Goal: Task Accomplishment & Management: Manage account settings

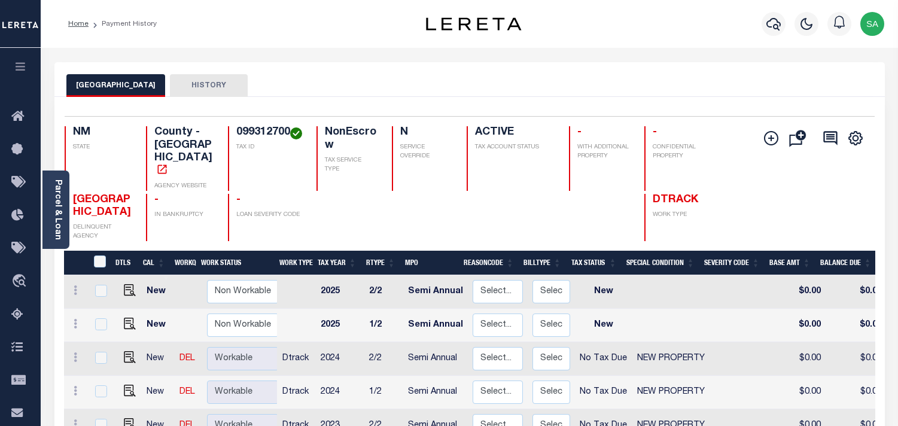
scroll to position [66, 0]
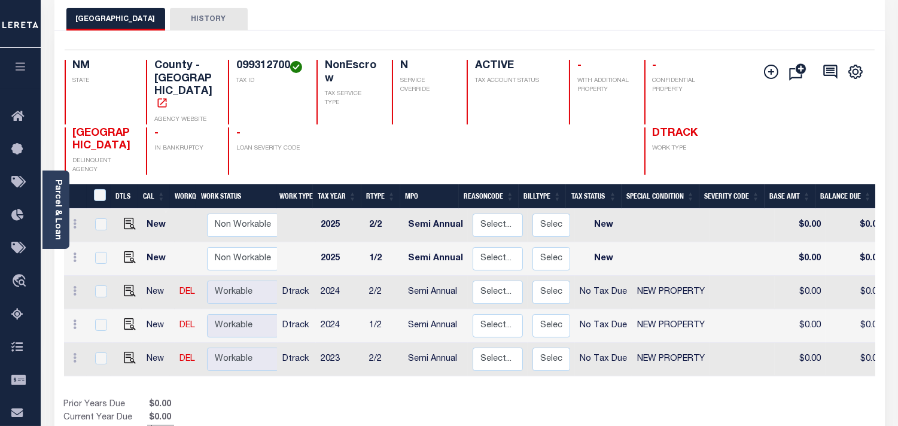
click at [256, 61] on h4 "099312700" at bounding box center [269, 66] width 66 height 13
copy h4 "099312700"
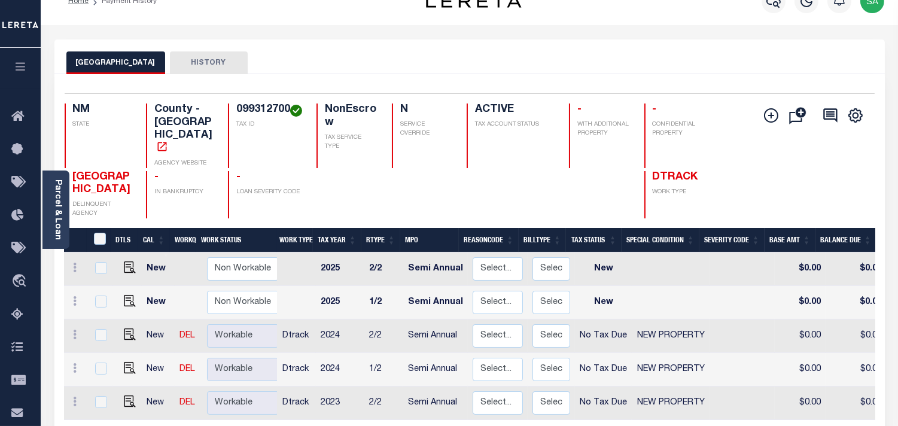
scroll to position [0, 0]
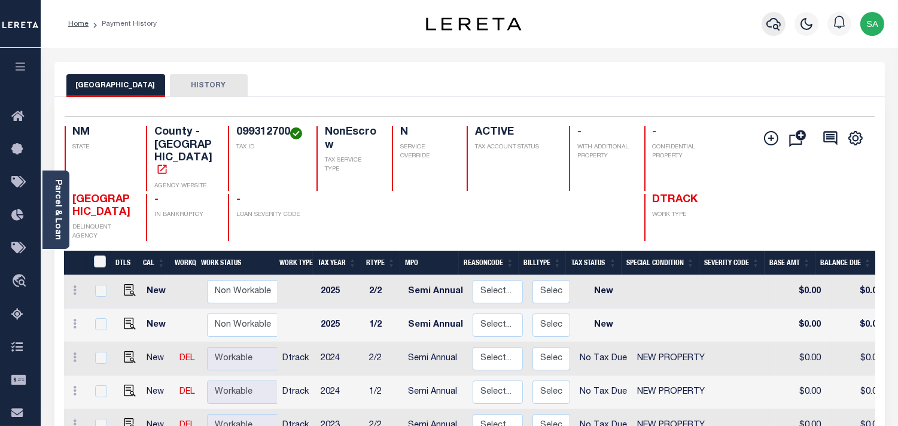
click at [767, 22] on icon "button" at bounding box center [773, 24] width 14 height 14
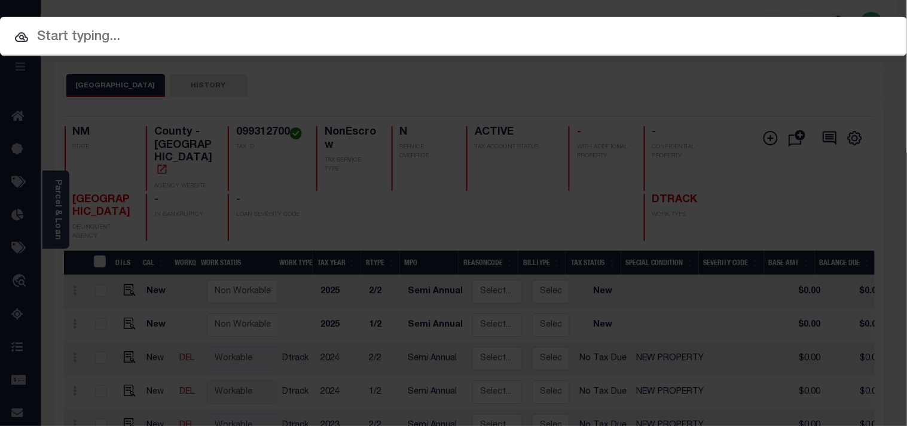
click at [689, 36] on input "text" at bounding box center [453, 37] width 907 height 21
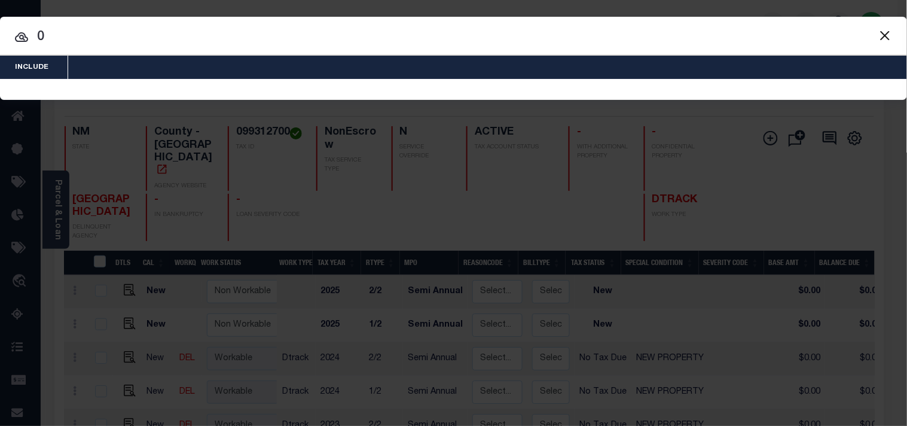
paste input "99312701"
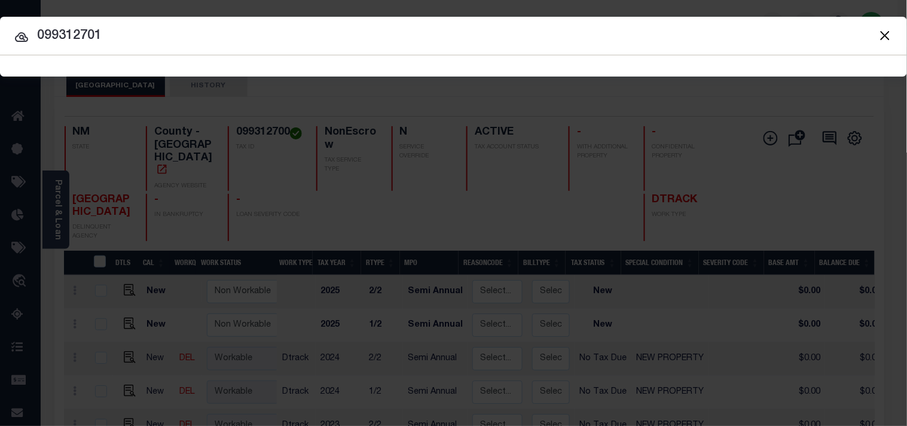
type input "099312701"
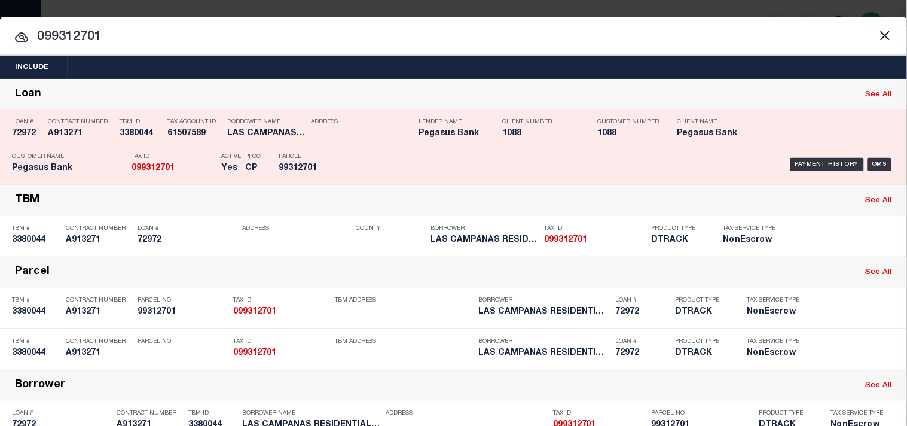
drag, startPoint x: 176, startPoint y: 159, endPoint x: 187, endPoint y: 159, distance: 10.2
click at [176, 159] on p "Tax ID" at bounding box center [174, 156] width 84 height 7
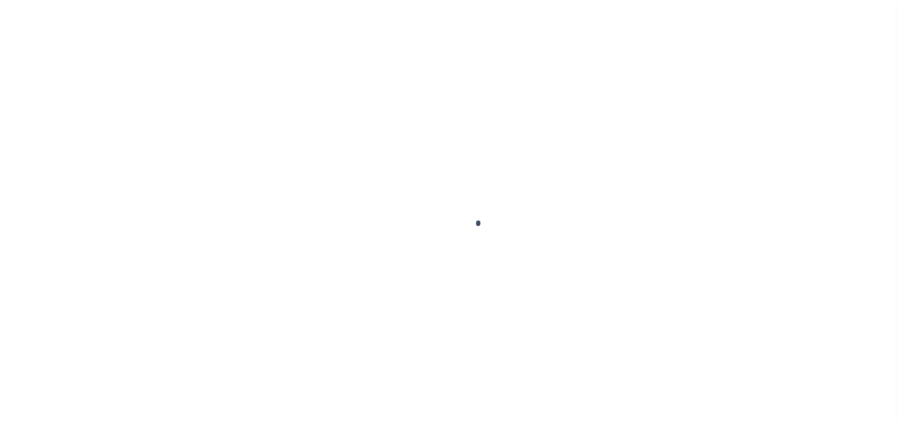
checkbox input "false"
type input "Semi Annual"
type input "05/11/2025"
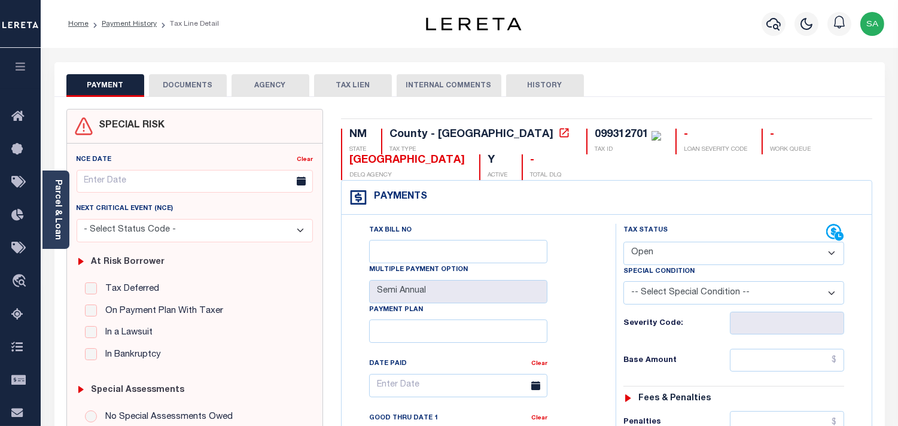
click at [676, 258] on select "- Select Status Code - Open Due/Unpaid Paid Incomplete No Tax Due Internal Refu…" at bounding box center [733, 253] width 221 height 23
select select "NTX"
type input "[DATE]"
drag, startPoint x: 676, startPoint y: 258, endPoint x: 676, endPoint y: 266, distance: 7.8
click at [676, 258] on select "- Select Status Code - Open Due/Unpaid Paid Incomplete No Tax Due Internal Refu…" at bounding box center [733, 253] width 221 height 23
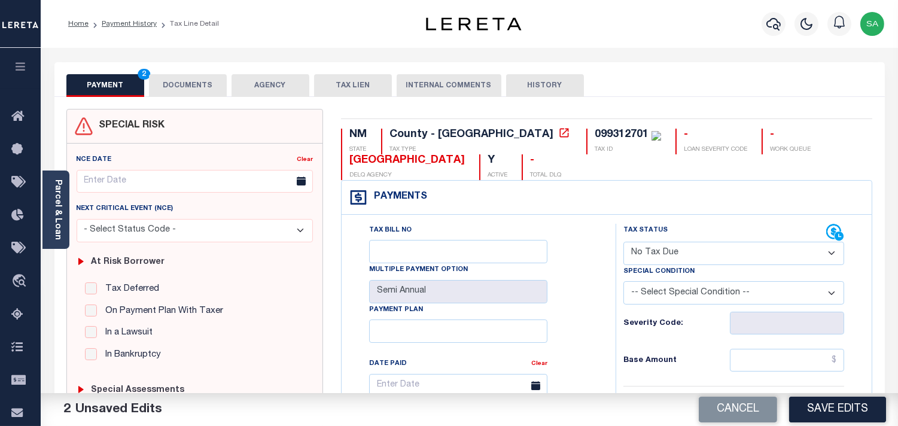
click at [679, 297] on select "-- Select Special Condition -- 3RD PARTY TAX LIEN AGENCY TAX LIEN (A.K.A Inside…" at bounding box center [733, 292] width 221 height 23
select select "7"
click at [679, 297] on select "-- Select Special Condition -- 3RD PARTY TAX LIEN AGENCY TAX LIEN (A.K.A Inside…" at bounding box center [733, 292] width 221 height 23
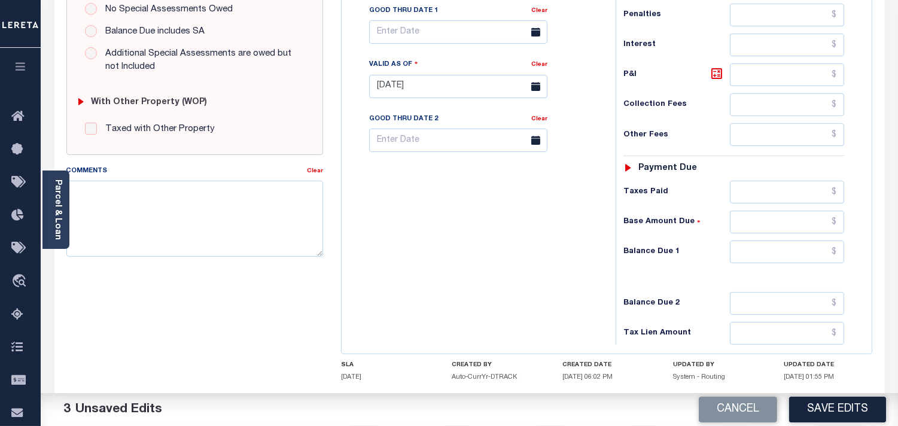
scroll to position [481, 0]
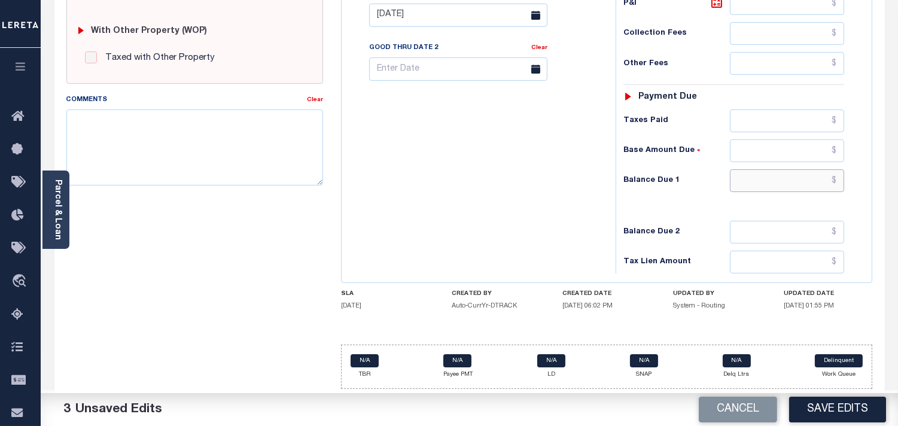
click at [798, 181] on input "text" at bounding box center [787, 180] width 114 height 23
type input "$0.00"
click at [474, 181] on div "Tax Bill No Multiple Payment Option Semi Annual Payment Plan Clear" at bounding box center [475, 9] width 262 height 528
click at [154, 148] on textarea "Comments" at bounding box center [194, 146] width 257 height 75
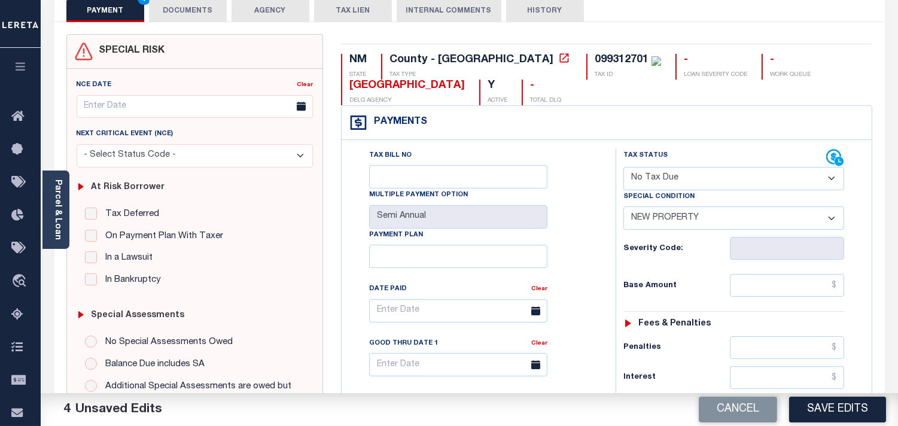
scroll to position [0, 0]
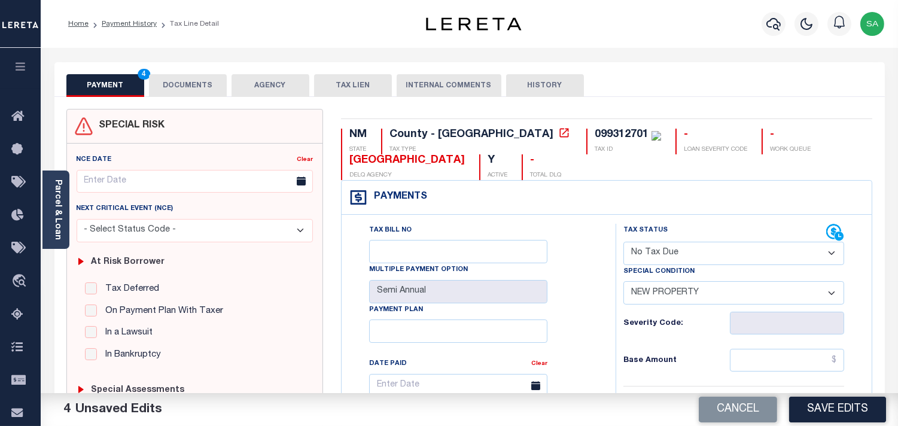
click at [202, 84] on button "DOCUMENTS" at bounding box center [188, 85] width 78 height 23
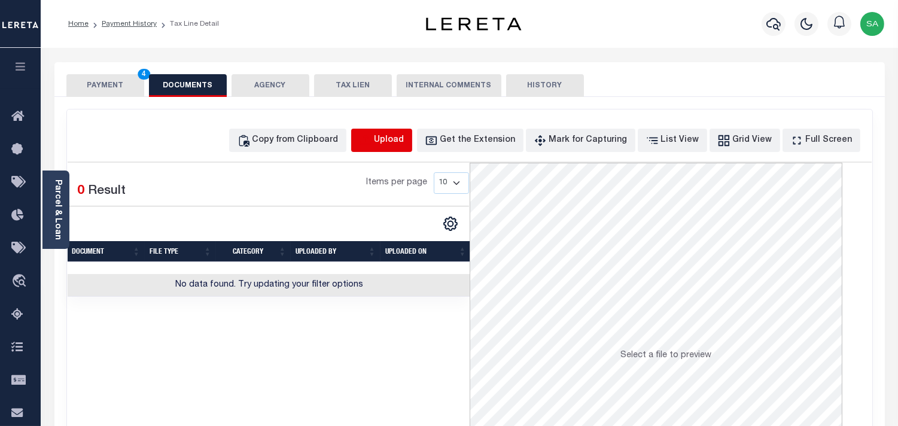
click at [372, 138] on icon "button" at bounding box center [365, 140] width 13 height 13
select select "POP"
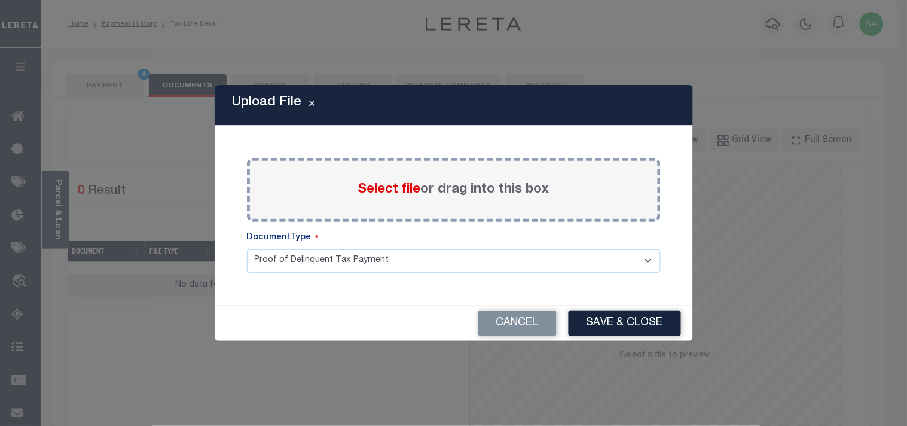
click at [61, 215] on div "Upload File Paste copied image or file into this box Select file or drag into t…" at bounding box center [453, 213] width 907 height 426
click at [389, 194] on span "Select file" at bounding box center [389, 189] width 63 height 13
click at [0, 0] on input "Select file or drag into this box" at bounding box center [0, 0] width 0 height 0
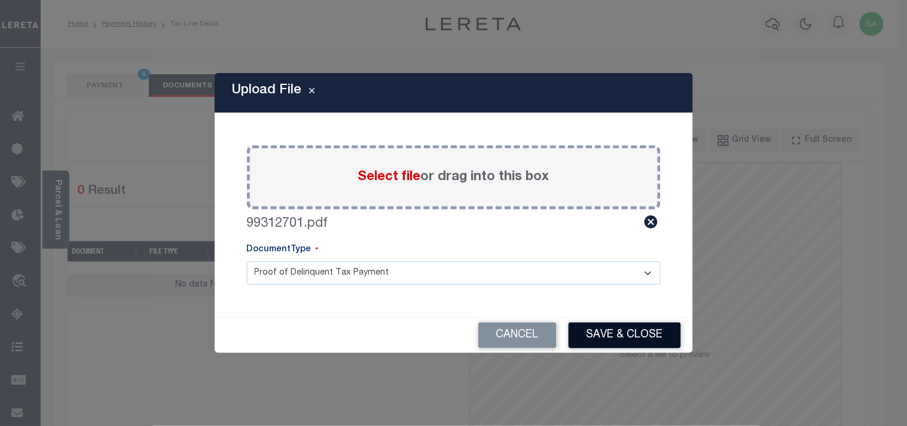
click at [590, 332] on button "Save & Close" at bounding box center [625, 335] width 112 height 26
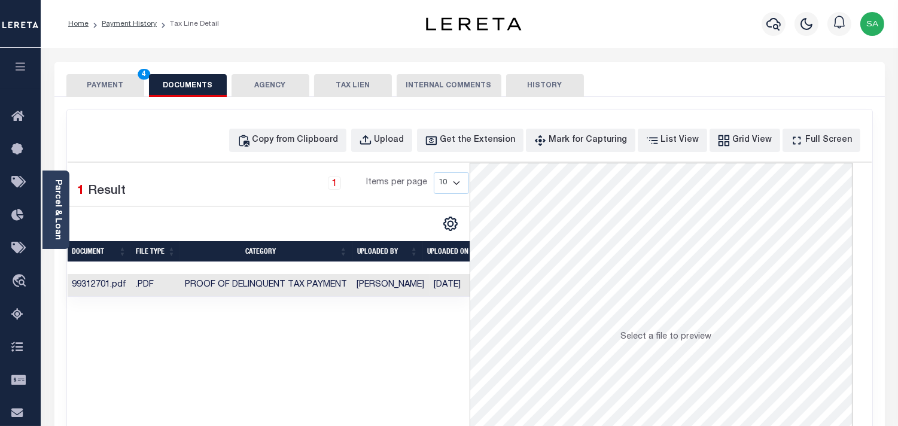
click at [68, 82] on button "PAYMENT 4" at bounding box center [105, 85] width 78 height 23
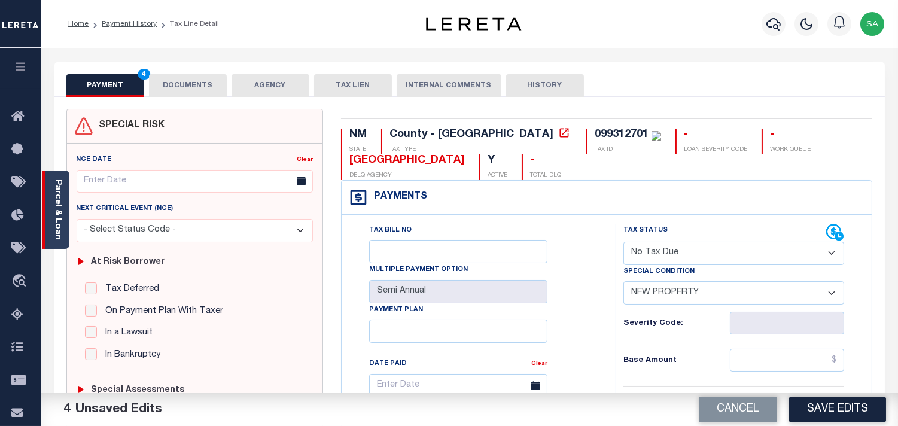
click at [58, 229] on link "Parcel & Loan" at bounding box center [57, 209] width 8 height 60
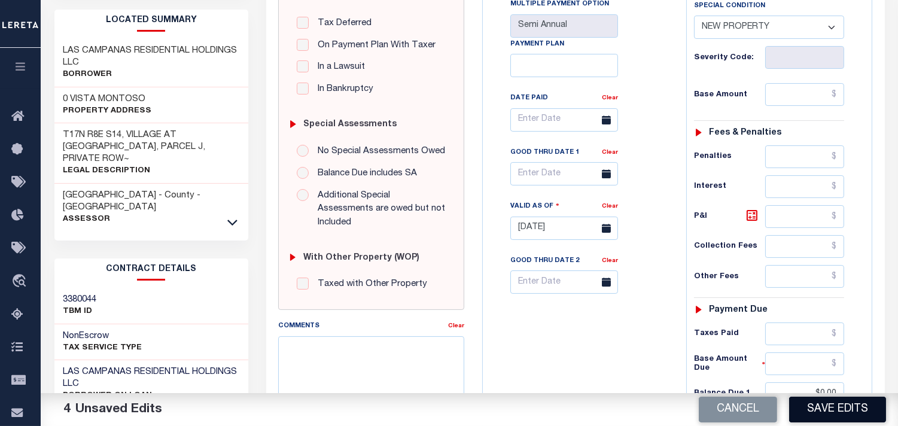
click at [839, 416] on button "Save Edits" at bounding box center [837, 409] width 97 height 26
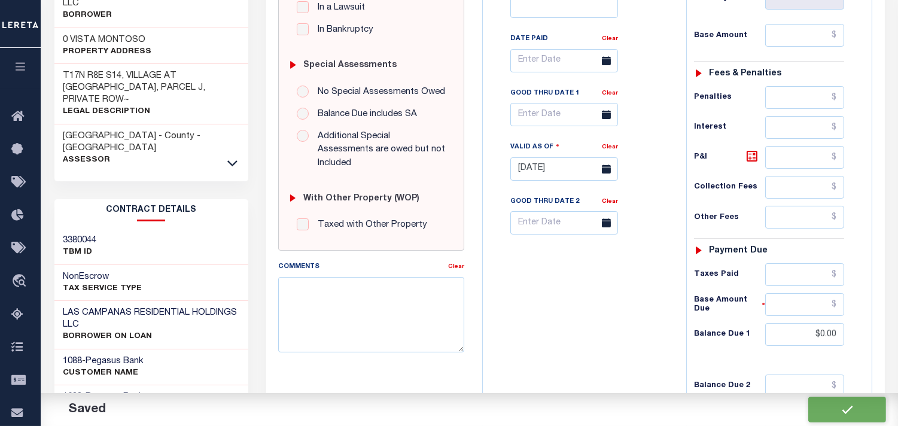
scroll to position [199, 0]
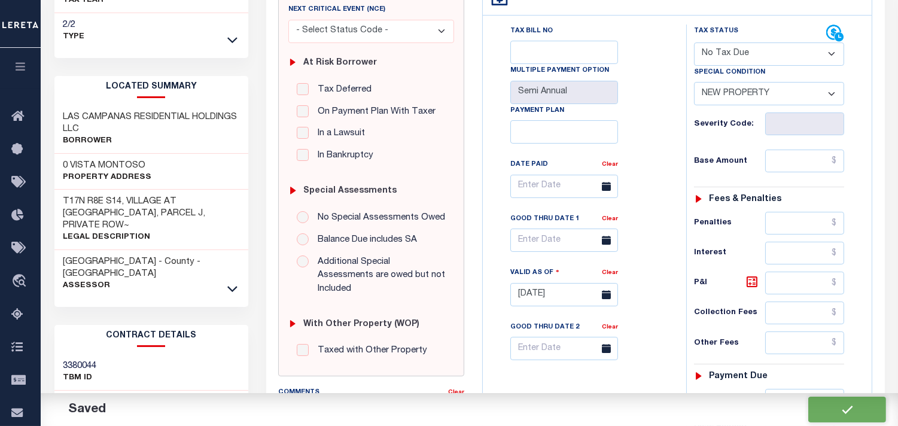
checkbox input "false"
type input "$0"
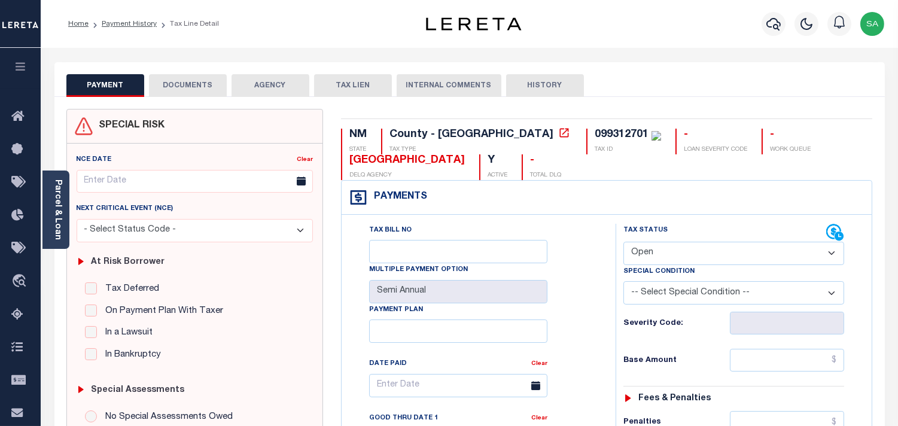
click at [652, 248] on select "- Select Status Code - Open Due/Unpaid Paid Incomplete No Tax Due Internal Refu…" at bounding box center [733, 253] width 221 height 23
select select "NTX"
type input "[DATE]"
click at [652, 248] on select "- Select Status Code - Open Due/Unpaid Paid Incomplete No Tax Due Internal Refu…" at bounding box center [733, 253] width 221 height 23
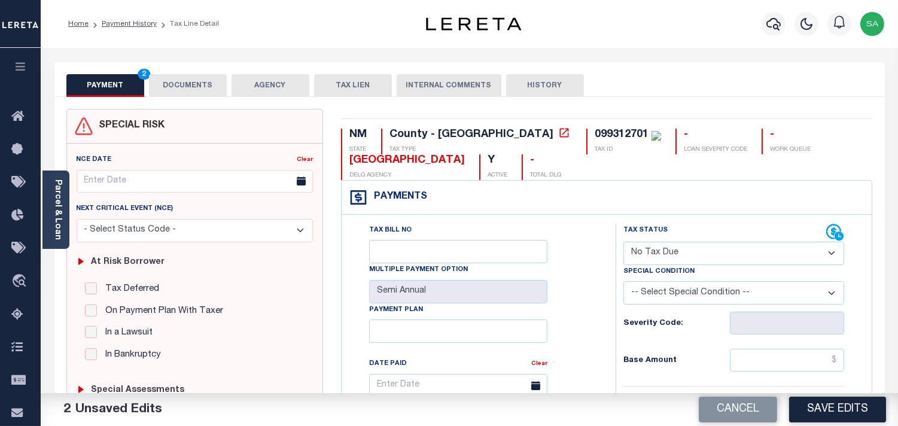
click at [654, 289] on select "-- Select Special Condition -- 3RD PARTY TAX LIEN AGENCY TAX LIEN (A.K.A Inside…" at bounding box center [733, 292] width 221 height 23
select select "7"
click at [654, 289] on select "-- Select Special Condition -- 3RD PARTY TAX LIEN AGENCY TAX LIEN (A.K.A Inside…" at bounding box center [733, 292] width 221 height 23
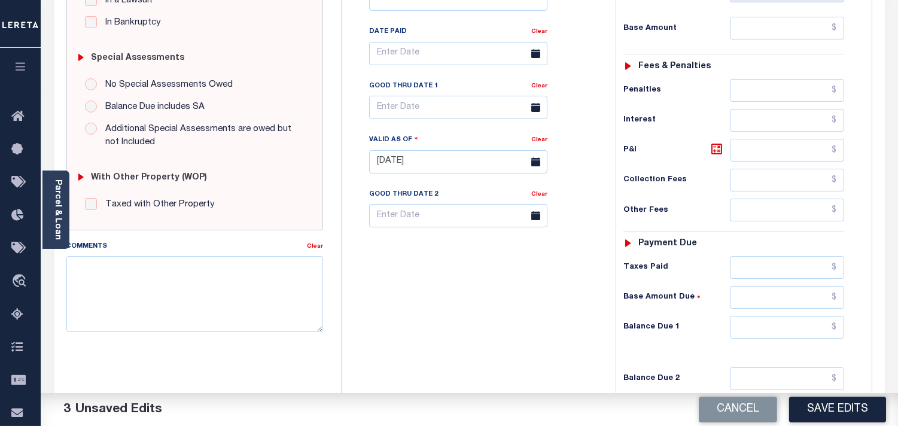
scroll to position [481, 0]
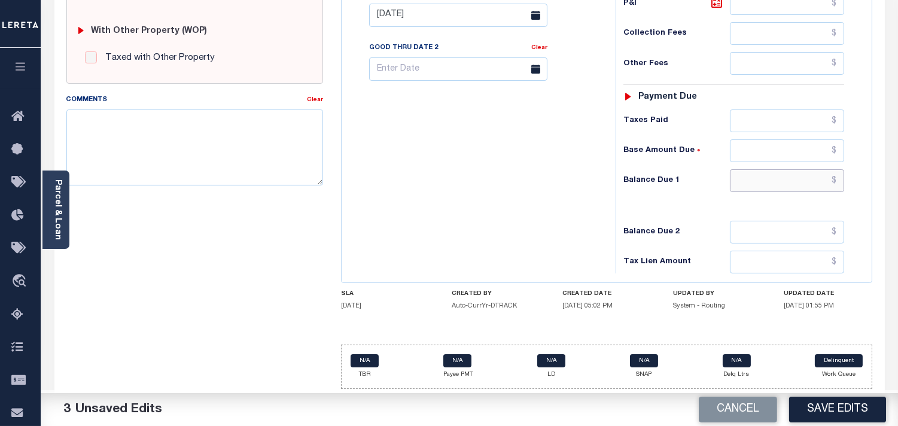
click at [820, 185] on input "text" at bounding box center [787, 180] width 114 height 23
type input "$0.00"
click at [515, 186] on div "Tax Bill No Multiple Payment Option Semi Annual Payment Plan Clear" at bounding box center [475, 9] width 262 height 528
click at [194, 163] on textarea "Comments" at bounding box center [194, 146] width 257 height 75
click at [195, 157] on textarea "Comments" at bounding box center [194, 146] width 257 height 75
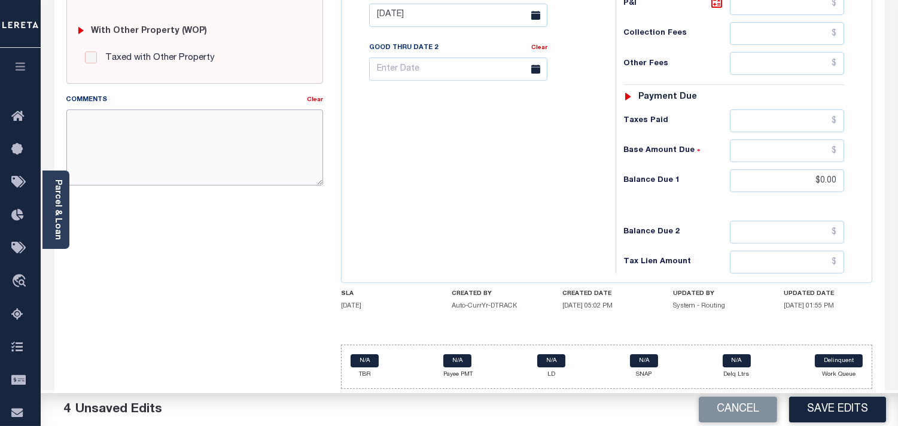
paste textarea "Refer 2024 2/2 line for Document."
type textarea "Refer 2024 2/2 line for Document."
click at [823, 402] on button "Save Edits" at bounding box center [837, 409] width 97 height 26
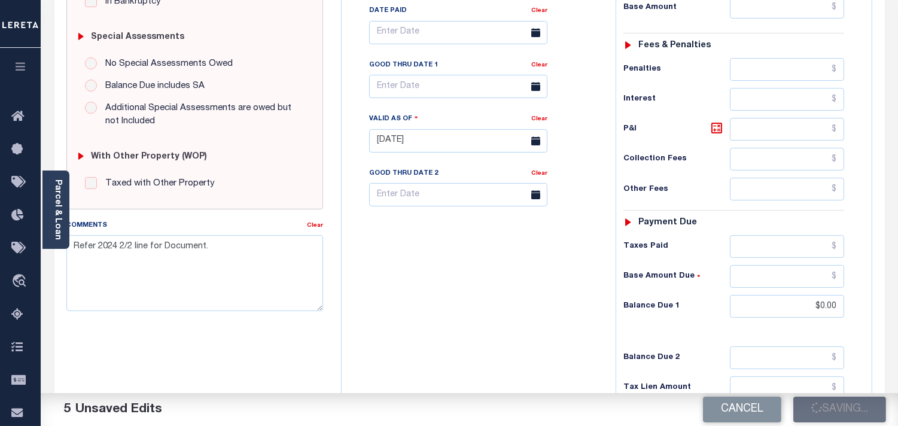
scroll to position [216, 0]
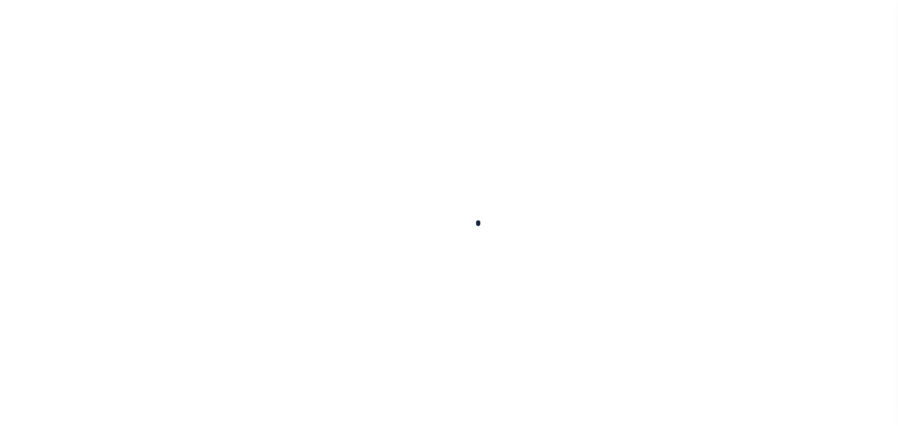
checkbox input "false"
type input "Semi Annual"
type input "[DATE]"
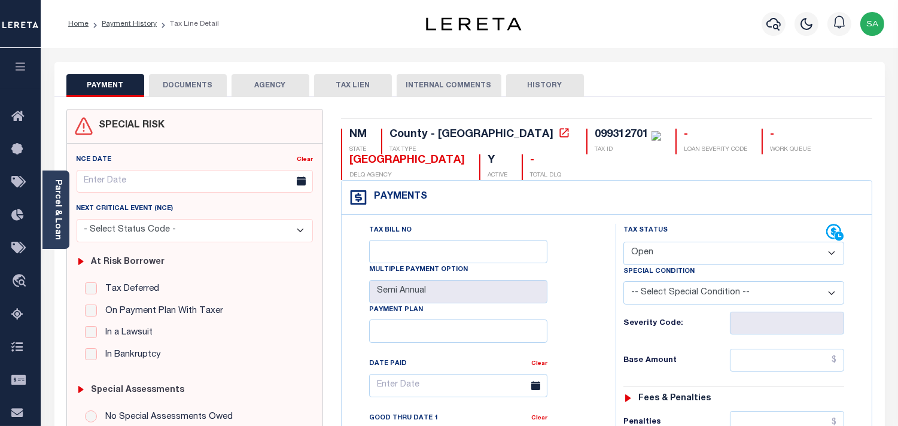
drag, startPoint x: 666, startPoint y: 254, endPoint x: 667, endPoint y: 263, distance: 9.6
click at [666, 254] on select "- Select Status Code - Open Due/Unpaid Paid Incomplete No Tax Due Internal Refu…" at bounding box center [733, 253] width 221 height 23
select select "NTX"
click at [623, 242] on select "- Select Status Code - Open Due/Unpaid Paid Incomplete No Tax Due Internal Refu…" at bounding box center [733, 253] width 221 height 23
type input "[DATE]"
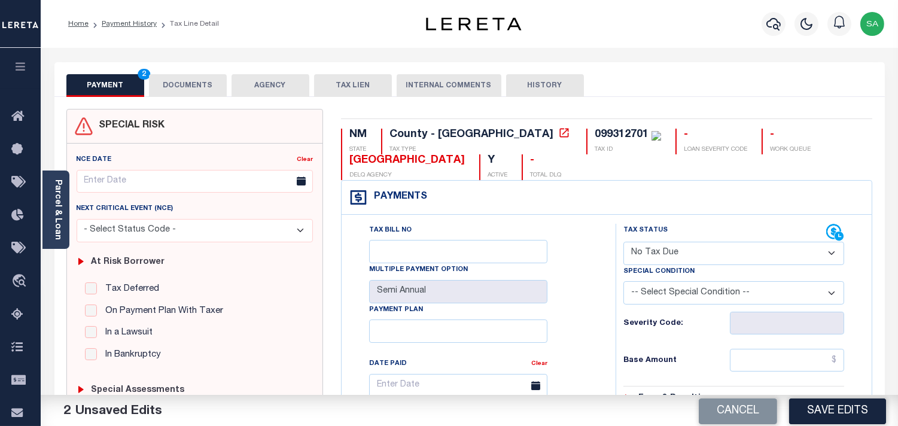
click at [654, 287] on select "-- Select Special Condition -- 3RD PARTY TAX LIEN AGENCY TAX LIEN (A.K.A Inside…" at bounding box center [733, 292] width 221 height 23
select select "7"
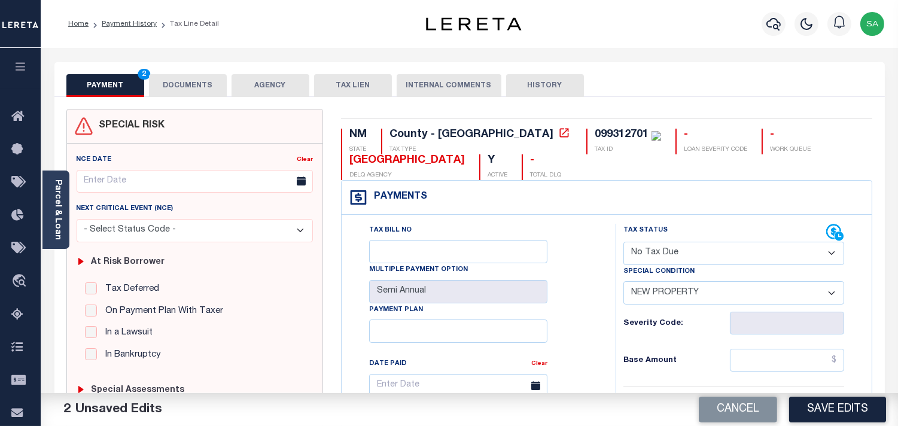
click at [654, 287] on select "-- Select Special Condition -- 3RD PARTY TAX LIEN AGENCY TAX LIEN (A.K.A Inside…" at bounding box center [733, 292] width 221 height 23
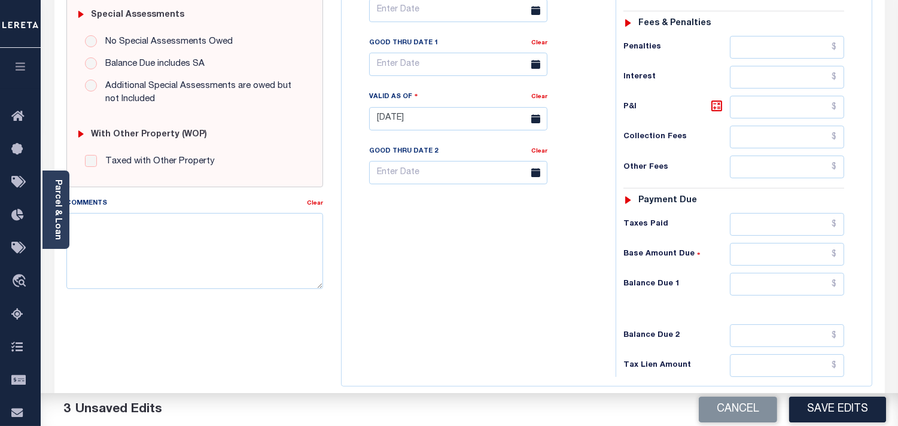
scroll to position [398, 0]
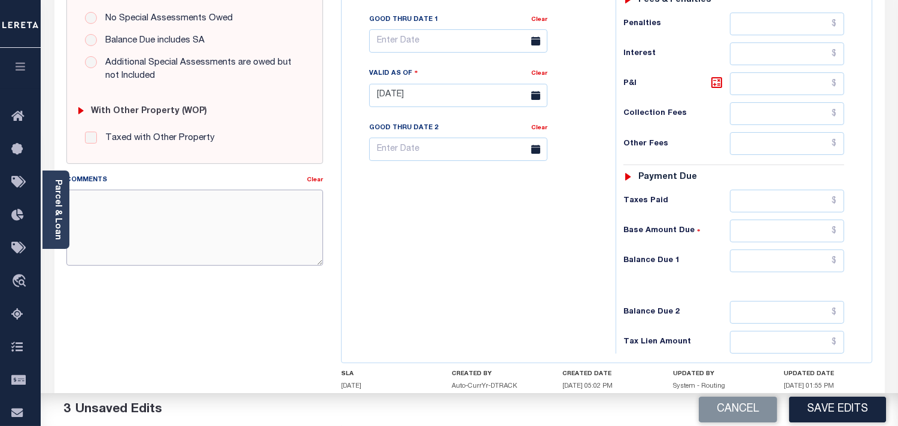
click at [223, 247] on textarea "Comments" at bounding box center [194, 227] width 257 height 75
paste textarea "Refer 2024 2/2 line for Document."
type textarea "Refer 2024 2/2 line for Document."
click at [797, 260] on input "text" at bounding box center [787, 260] width 114 height 23
type input "$0.00"
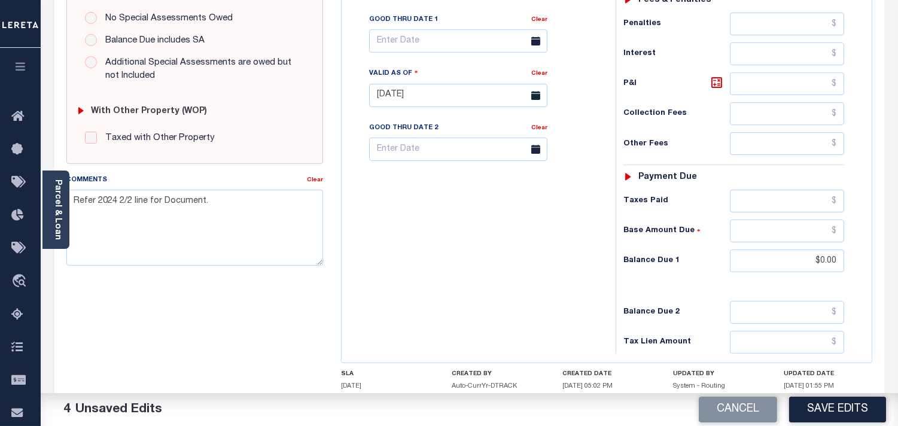
click at [561, 234] on div "Tax Bill No Multiple Payment Option Semi Annual Payment Plan Clear" at bounding box center [475, 89] width 262 height 528
click at [839, 404] on button "Save Edits" at bounding box center [837, 409] width 97 height 26
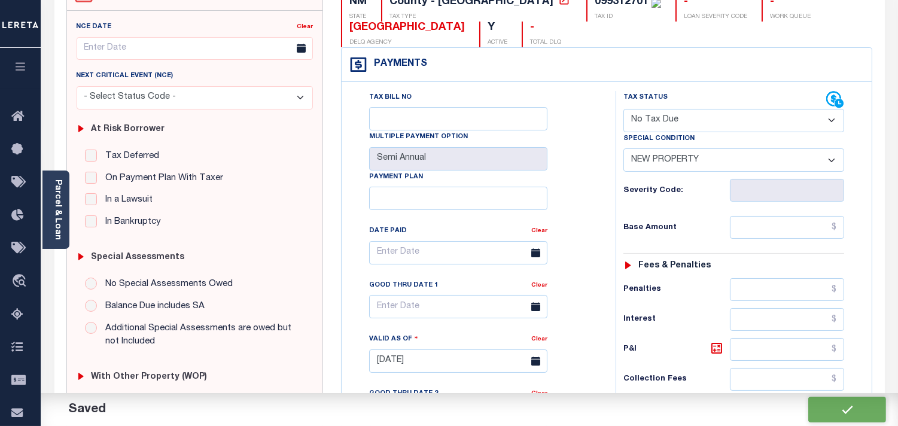
checkbox input "false"
type input "$0"
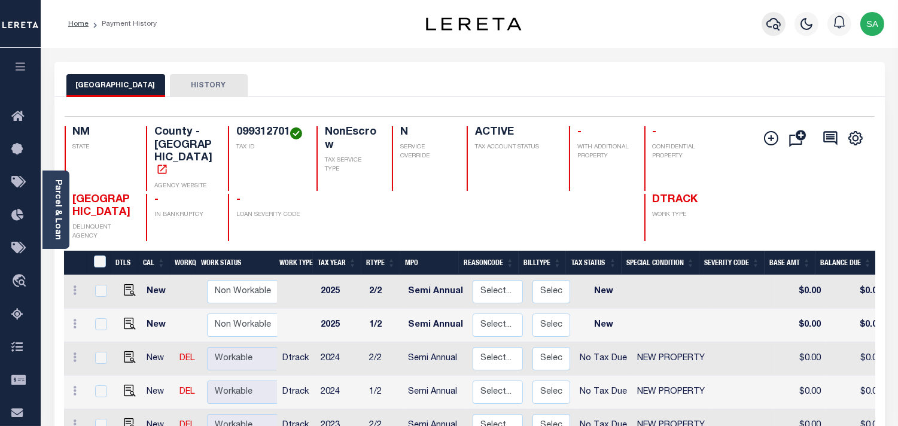
click at [774, 26] on icon "button" at bounding box center [773, 24] width 14 height 13
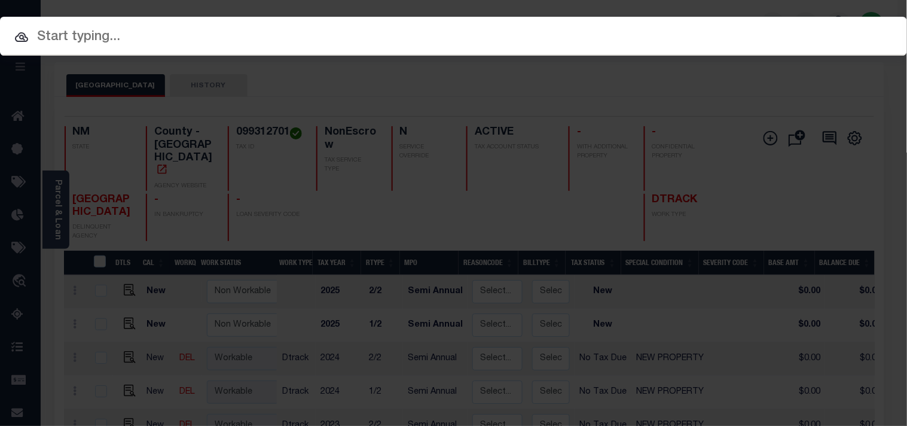
click at [646, 43] on input "text" at bounding box center [453, 37] width 907 height 21
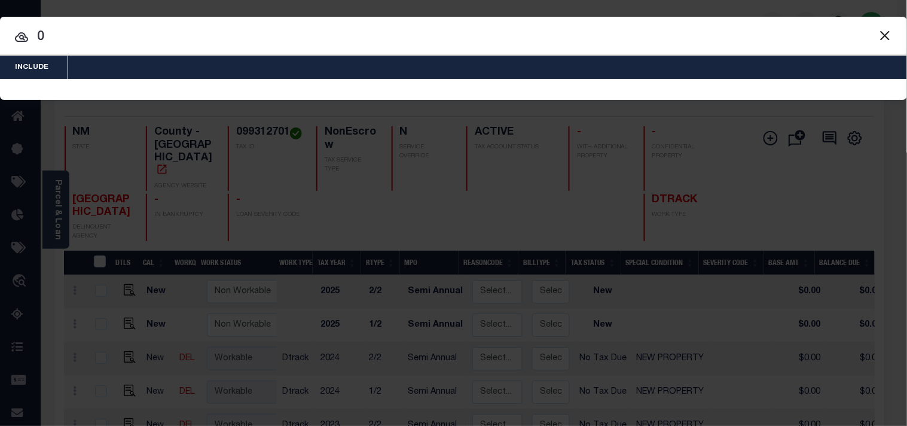
paste input "99312702"
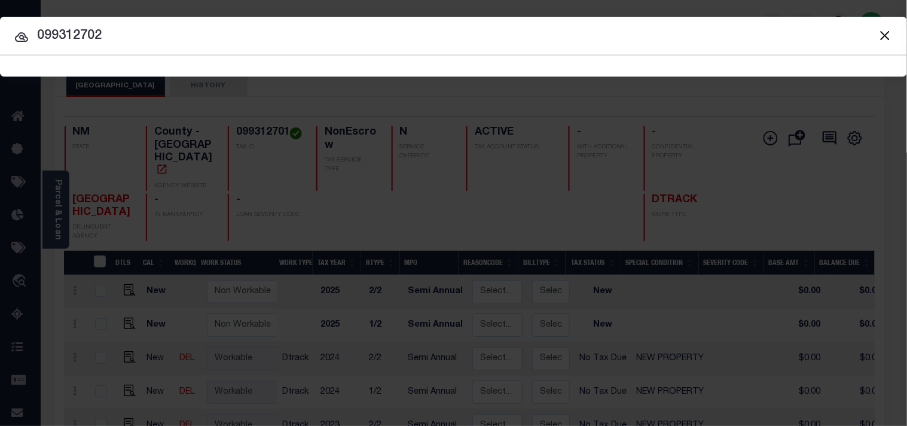
type input "099312702"
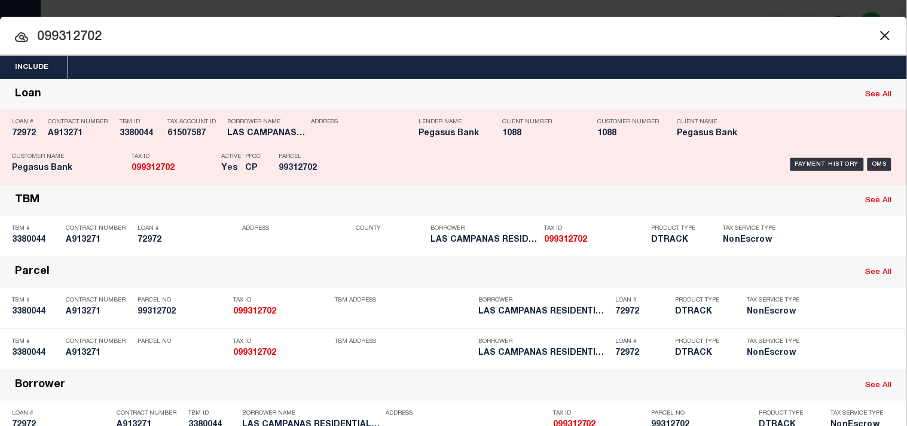
drag, startPoint x: 340, startPoint y: 166, endPoint x: 347, endPoint y: 165, distance: 7.2
click at [340, 166] on div "Parcel 99312702" at bounding box center [306, 164] width 72 height 35
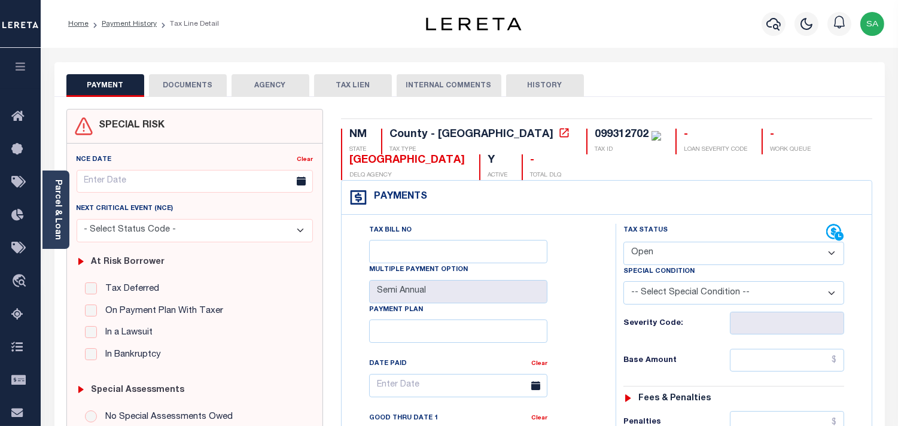
click at [637, 255] on select "- Select Status Code - Open Due/Unpaid Paid Incomplete No Tax Due Internal Refu…" at bounding box center [733, 253] width 221 height 23
select select "NTX"
type input "[DATE]"
click at [636, 255] on select "- Select Status Code - Open Due/Unpaid Paid Incomplete No Tax Due Internal Refu…" at bounding box center [733, 253] width 221 height 23
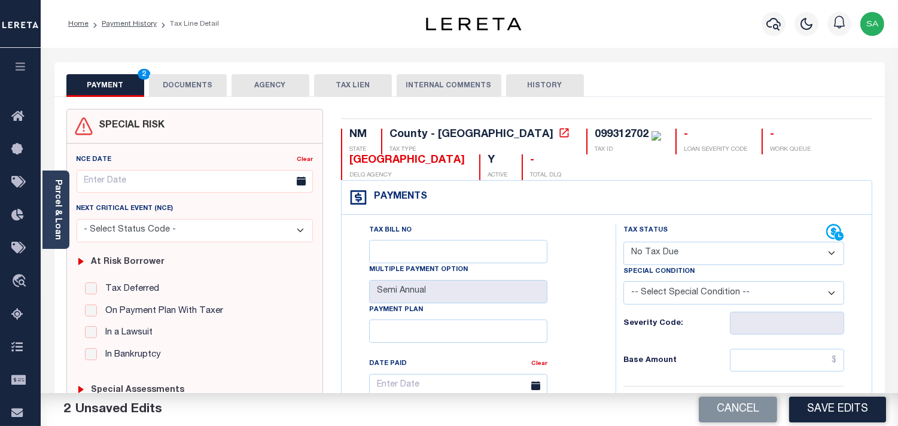
click at [645, 298] on select "-- Select Special Condition -- 3RD PARTY TAX LIEN AGENCY TAX LIEN (A.K.A Inside…" at bounding box center [733, 292] width 221 height 23
select select "7"
click at [623, 282] on select "-- Select Special Condition -- 3RD PARTY TAX LIEN AGENCY TAX LIEN (A.K.A Inside…" at bounding box center [733, 292] width 221 height 23
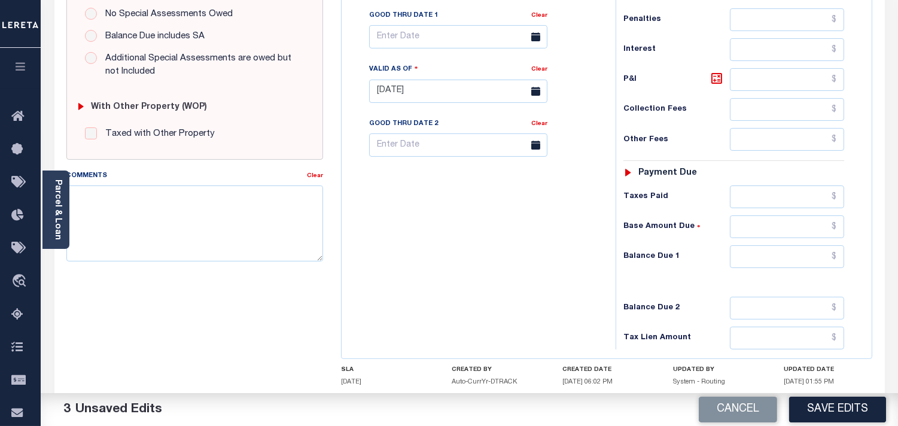
scroll to position [481, 0]
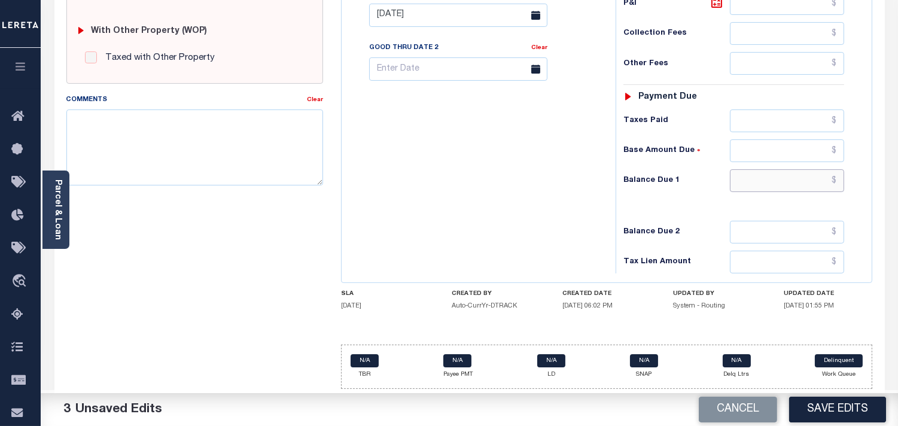
drag, startPoint x: 806, startPoint y: 181, endPoint x: 787, endPoint y: 181, distance: 19.1
click at [806, 181] on input "text" at bounding box center [787, 180] width 114 height 23
type input "$0.00"
click at [521, 181] on div "Tax Bill No Multiple Payment Option Semi Annual Payment Plan Clear" at bounding box center [475, 9] width 262 height 528
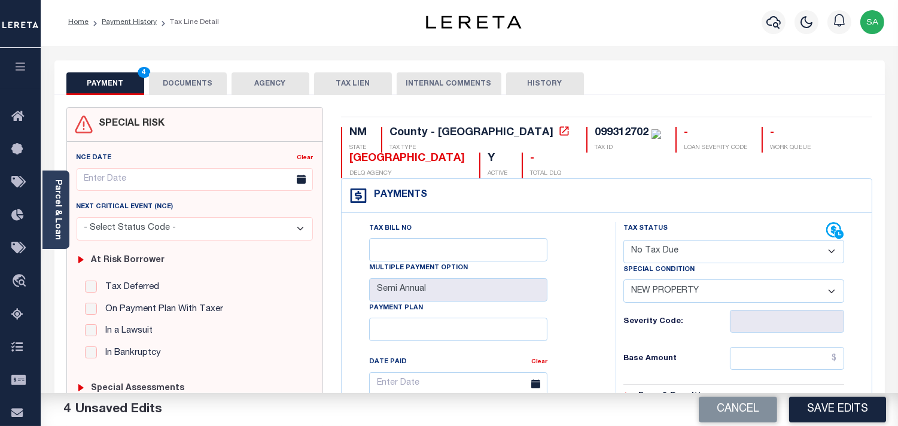
scroll to position [0, 0]
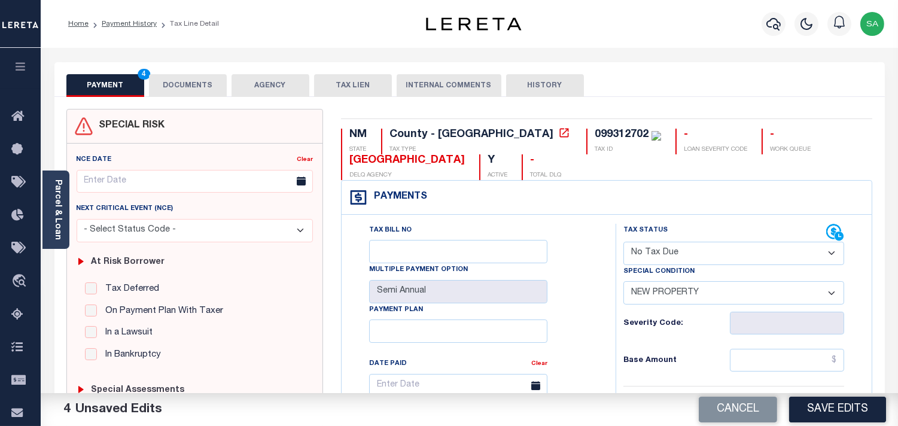
drag, startPoint x: 192, startPoint y: 99, endPoint x: 138, endPoint y: 133, distance: 63.9
click at [200, 92] on button "DOCUMENTS" at bounding box center [188, 85] width 78 height 23
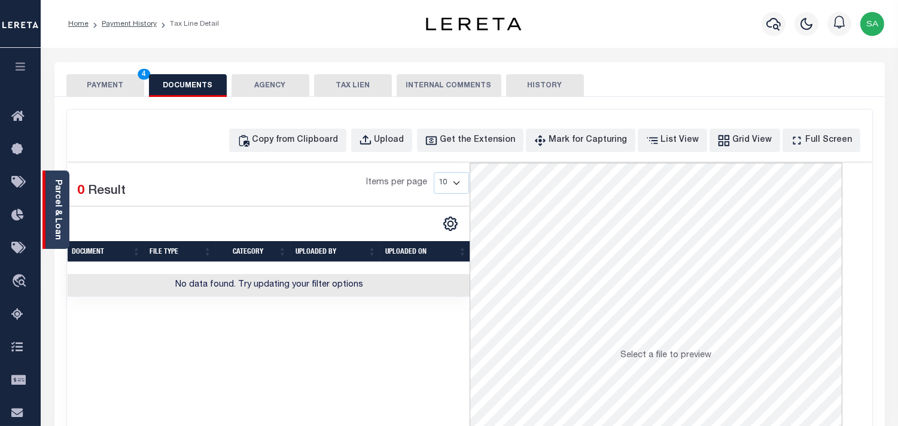
click at [59, 210] on link "Parcel & Loan" at bounding box center [57, 209] width 8 height 60
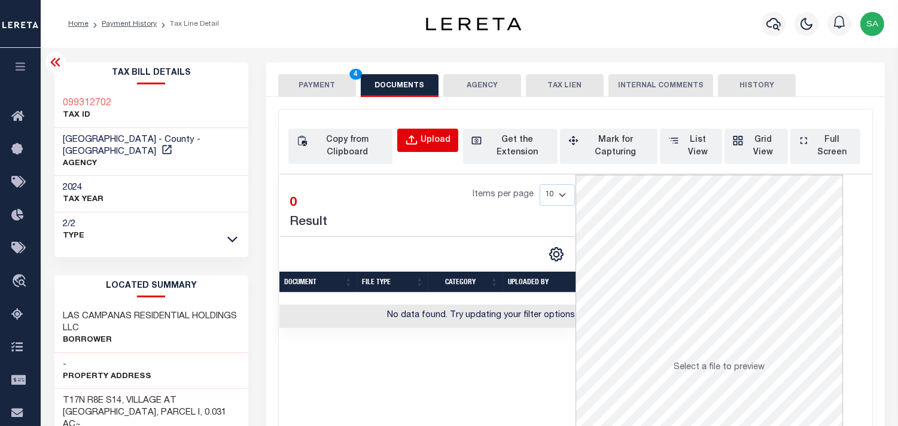
click at [401, 135] on button "Upload" at bounding box center [427, 140] width 61 height 23
select select "POP"
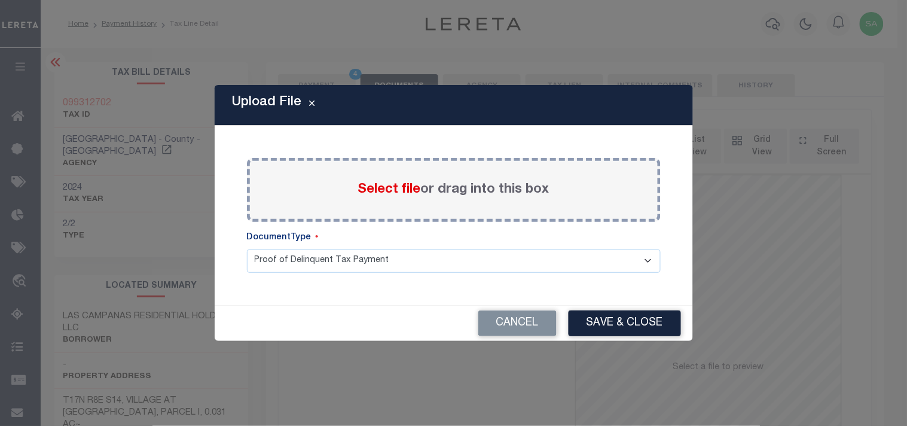
click at [381, 190] on span "Select file" at bounding box center [389, 189] width 63 height 13
click at [0, 0] on input "Select file or drag into this box" at bounding box center [0, 0] width 0 height 0
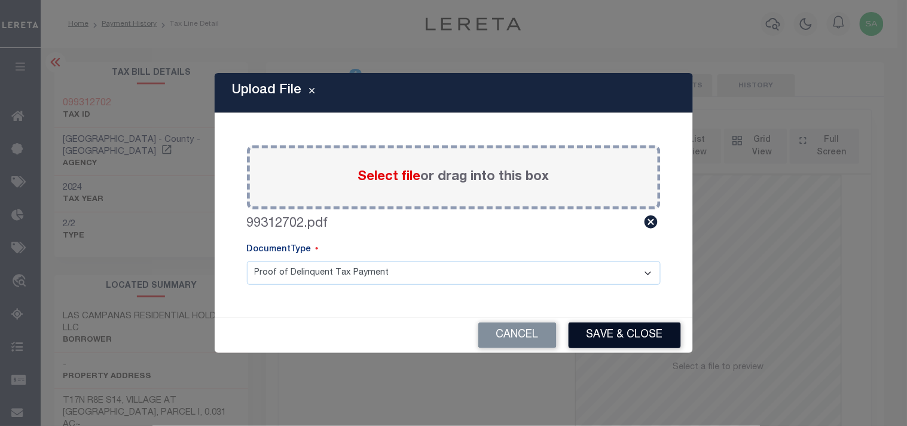
click at [649, 341] on button "Save & Close" at bounding box center [625, 335] width 112 height 26
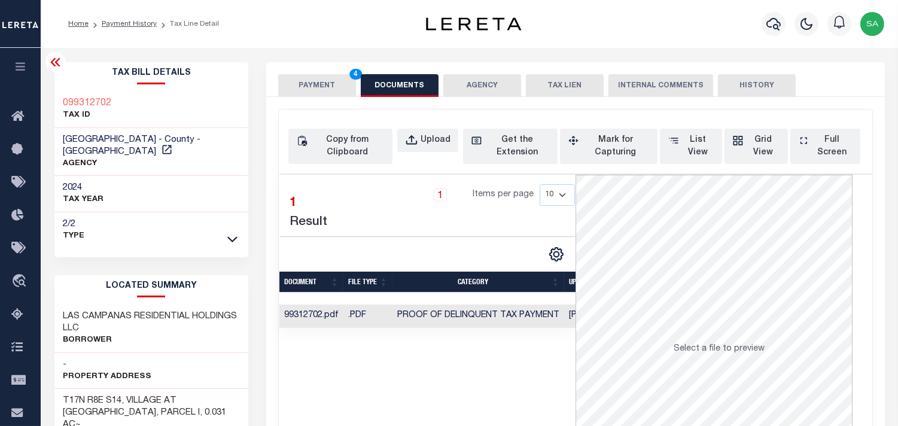
click at [333, 86] on button "PAYMENT 4" at bounding box center [317, 85] width 78 height 23
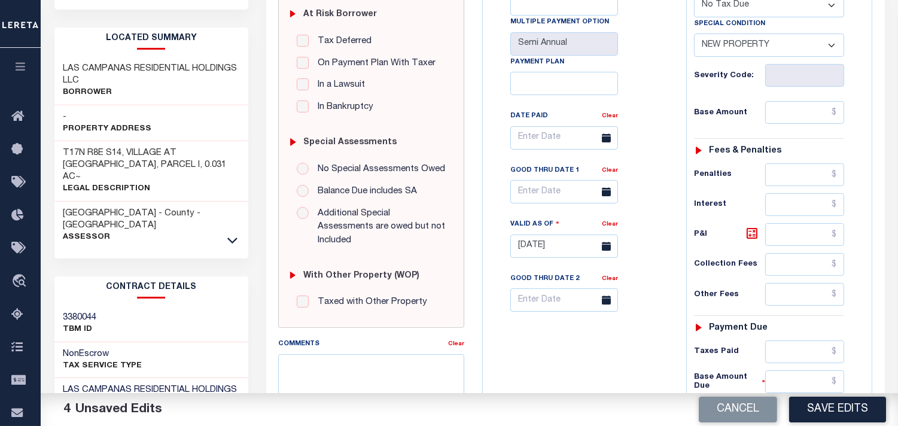
scroll to position [266, 0]
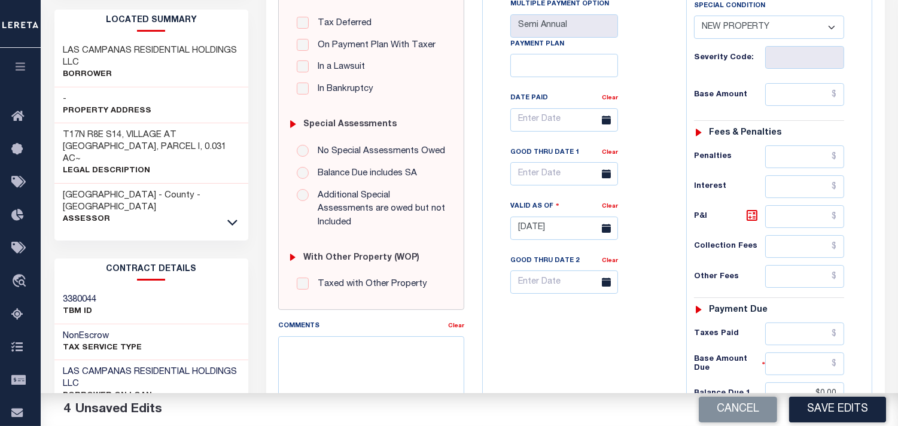
click at [834, 411] on button "Save Edits" at bounding box center [837, 409] width 97 height 26
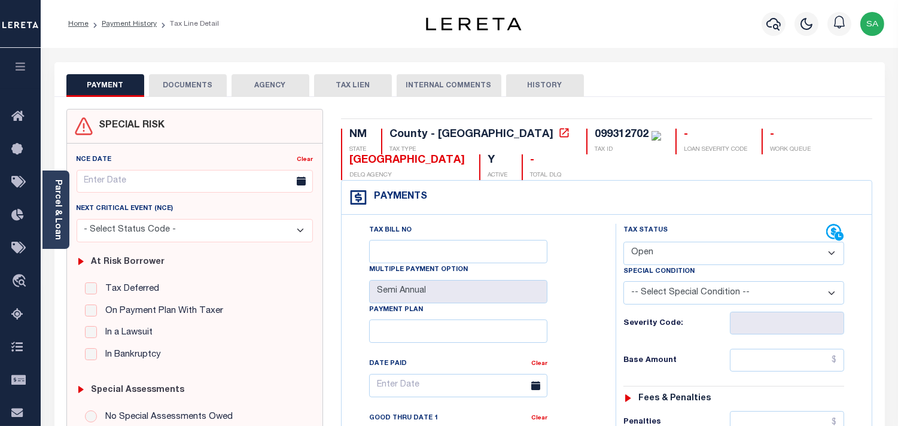
click at [660, 251] on select "- Select Status Code - Open Due/Unpaid Paid Incomplete No Tax Due Internal Refu…" at bounding box center [733, 253] width 221 height 23
select select "NTX"
type input "[DATE]"
click at [660, 251] on select "- Select Status Code - Open Due/Unpaid Paid Incomplete No Tax Due Internal Refu…" at bounding box center [733, 253] width 221 height 23
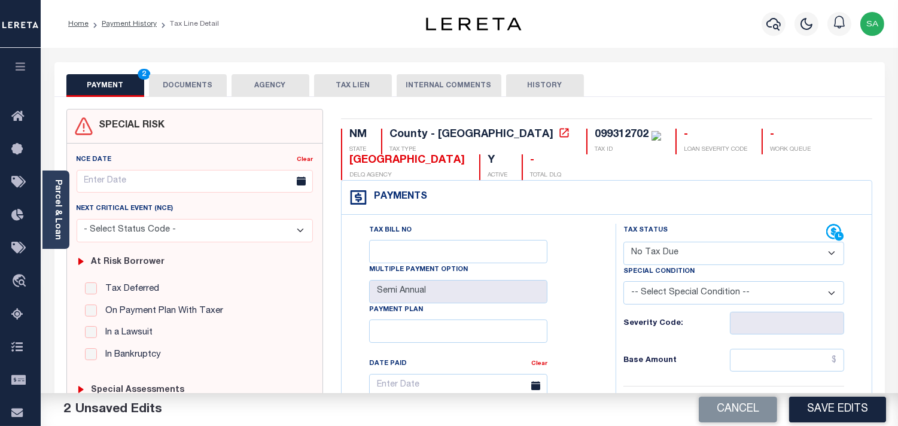
click at [658, 297] on select "-- Select Special Condition -- 3RD PARTY TAX LIEN AGENCY TAX LIEN (A.K.A Inside…" at bounding box center [733, 292] width 221 height 23
select select "7"
click at [658, 297] on select "-- Select Special Condition -- 3RD PARTY TAX LIEN AGENCY TAX LIEN (A.K.A Inside…" at bounding box center [733, 292] width 221 height 23
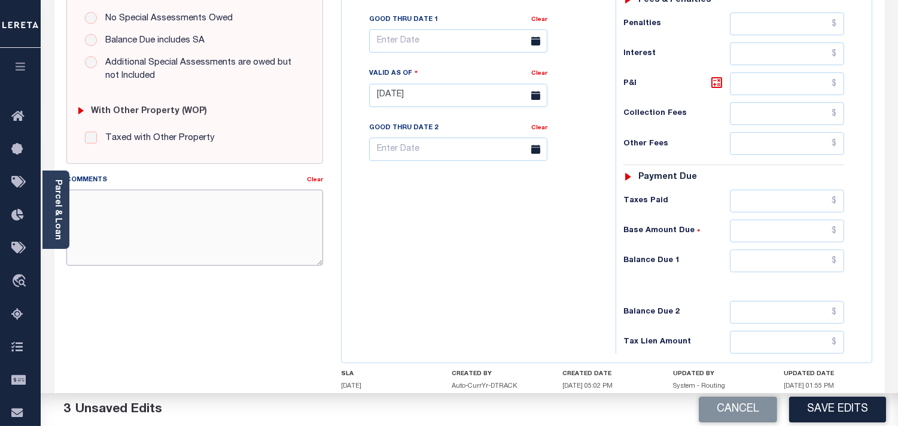
click at [243, 216] on textarea "Comments" at bounding box center [194, 227] width 257 height 75
paste textarea "99312702"
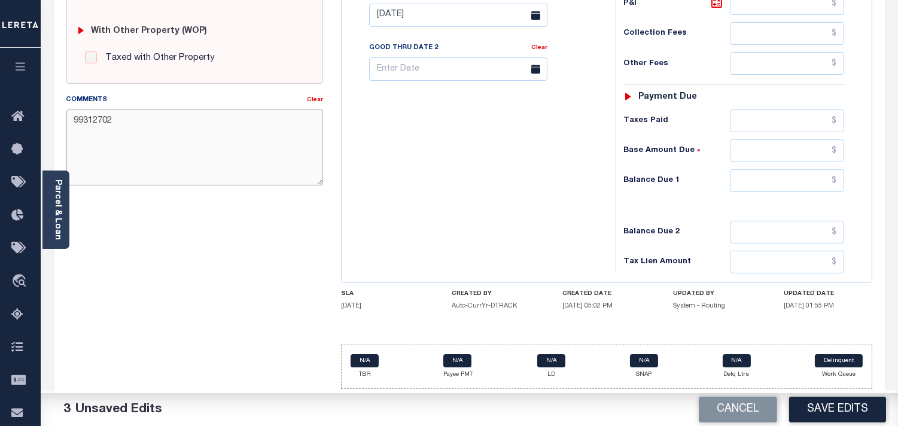
scroll to position [481, 0]
type textarea "99312702"
click at [819, 180] on input "text" at bounding box center [787, 180] width 114 height 23
type input "$0.00"
drag, startPoint x: 567, startPoint y: 203, endPoint x: 297, endPoint y: 157, distance: 273.7
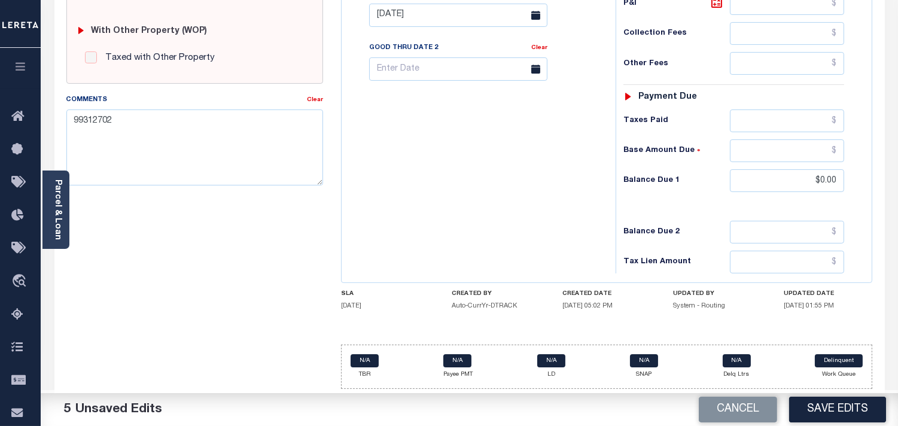
click at [567, 203] on div "Tax Bill No Multiple Payment Option Semi Annual Payment Plan Clear" at bounding box center [475, 9] width 262 height 528
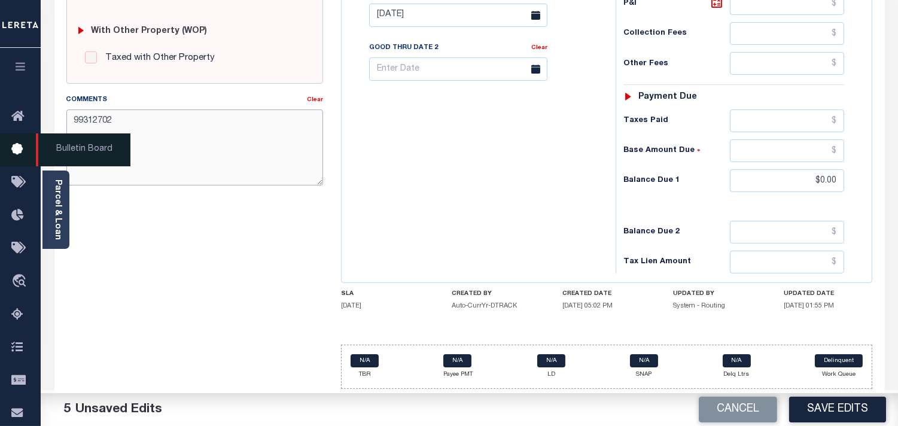
drag, startPoint x: 158, startPoint y: 117, endPoint x: 19, endPoint y: 135, distance: 140.4
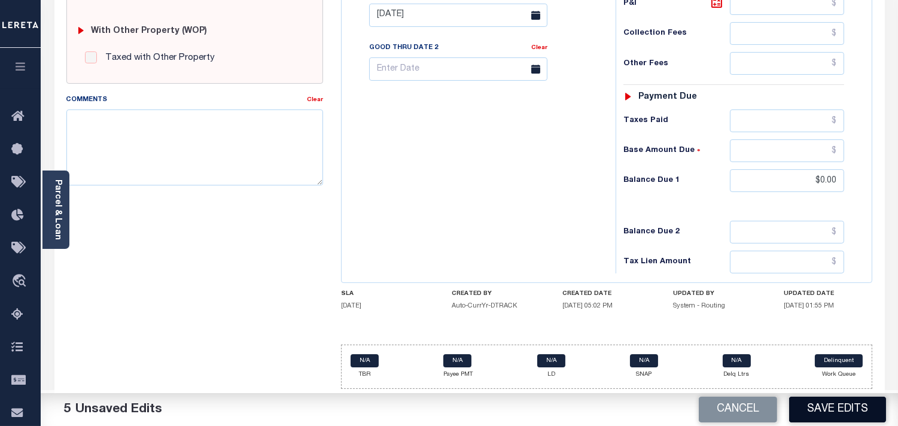
click at [834, 403] on button "Save Edits" at bounding box center [837, 409] width 97 height 26
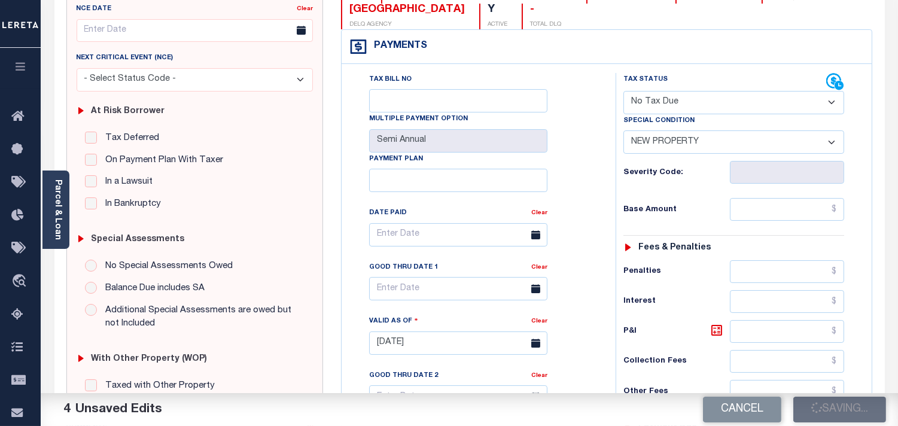
scroll to position [150, 0]
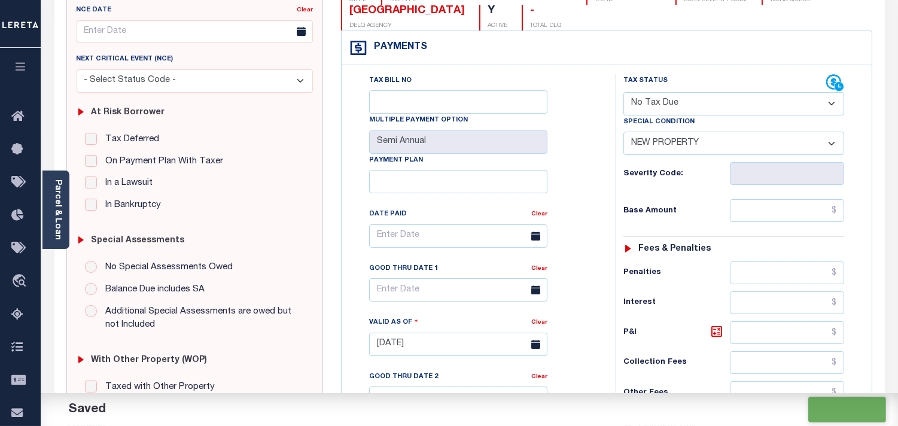
checkbox input "false"
type input "$0"
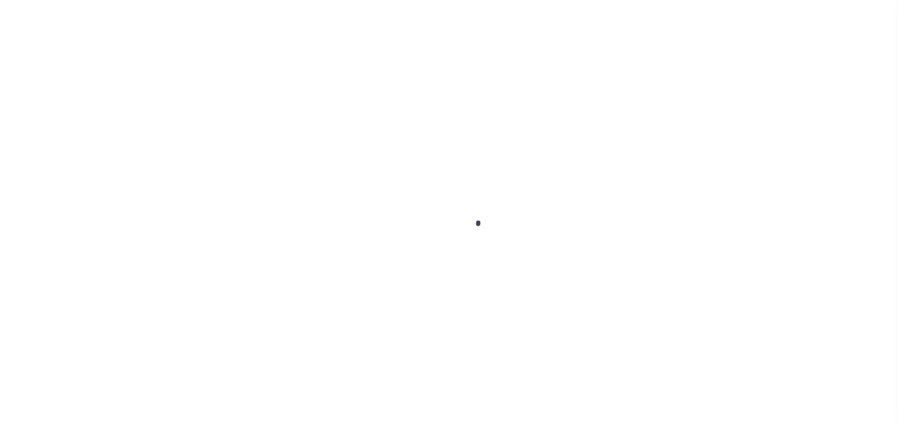
checkbox input "false"
type input "Semi Annual"
type input "[DATE]"
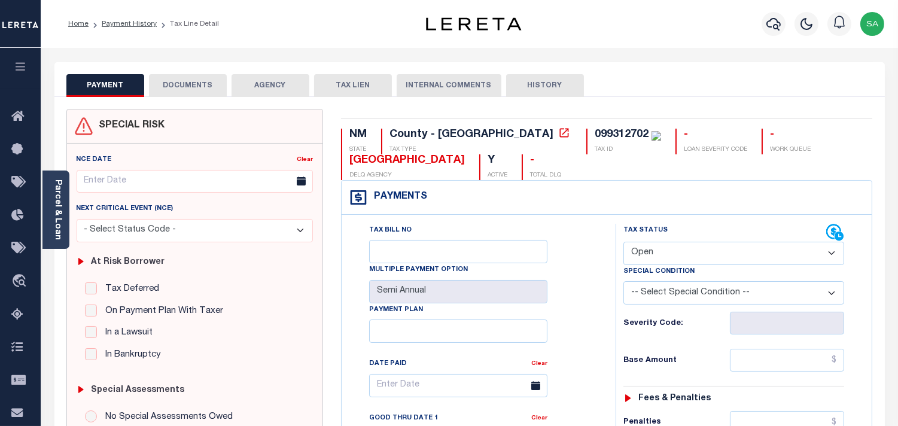
click at [693, 259] on select "- Select Status Code - Open Due/Unpaid Paid Incomplete No Tax Due Internal Refu…" at bounding box center [733, 253] width 221 height 23
select select "NTX"
click at [623, 242] on select "- Select Status Code - Open Due/Unpaid Paid Incomplete No Tax Due Internal Refu…" at bounding box center [733, 253] width 221 height 23
type input "[DATE]"
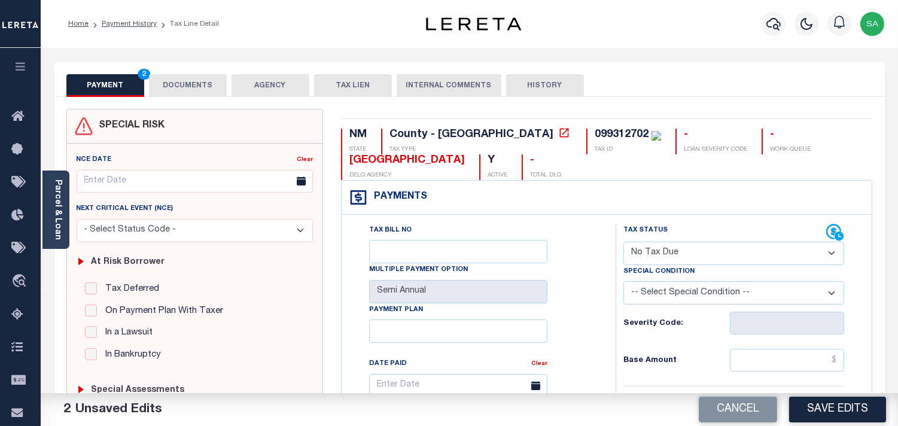
click at [666, 290] on select "-- Select Special Condition -- 3RD PARTY TAX LIEN AGENCY TAX LIEN (A.K.A Inside…" at bounding box center [733, 292] width 221 height 23
select select "7"
click at [666, 290] on select "-- Select Special Condition -- 3RD PARTY TAX LIEN AGENCY TAX LIEN (A.K.A Inside…" at bounding box center [733, 292] width 221 height 23
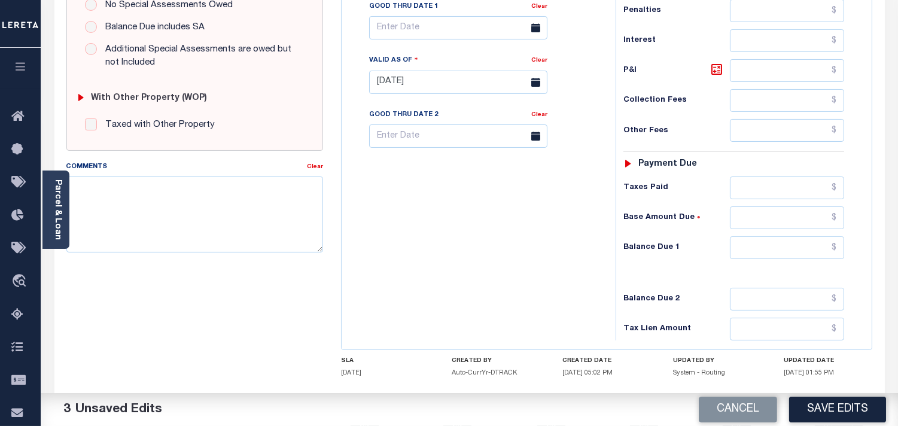
scroll to position [481, 0]
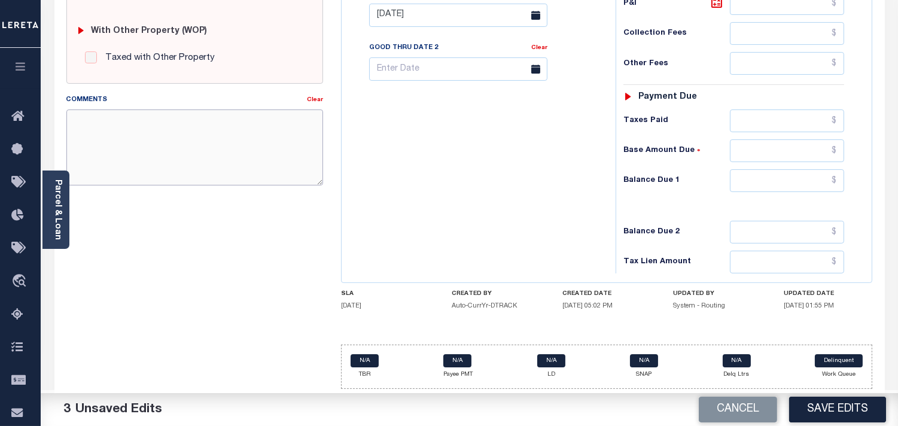
click at [190, 152] on textarea "Comments" at bounding box center [194, 146] width 257 height 75
paste textarea "Refer 2024 2/2 line for Document."
type textarea "Refer 2024 2/2 line for Document."
click at [818, 184] on input "text" at bounding box center [787, 180] width 114 height 23
type input "$0.00"
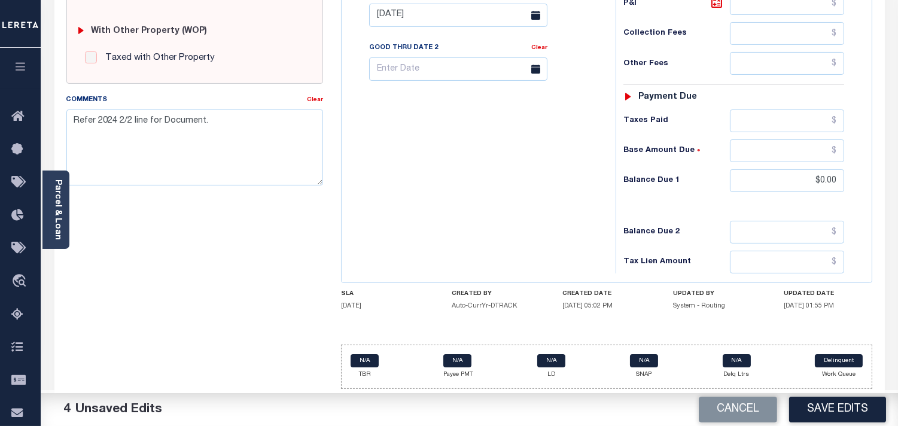
drag, startPoint x: 598, startPoint y: 180, endPoint x: 648, endPoint y: 237, distance: 75.9
click at [597, 180] on div "Tax Bill No Multiple Payment Option Semi Annual Payment Plan Clear" at bounding box center [475, 9] width 262 height 528
click at [820, 410] on button "Save Edits" at bounding box center [837, 409] width 97 height 26
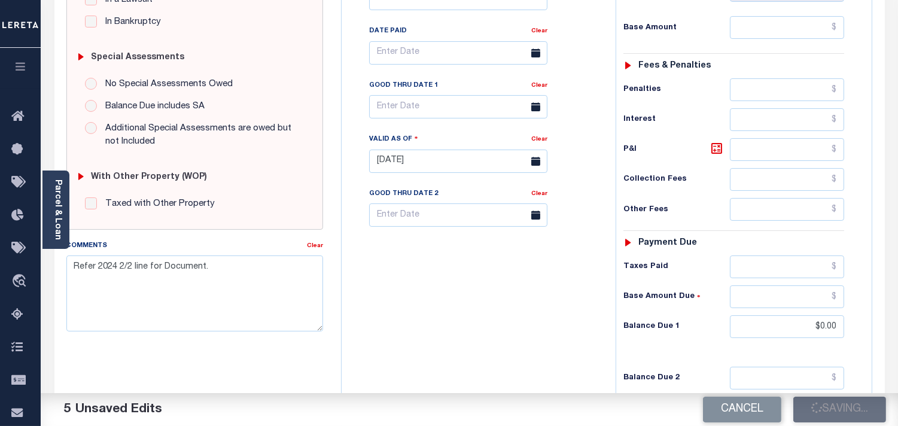
scroll to position [216, 0]
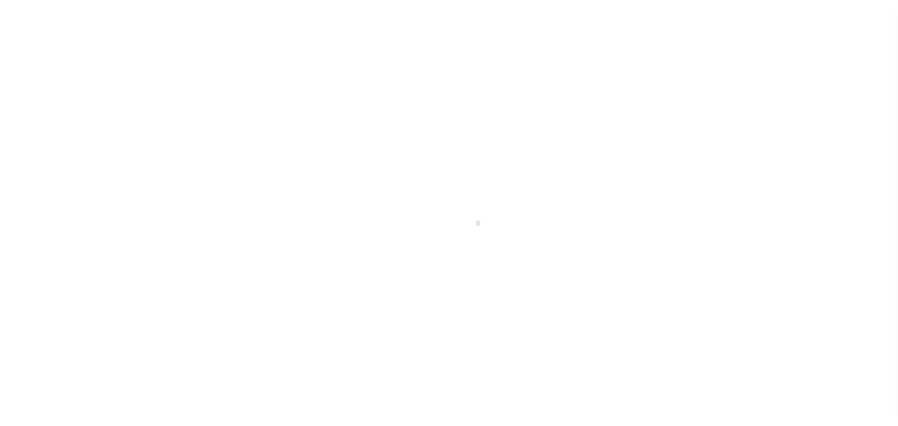
select select "NTX"
select select "7"
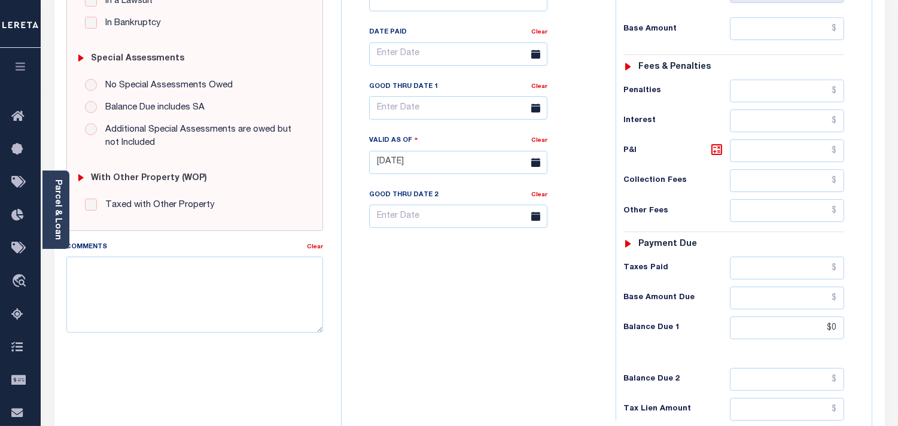
scroll to position [332, 0]
click at [291, 316] on textarea "Comments" at bounding box center [194, 293] width 257 height 75
paste textarea "Refer 2024 2/2 line for Document."
type textarea "Refer 2024 2/2 line for Document."
click at [536, 301] on div "Tax Bill No Multiple Payment Option Semi Annual Payment Plan Clear" at bounding box center [475, 156] width 262 height 528
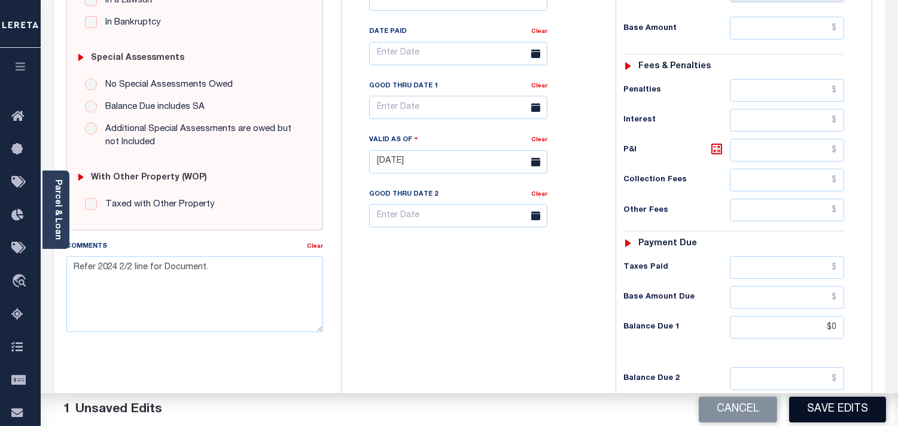
click at [856, 414] on button "Save Edits" at bounding box center [837, 409] width 97 height 26
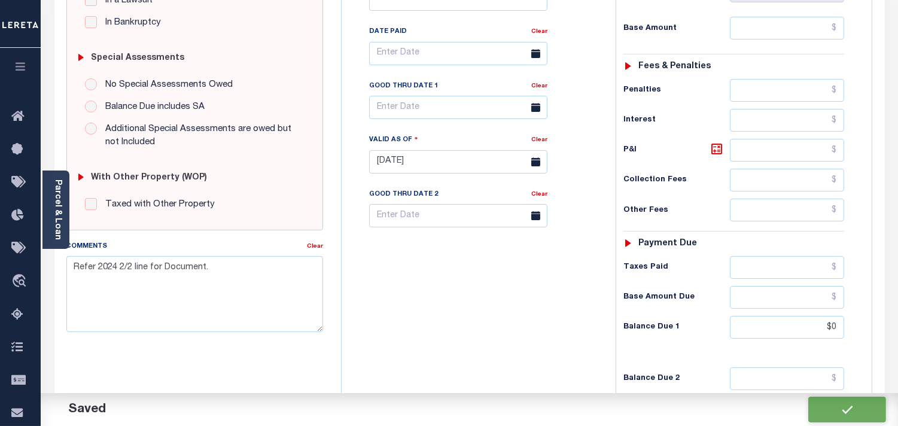
checkbox input "false"
type input "$0"
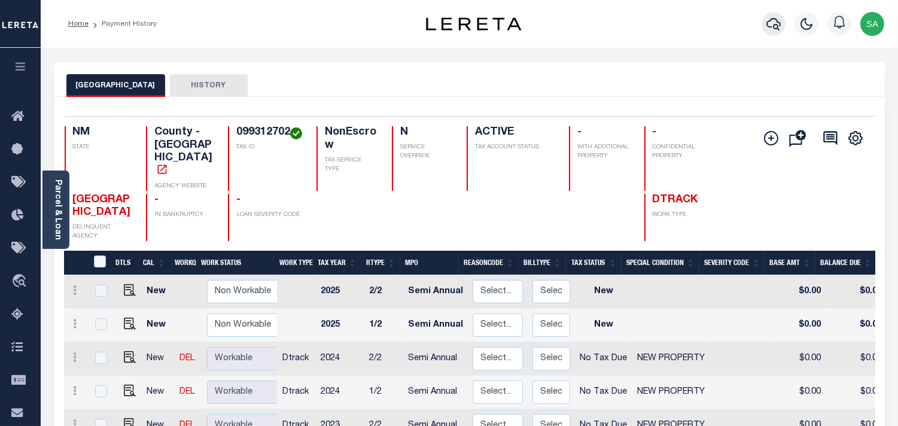
click at [780, 21] on icon "button" at bounding box center [773, 24] width 14 height 14
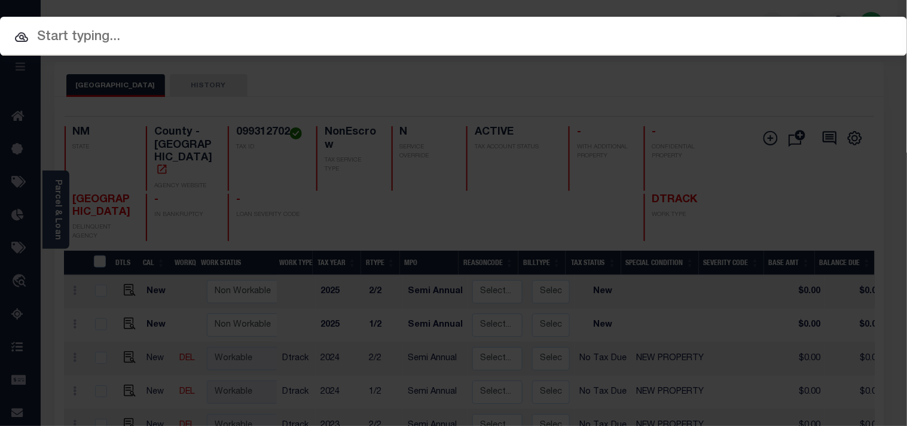
click at [738, 27] on input "text" at bounding box center [453, 37] width 907 height 21
paste input "99312703"
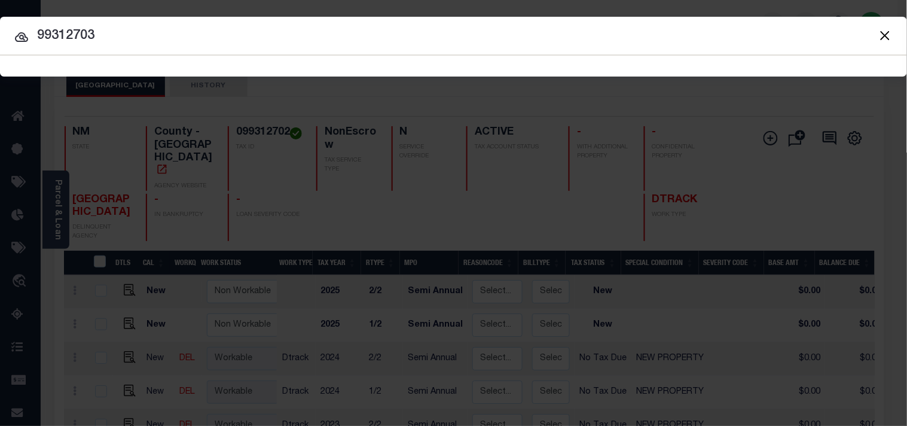
click at [30, 30] on input "99312703" at bounding box center [453, 36] width 907 height 21
type input "099312703"
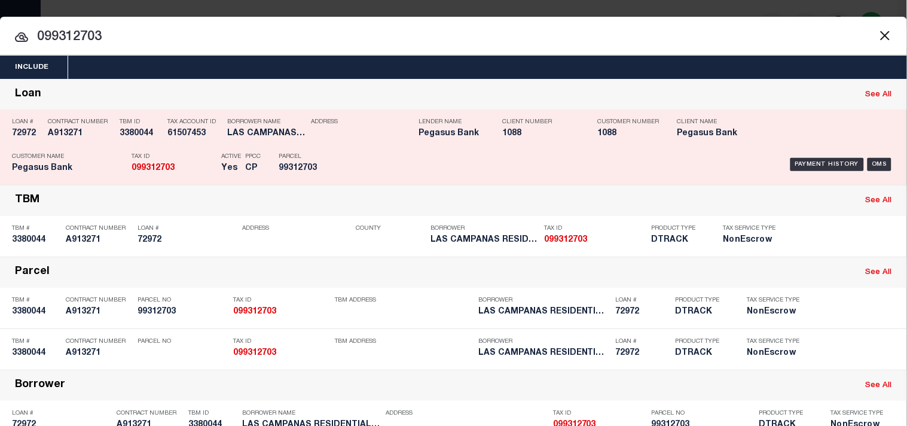
click at [382, 154] on div "Payment History OMS" at bounding box center [622, 164] width 545 height 35
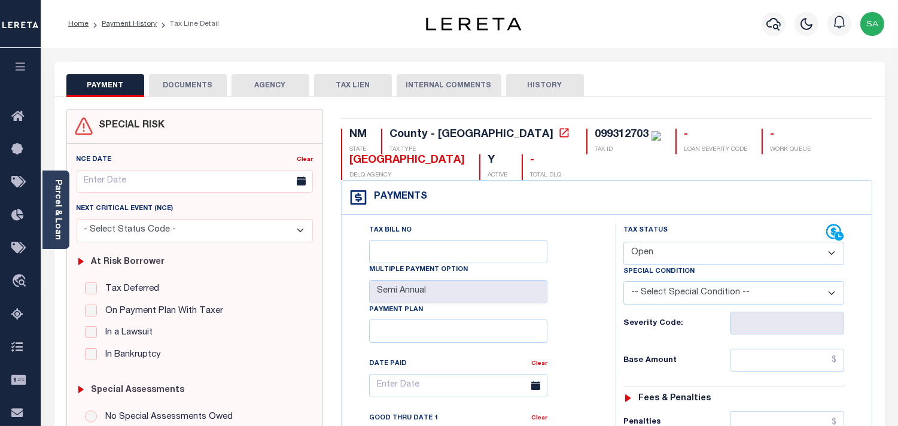
click at [682, 260] on select "- Select Status Code - Open Due/Unpaid Paid Incomplete No Tax Due Internal Refu…" at bounding box center [733, 253] width 221 height 23
select select "NTX"
click at [623, 242] on select "- Select Status Code - Open Due/Unpaid Paid Incomplete No Tax Due Internal Refu…" at bounding box center [733, 253] width 221 height 23
type input "[DATE]"
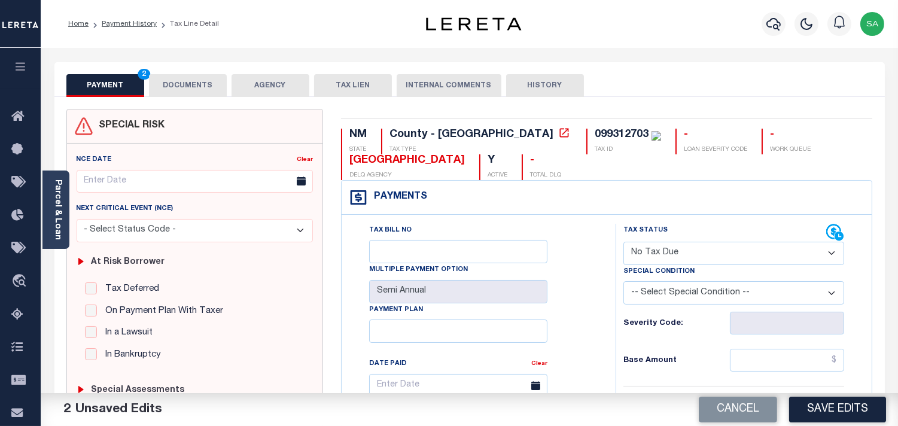
click at [660, 299] on select "-- Select Special Condition -- 3RD PARTY TAX LIEN AGENCY TAX LIEN (A.K.A Inside…" at bounding box center [733, 292] width 221 height 23
select select "7"
click at [660, 299] on select "-- Select Special Condition -- 3RD PARTY TAX LIEN AGENCY TAX LIEN (A.K.A Inside…" at bounding box center [733, 292] width 221 height 23
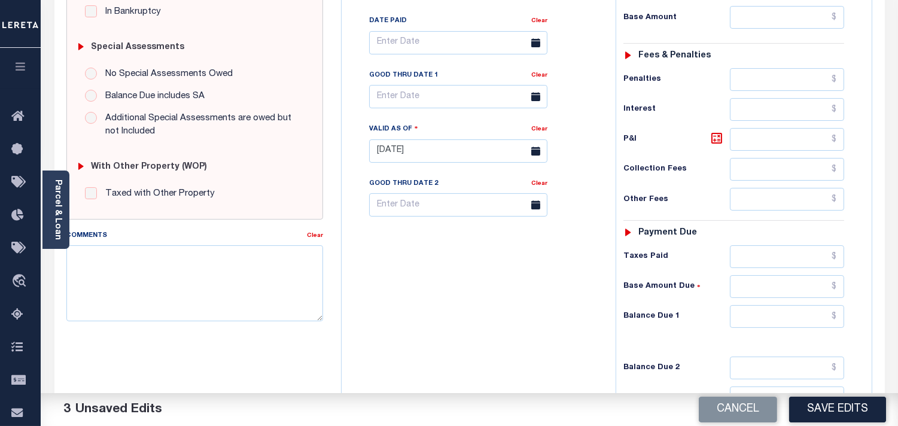
scroll to position [481, 0]
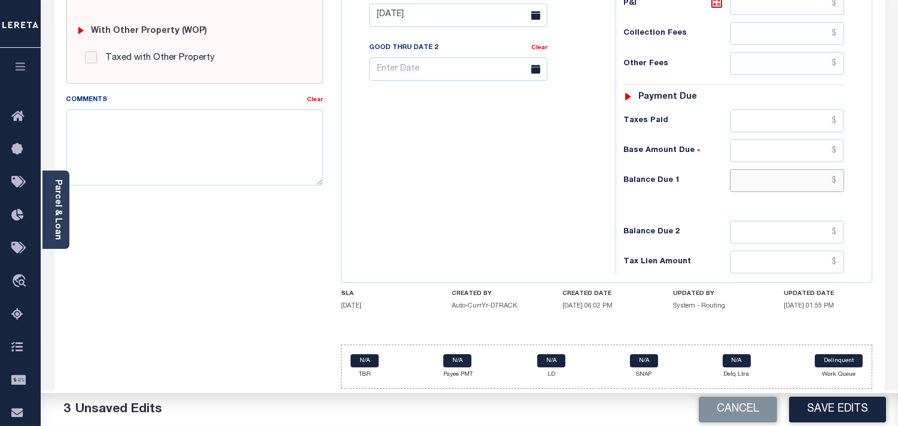
click at [815, 184] on input "text" at bounding box center [787, 180] width 114 height 23
type input "$0.00"
click at [492, 177] on div "Tax Bill No Multiple Payment Option Semi Annual Payment Plan Clear" at bounding box center [475, 9] width 262 height 528
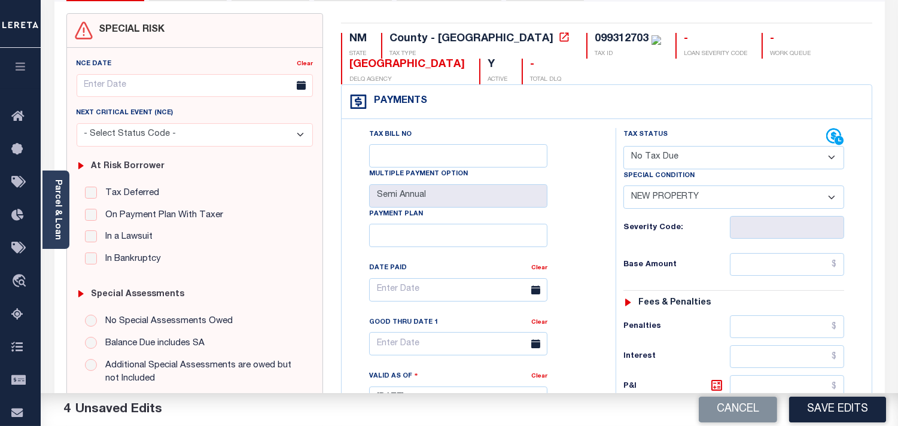
scroll to position [0, 0]
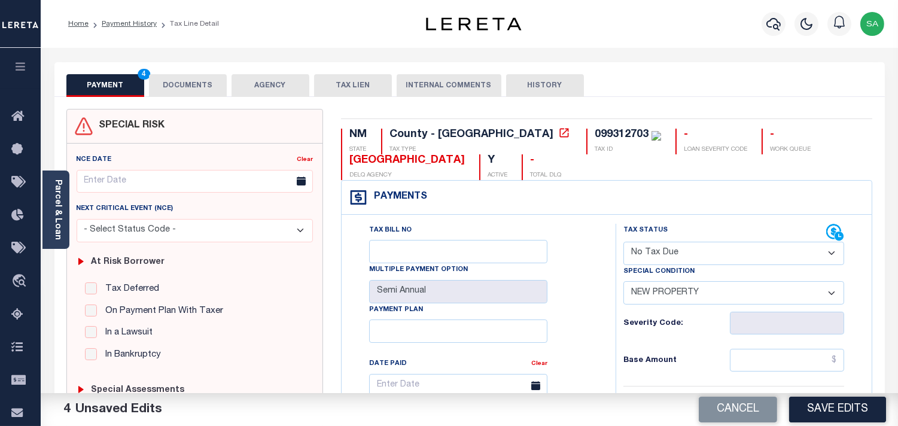
click at [208, 83] on button "DOCUMENTS" at bounding box center [188, 85] width 78 height 23
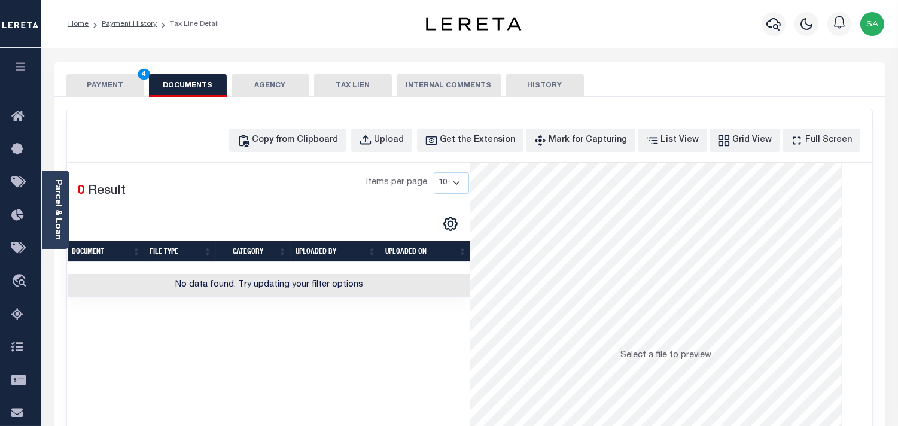
drag, startPoint x: 56, startPoint y: 218, endPoint x: 80, endPoint y: 218, distance: 23.9
click at [56, 219] on link "Parcel & Loan" at bounding box center [57, 209] width 8 height 60
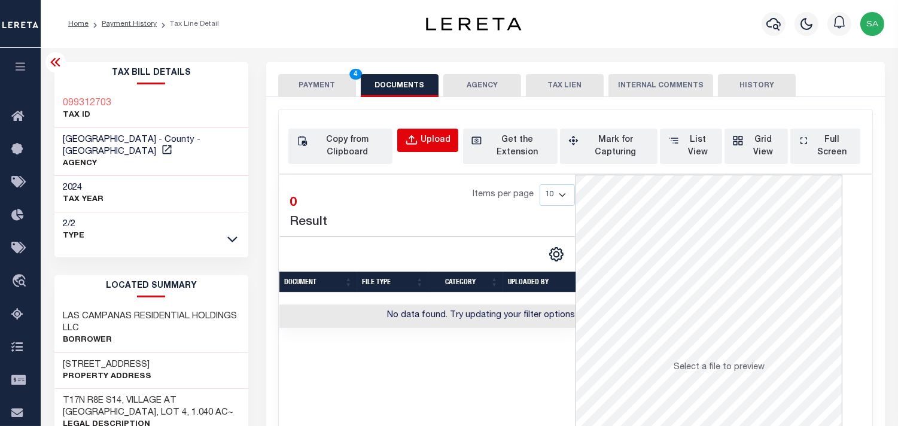
click at [426, 141] on div "Upload" at bounding box center [435, 140] width 30 height 13
select select "POP"
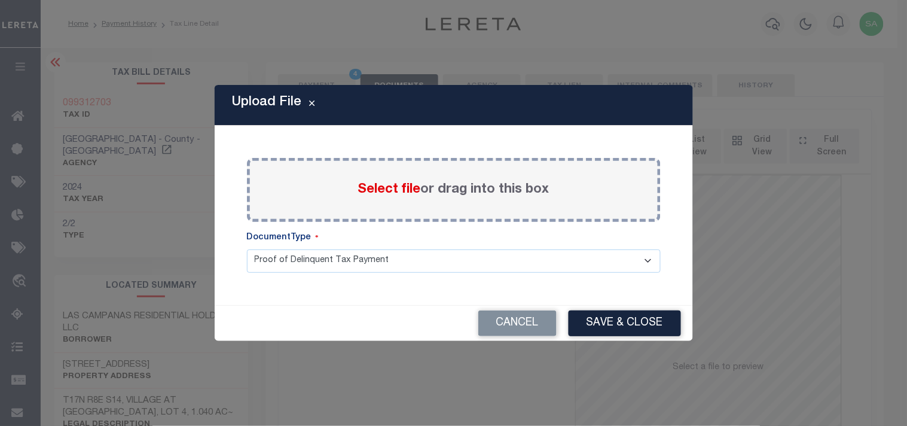
click at [402, 196] on span "Select file" at bounding box center [389, 189] width 63 height 13
click at [0, 0] on input "Select file or drag into this box" at bounding box center [0, 0] width 0 height 0
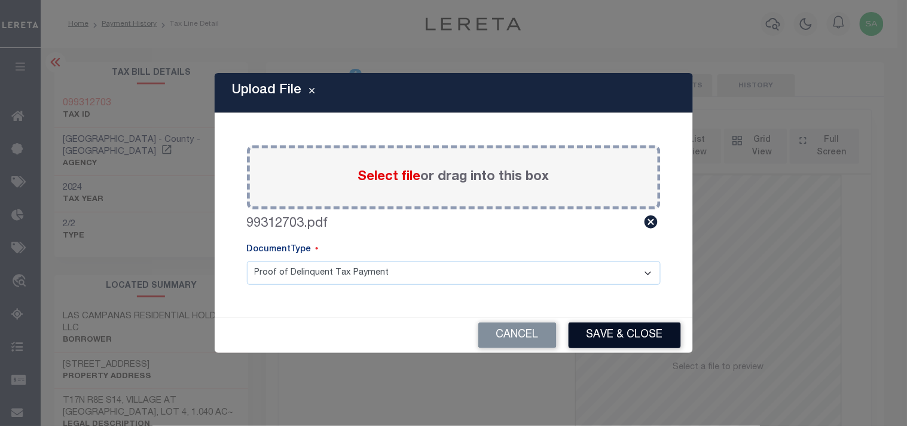
click at [619, 331] on button "Save & Close" at bounding box center [625, 335] width 112 height 26
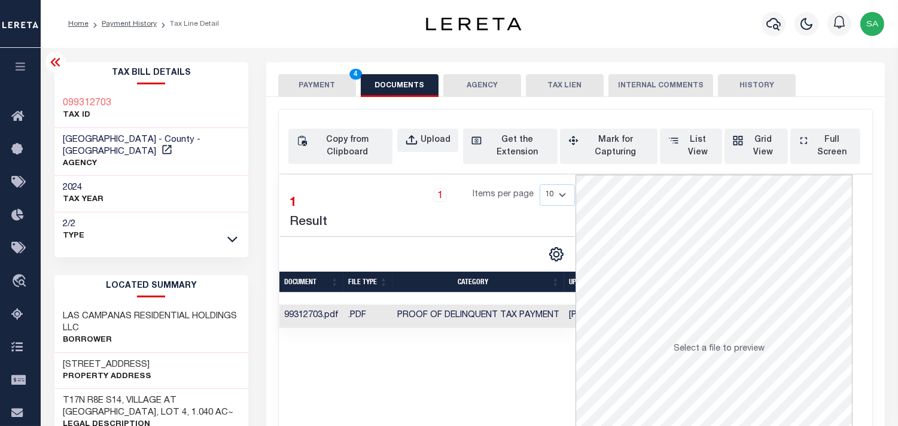
click at [298, 81] on button "PAYMENT 4" at bounding box center [317, 85] width 78 height 23
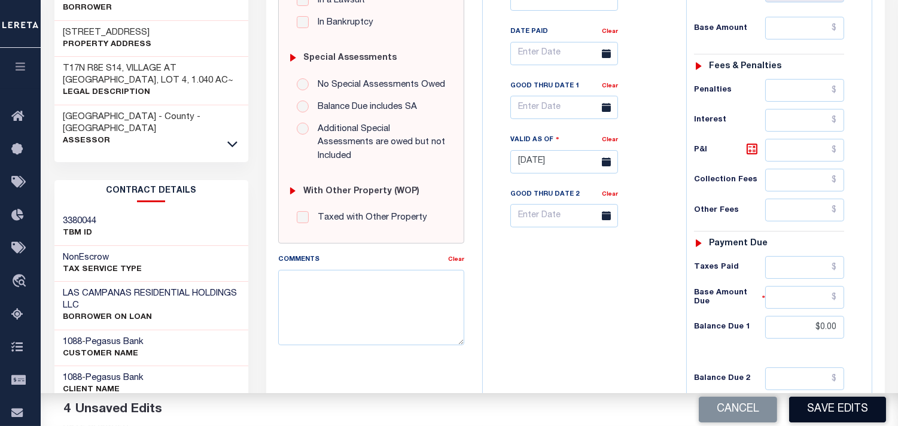
click at [829, 408] on button "Save Edits" at bounding box center [837, 409] width 97 height 26
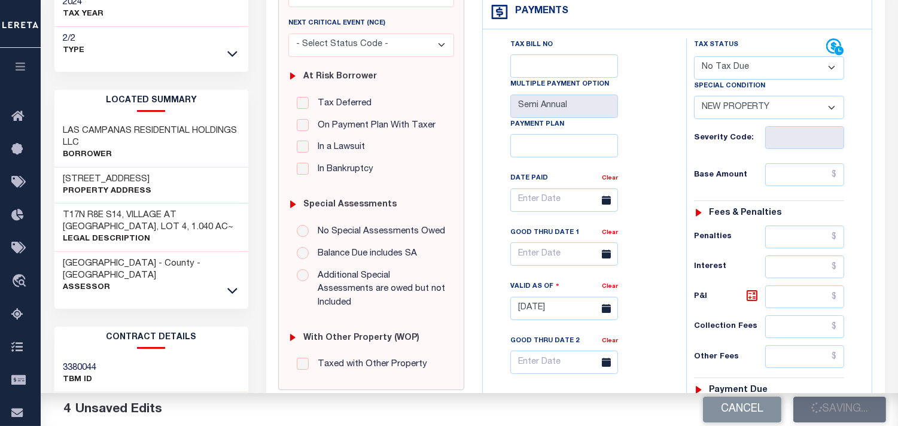
scroll to position [66, 0]
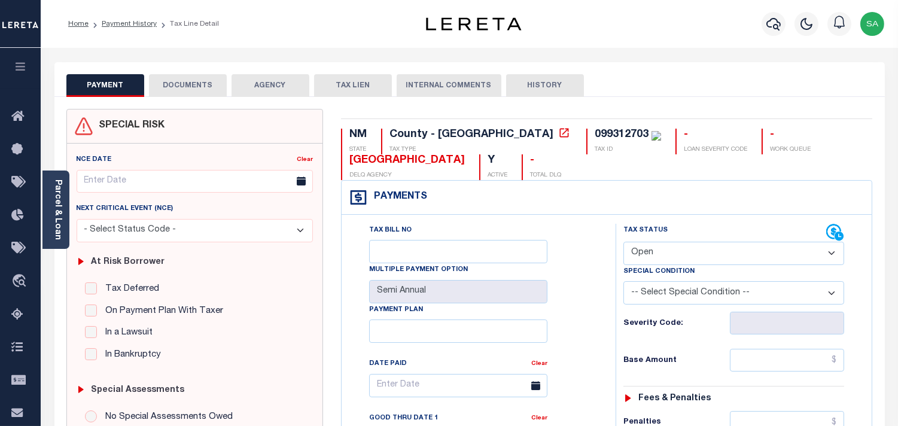
click at [688, 257] on select "- Select Status Code - Open Due/Unpaid Paid Incomplete No Tax Due Internal Refu…" at bounding box center [733, 253] width 221 height 23
select select "NTX"
click at [623, 242] on select "- Select Status Code - Open Due/Unpaid Paid Incomplete No Tax Due Internal Refu…" at bounding box center [733, 253] width 221 height 23
type input "[DATE]"
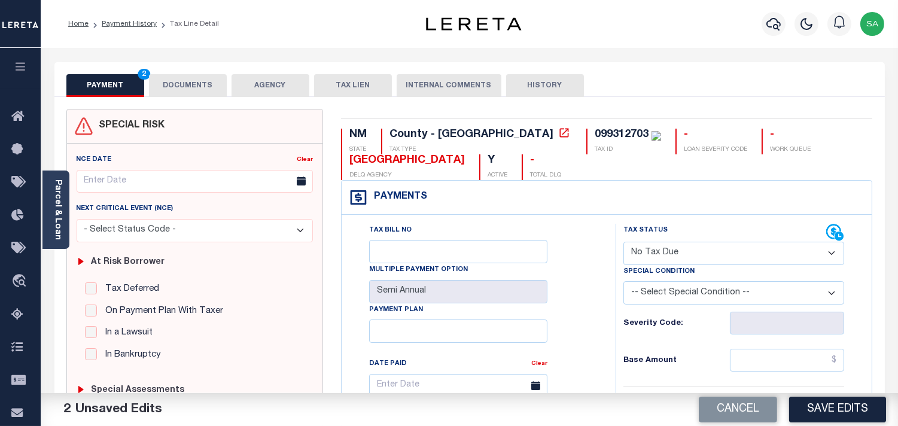
click at [676, 292] on select "-- Select Special Condition -- 3RD PARTY TAX LIEN AGENCY TAX LIEN (A.K.A Inside…" at bounding box center [733, 292] width 221 height 23
select select "7"
click at [676, 292] on select "-- Select Special Condition -- 3RD PARTY TAX LIEN AGENCY TAX LIEN (A.K.A Inside…" at bounding box center [733, 292] width 221 height 23
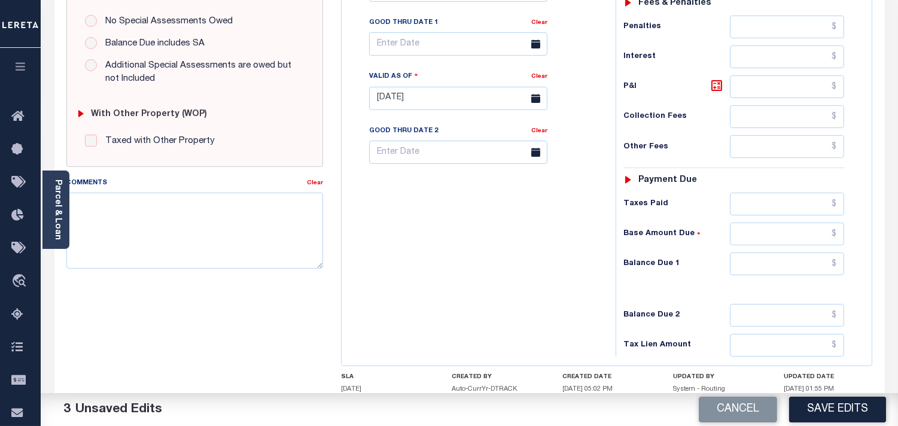
scroll to position [481, 0]
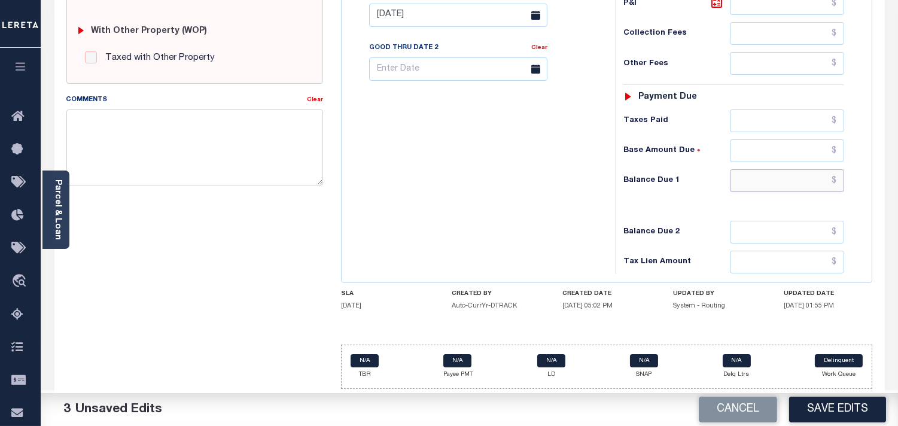
click at [819, 178] on input "text" at bounding box center [787, 180] width 114 height 23
type input "$0.00"
click at [604, 176] on div "Tax Bill No Multiple Payment Option Semi Annual Payment Plan Clear" at bounding box center [475, 9] width 262 height 528
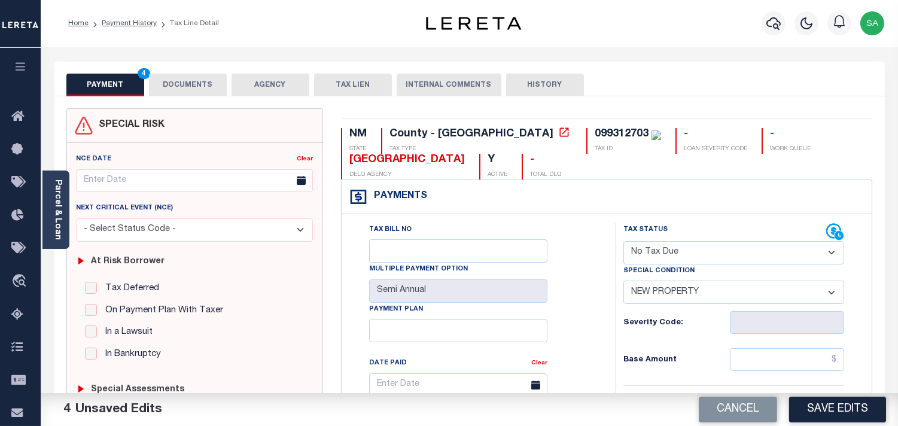
scroll to position [0, 0]
click at [189, 87] on button "DOCUMENTS" at bounding box center [188, 85] width 78 height 23
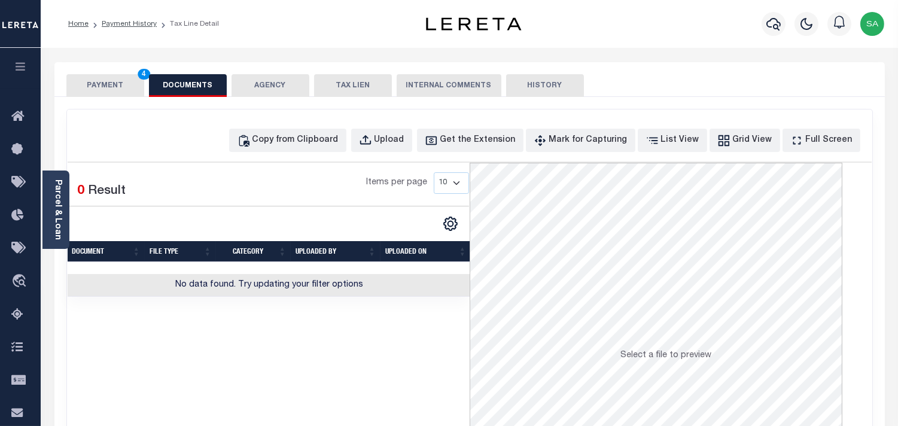
click at [112, 81] on button "PAYMENT 4" at bounding box center [105, 85] width 78 height 23
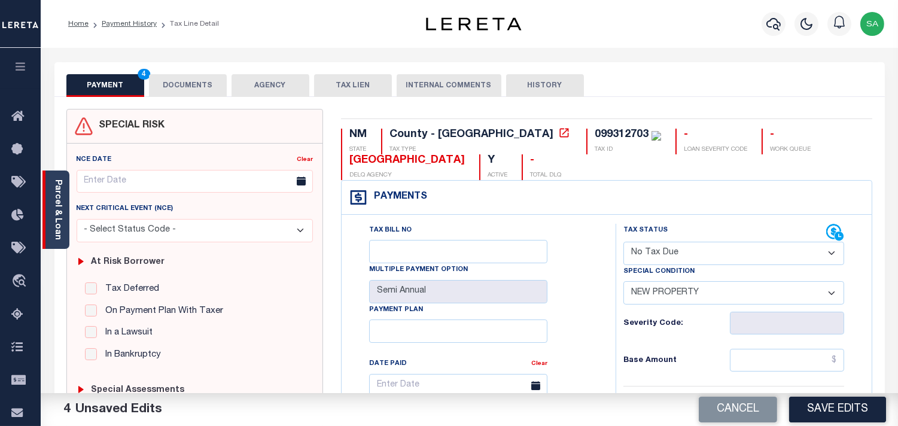
click at [58, 213] on link "Parcel & Loan" at bounding box center [57, 209] width 8 height 60
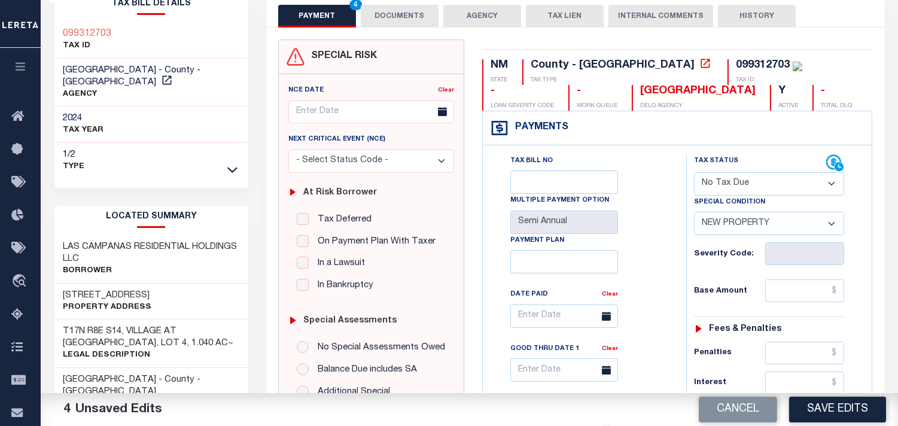
scroll to position [398, 0]
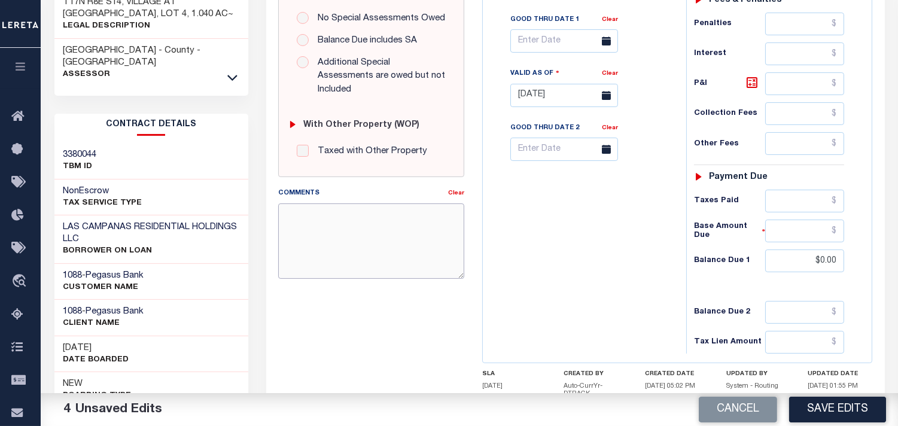
click at [354, 224] on textarea "Comments" at bounding box center [371, 240] width 186 height 75
paste textarea "Refer 2024 2/2 line for Document."
type textarea "Refer 2024 2/2 line for Document."
click at [841, 417] on button "Save Edits" at bounding box center [837, 409] width 97 height 26
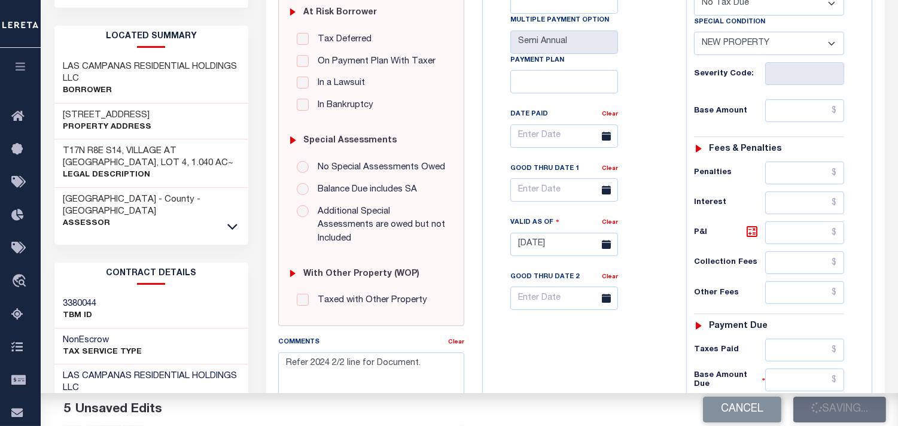
scroll to position [133, 0]
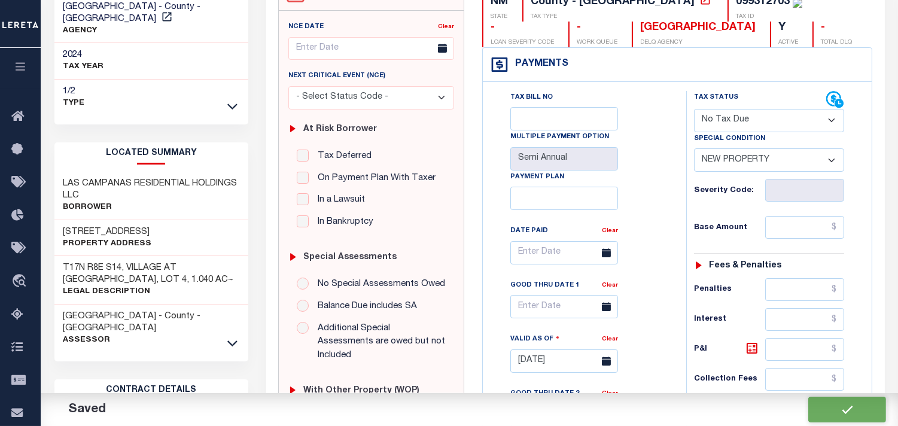
checkbox input "false"
type input "$0"
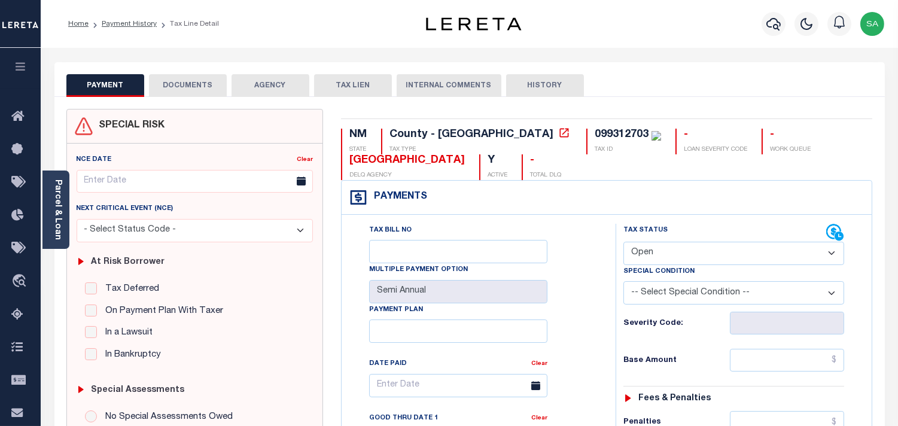
click at [673, 253] on select "- Select Status Code - Open Due/Unpaid Paid Incomplete No Tax Due Internal Refu…" at bounding box center [733, 253] width 221 height 23
select select "NTX"
click at [623, 242] on select "- Select Status Code - Open Due/Unpaid Paid Incomplete No Tax Due Internal Refu…" at bounding box center [733, 253] width 221 height 23
type input "[DATE]"
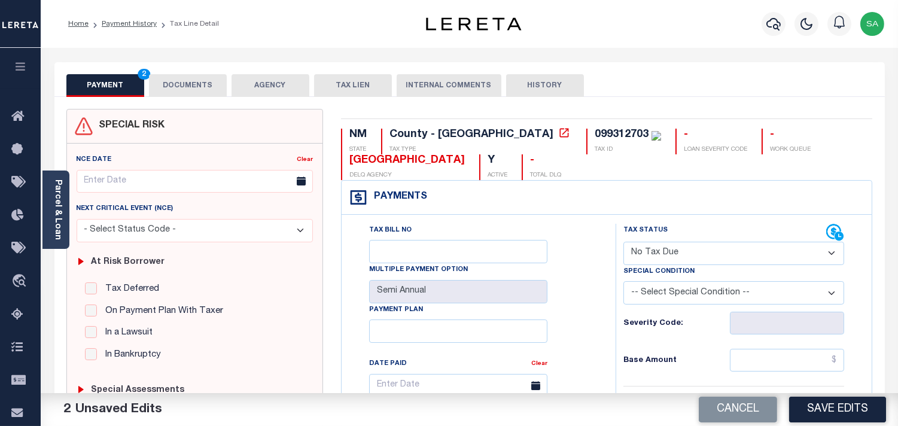
click at [669, 300] on select "-- Select Special Condition -- 3RD PARTY TAX LIEN AGENCY TAX LIEN (A.K.A Inside…" at bounding box center [733, 292] width 221 height 23
select select "7"
click at [623, 282] on select "-- Select Special Condition -- 3RD PARTY TAX LIEN AGENCY TAX LIEN (A.K.A Inside…" at bounding box center [733, 292] width 221 height 23
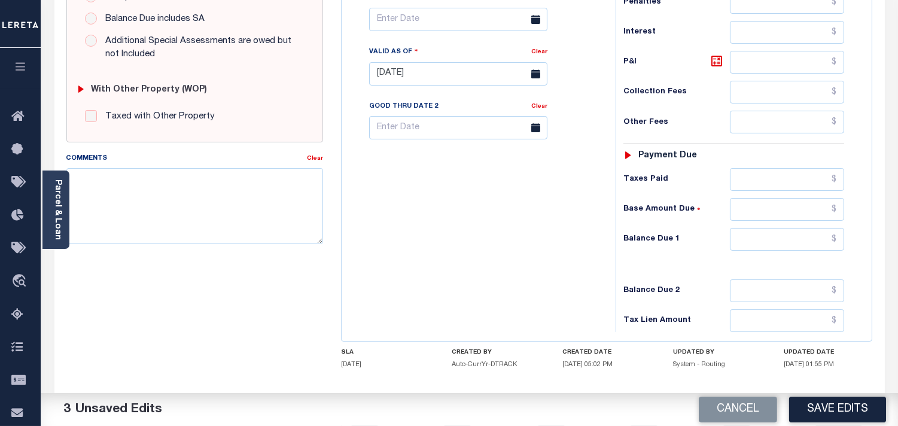
scroll to position [481, 0]
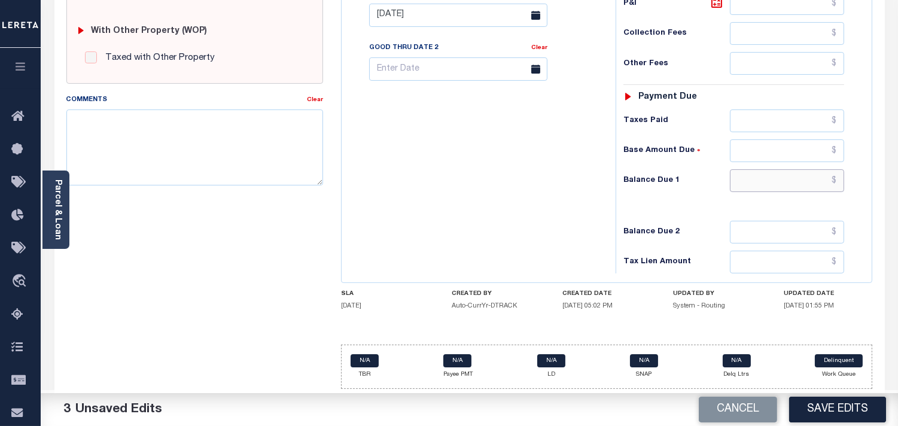
drag, startPoint x: 826, startPoint y: 182, endPoint x: 819, endPoint y: 182, distance: 6.6
click at [826, 182] on input "text" at bounding box center [787, 180] width 114 height 23
type input "$0.00"
click at [272, 147] on textarea "Comments" at bounding box center [194, 146] width 257 height 75
paste textarea "Refer 2024 2/2 line for Document."
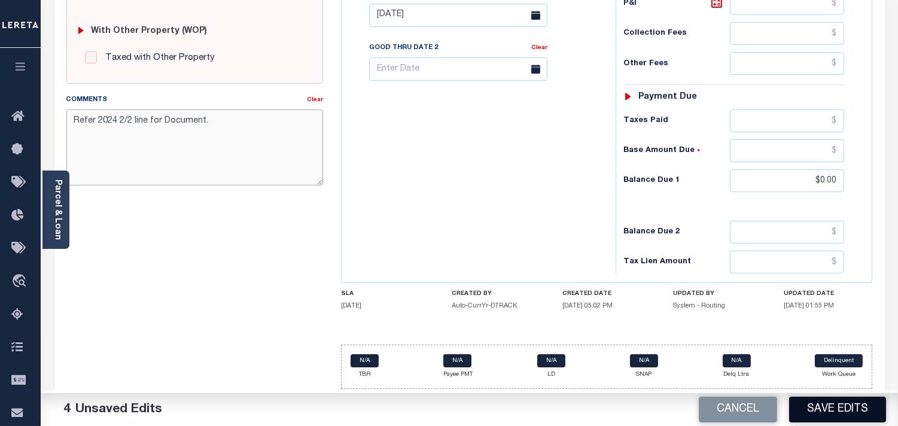
type textarea "Refer 2024 2/2 line for Document."
click at [852, 409] on button "Save Edits" at bounding box center [837, 409] width 97 height 26
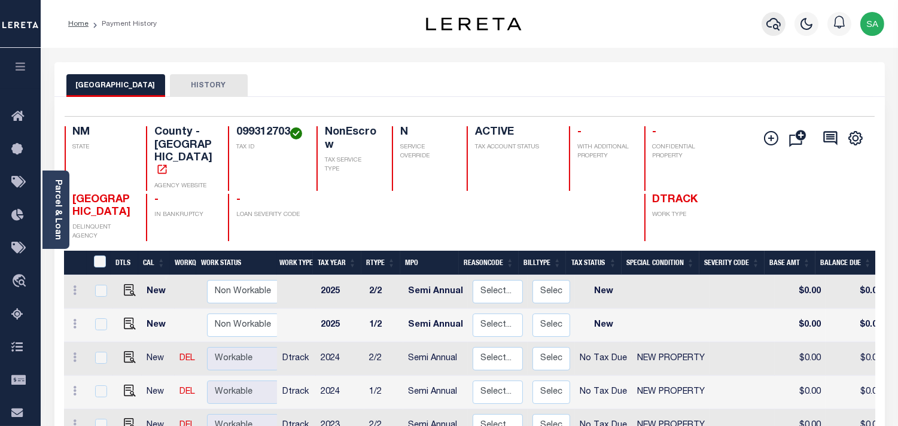
click at [780, 27] on icon "button" at bounding box center [773, 24] width 14 height 14
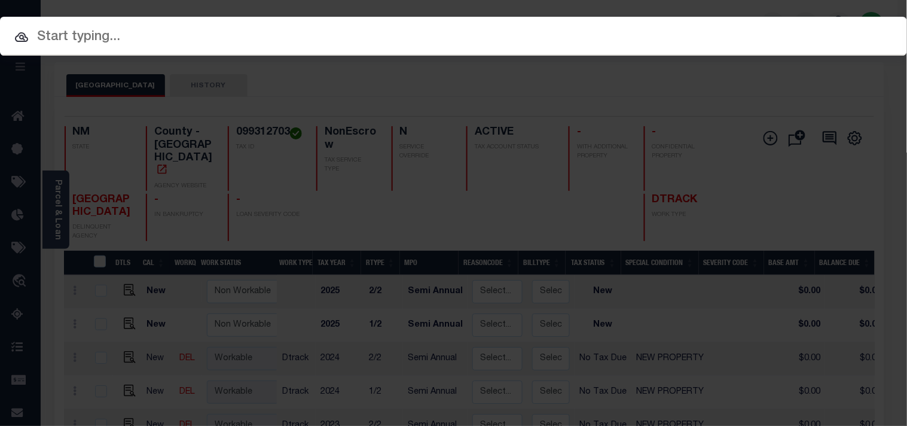
click at [704, 32] on input "text" at bounding box center [453, 37] width 907 height 21
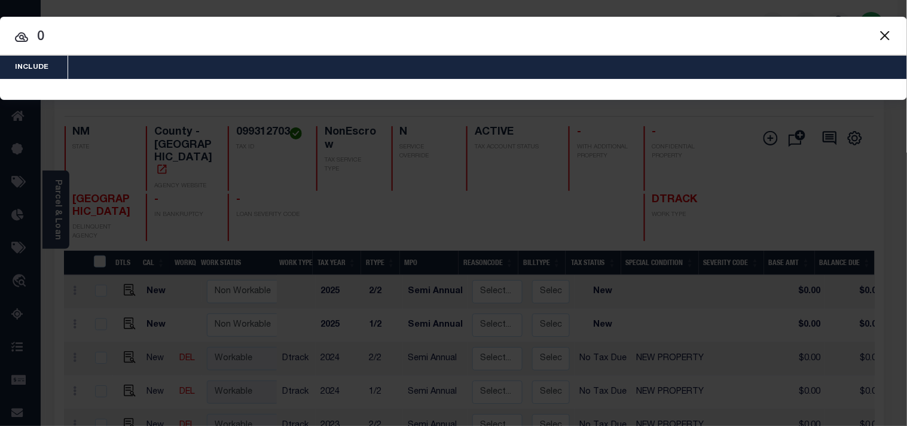
paste input "99312704"
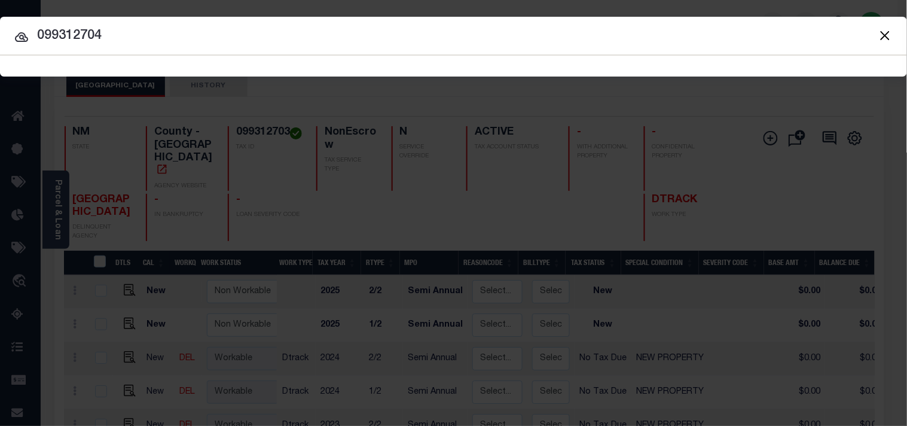
type input "099312704"
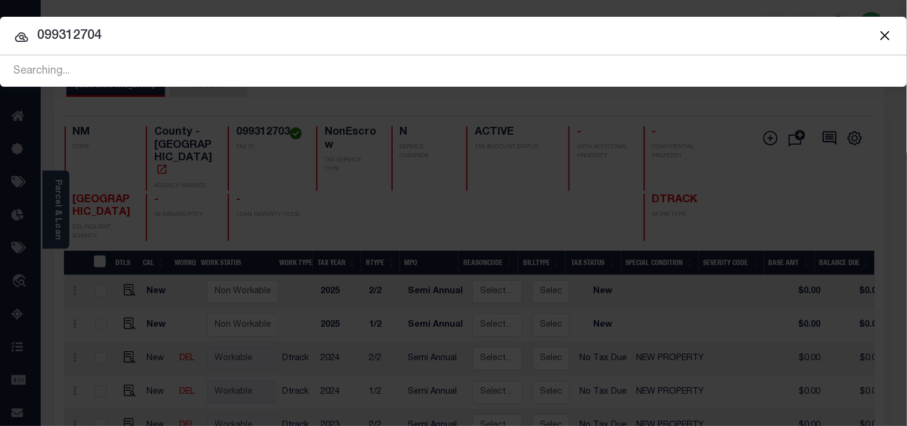
click at [883, 34] on button "Close" at bounding box center [885, 36] width 16 height 16
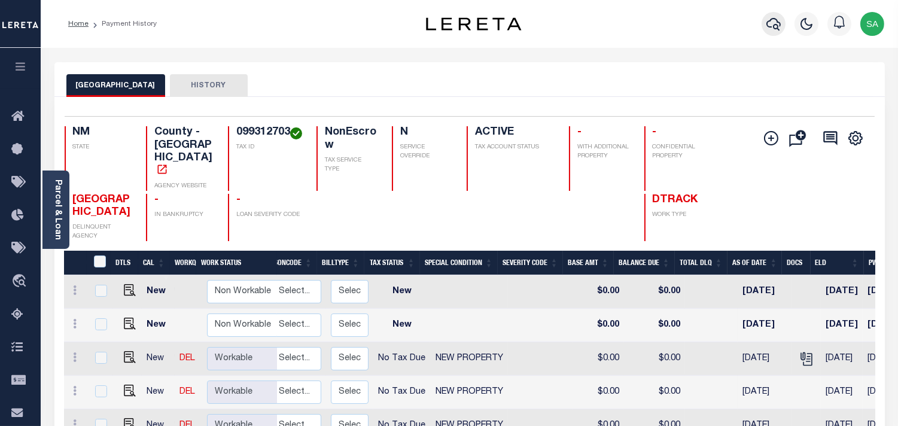
click at [770, 22] on icon "button" at bounding box center [773, 24] width 14 height 14
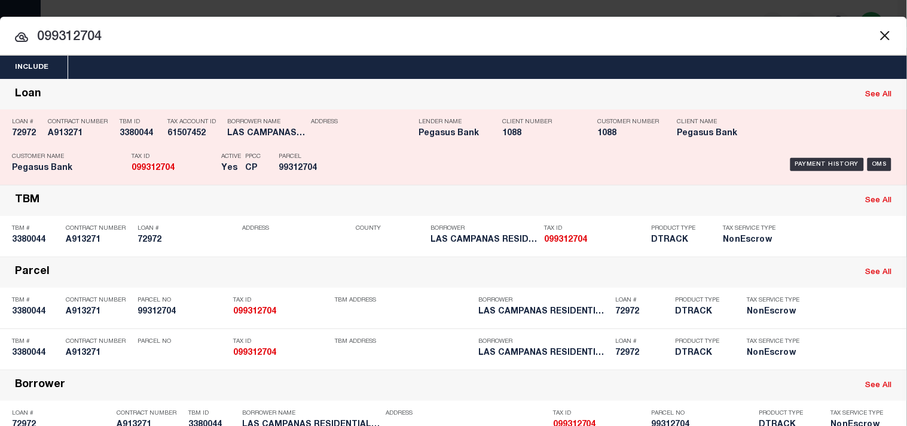
click at [355, 147] on div "Payment History OMS" at bounding box center [622, 164] width 545 height 35
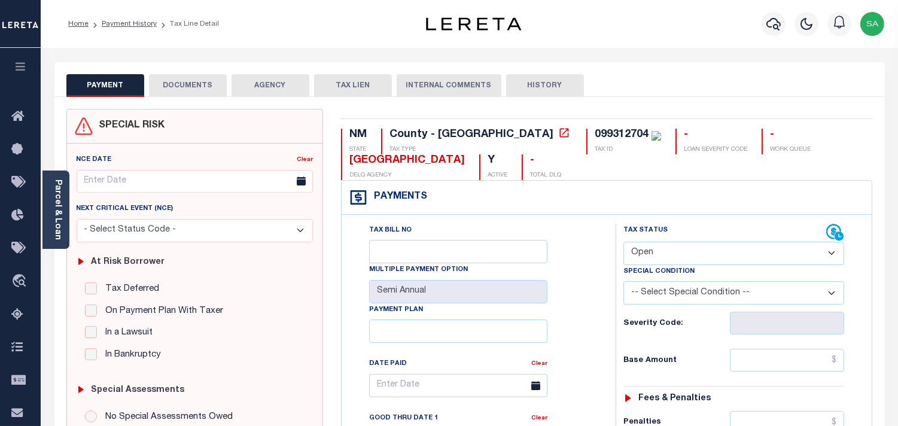
click at [695, 255] on select "- Select Status Code - Open Due/Unpaid Paid Incomplete No Tax Due Internal Refu…" at bounding box center [733, 253] width 221 height 23
select select "NTX"
click at [623, 242] on select "- Select Status Code - Open Due/Unpaid Paid Incomplete No Tax Due Internal Refu…" at bounding box center [733, 253] width 221 height 23
type input "[DATE]"
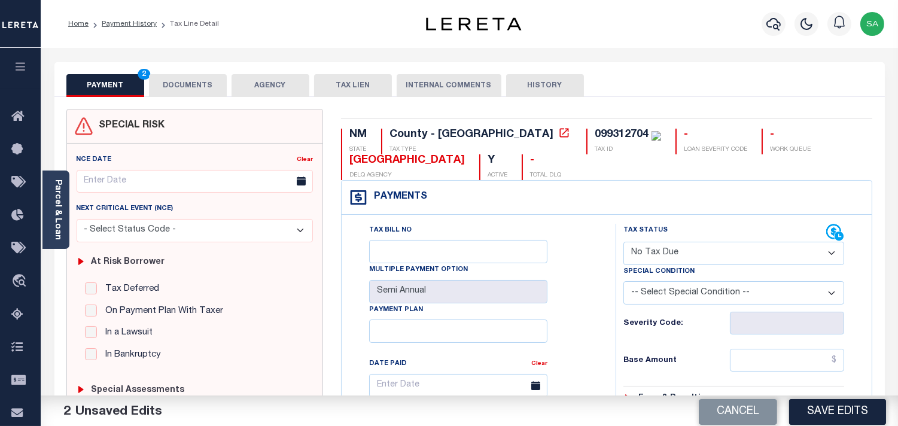
click at [661, 297] on select "-- Select Special Condition -- 3RD PARTY TAX LIEN AGENCY TAX LIEN (A.K.A Inside…" at bounding box center [733, 292] width 221 height 23
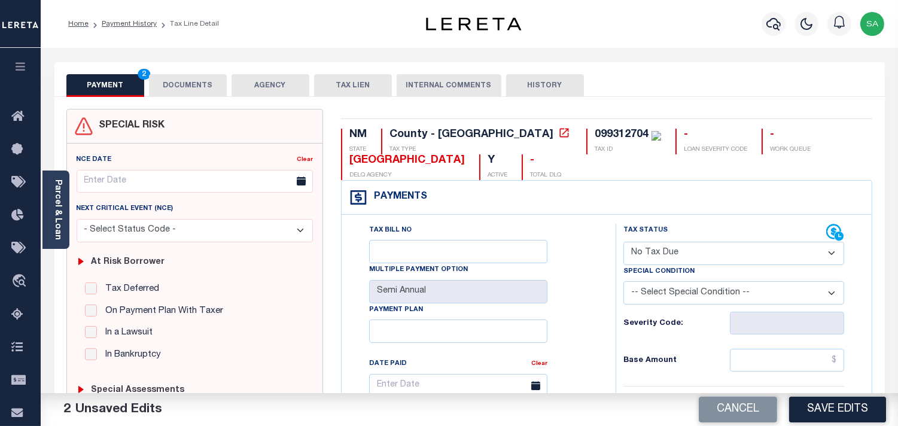
select select "7"
click at [623, 282] on select "-- Select Special Condition -- 3RD PARTY TAX LIEN AGENCY TAX LIEN (A.K.A Inside…" at bounding box center [733, 292] width 221 height 23
click at [57, 211] on link "Parcel & Loan" at bounding box center [57, 209] width 8 height 60
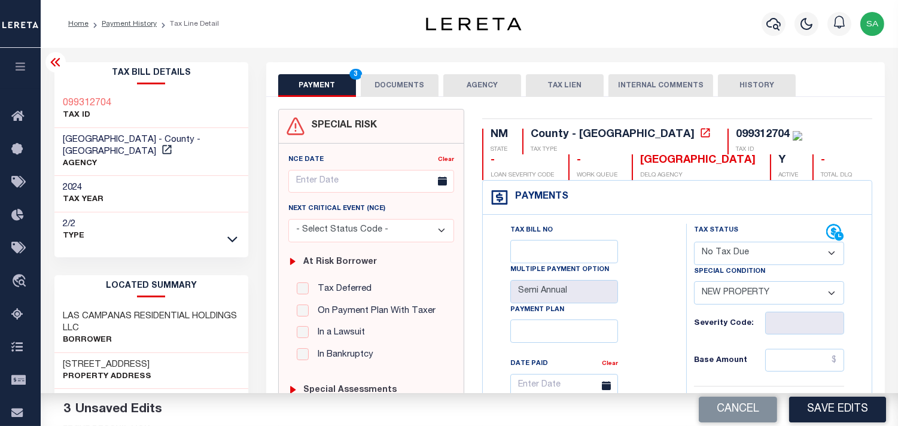
click at [390, 75] on button "DOCUMENTS" at bounding box center [400, 85] width 78 height 23
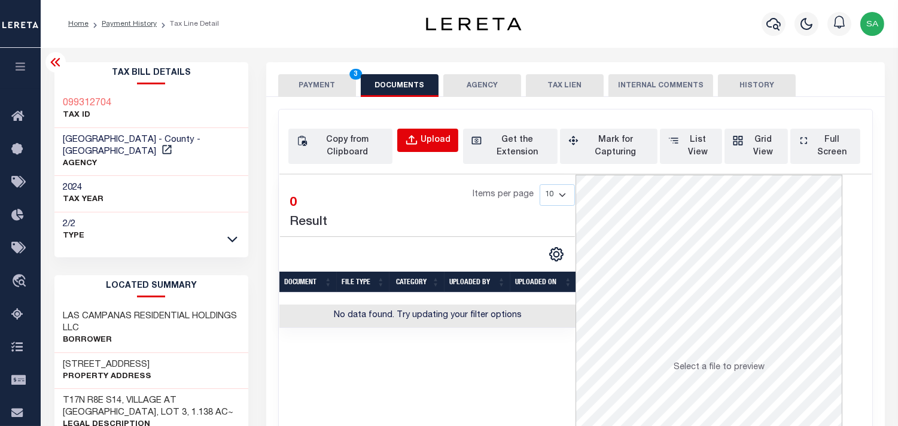
click at [428, 132] on button "Upload" at bounding box center [427, 140] width 61 height 23
select select "POP"
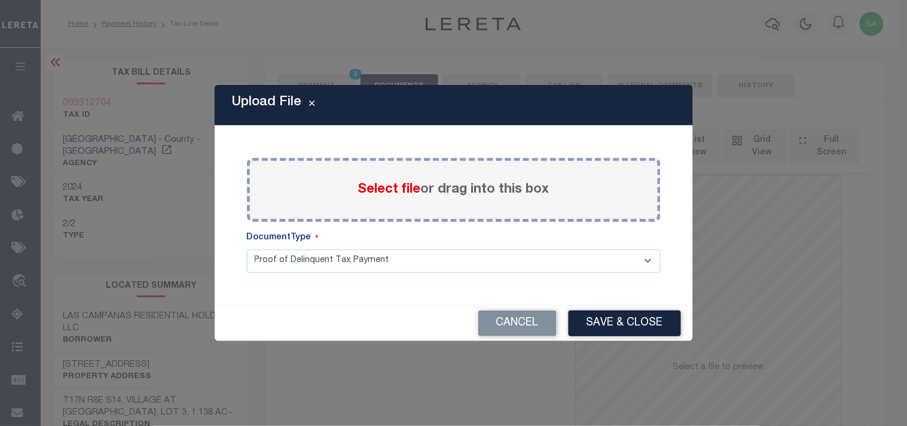
click at [399, 188] on span "Select file" at bounding box center [389, 189] width 63 height 13
click at [0, 0] on input "Select file or drag into this box" at bounding box center [0, 0] width 0 height 0
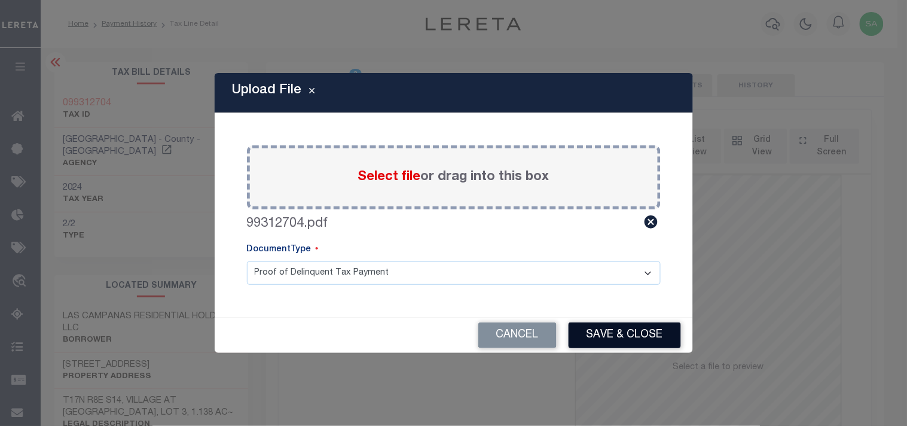
click at [618, 330] on button "Save & Close" at bounding box center [625, 335] width 112 height 26
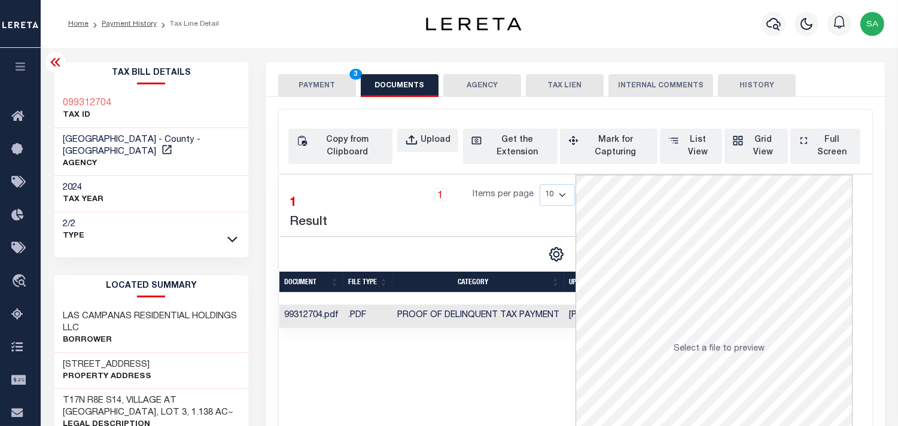
click at [331, 87] on button "PAYMENT 3" at bounding box center [317, 85] width 78 height 23
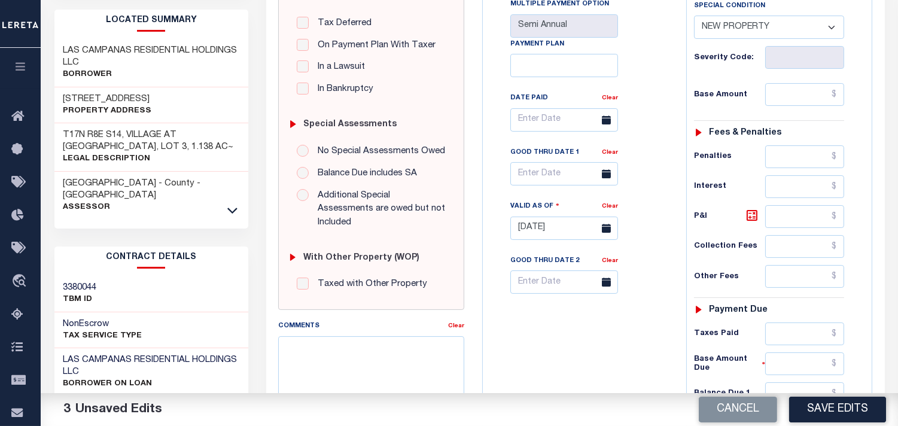
scroll to position [465, 0]
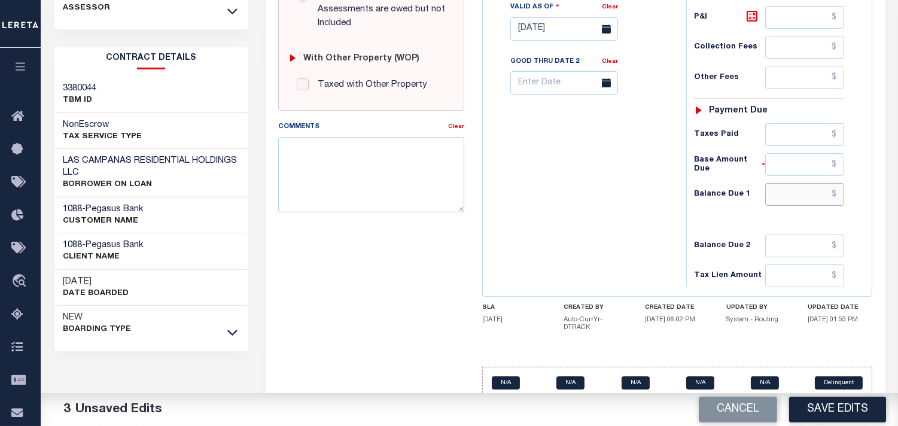
click at [811, 190] on input "text" at bounding box center [804, 194] width 79 height 23
type input "$0.00"
click at [589, 201] on div "Tax Bill No Multiple Payment Option Semi Annual Payment Plan Clear" at bounding box center [581, 23] width 191 height 528
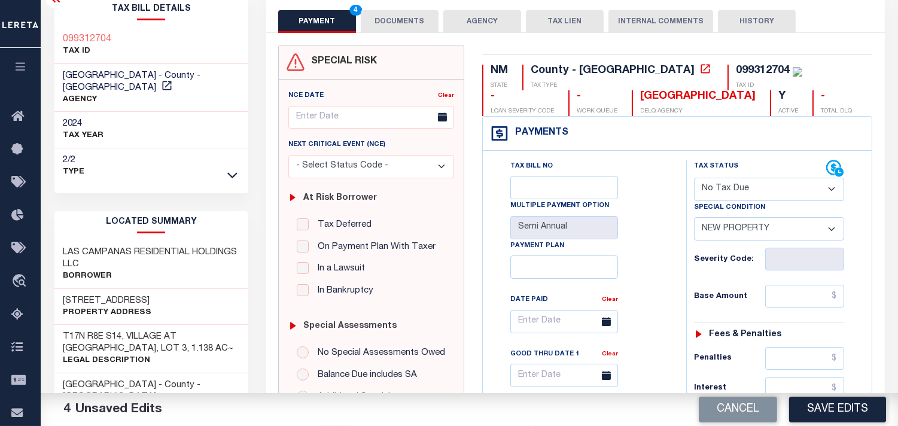
scroll to position [0, 0]
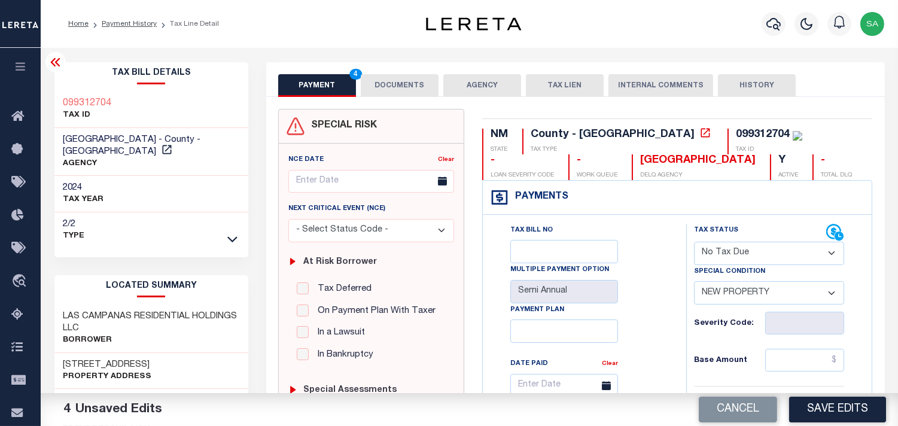
click at [404, 78] on button "DOCUMENTS" at bounding box center [400, 85] width 78 height 23
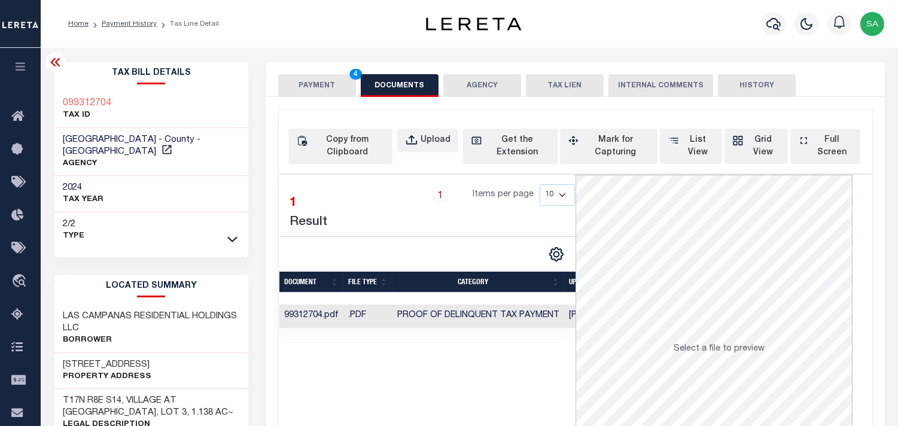
click at [326, 86] on button "PAYMENT 4" at bounding box center [317, 85] width 78 height 23
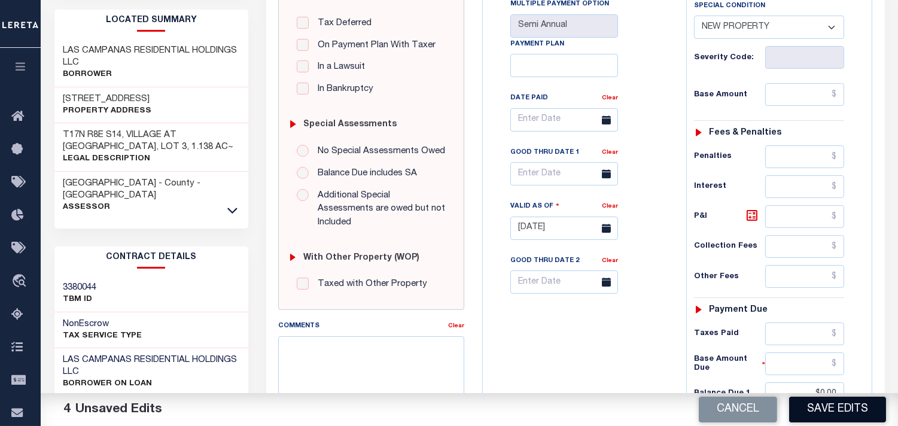
click at [825, 408] on button "Save Edits" at bounding box center [837, 409] width 97 height 26
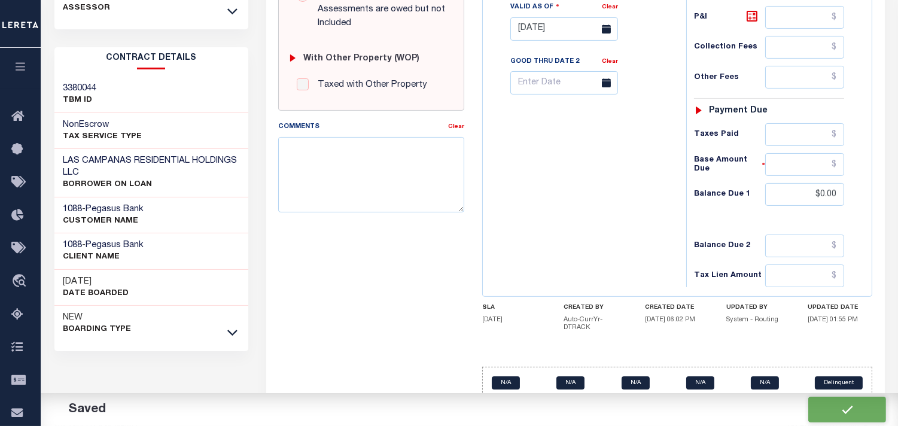
checkbox input "false"
type input "$0"
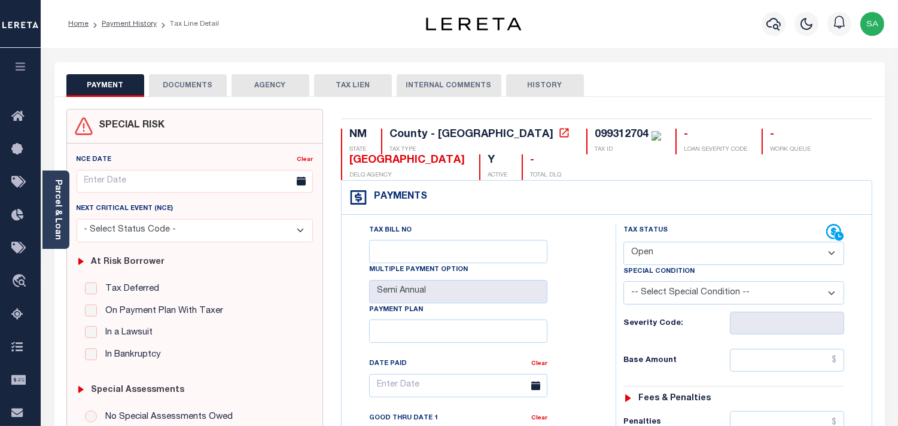
drag, startPoint x: 648, startPoint y: 242, endPoint x: 649, endPoint y: 260, distance: 18.0
click at [648, 252] on select "- Select Status Code - Open Due/Unpaid Paid Incomplete No Tax Due Internal Refu…" at bounding box center [733, 253] width 221 height 23
select select "NTX"
click at [623, 242] on select "- Select Status Code - Open Due/Unpaid Paid Incomplete No Tax Due Internal Refu…" at bounding box center [733, 253] width 221 height 23
type input "[DATE]"
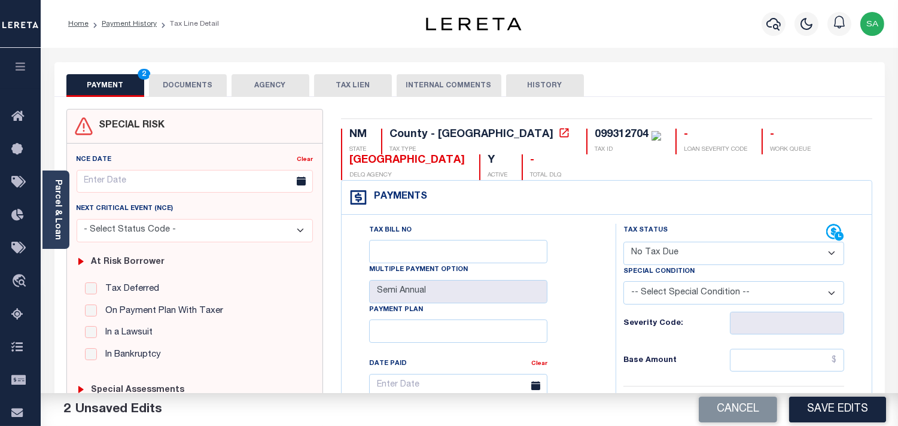
drag, startPoint x: 676, startPoint y: 294, endPoint x: 675, endPoint y: 301, distance: 6.8
click at [676, 294] on select "-- Select Special Condition -- 3RD PARTY TAX LIEN AGENCY TAX LIEN (A.K.A Inside…" at bounding box center [733, 292] width 221 height 23
select select "7"
click at [623, 282] on select "-- Select Special Condition -- 3RD PARTY TAX LIEN AGENCY TAX LIEN (A.K.A Inside…" at bounding box center [733, 292] width 221 height 23
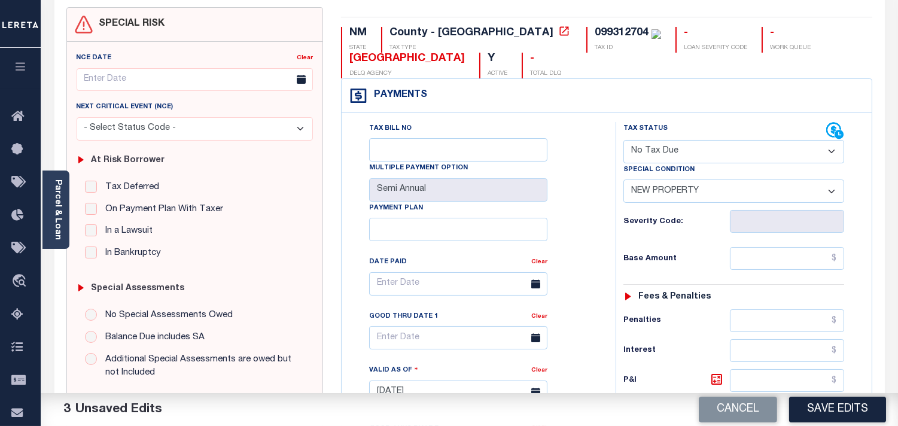
scroll to position [398, 0]
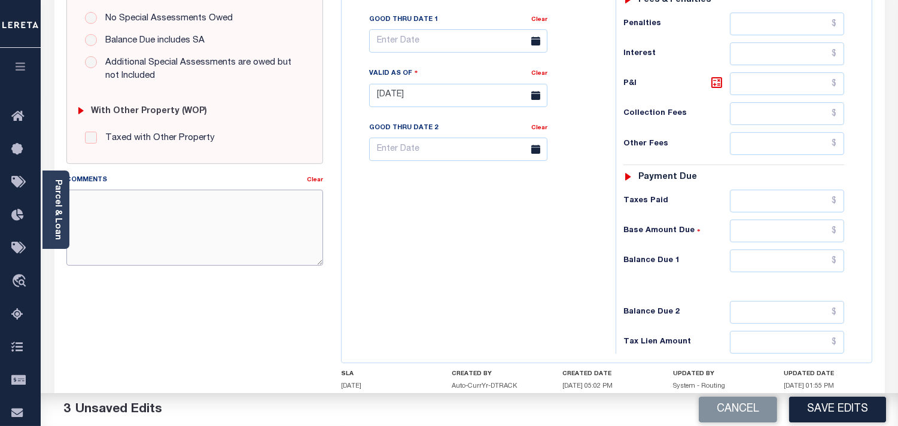
click at [217, 229] on textarea "Comments" at bounding box center [194, 227] width 257 height 75
paste textarea "Refer 2024 2/2 line for Document."
type textarea "Refer 2024 2/2 line for Document."
click at [786, 272] on input "text" at bounding box center [787, 260] width 114 height 23
drag, startPoint x: 798, startPoint y: 259, endPoint x: 674, endPoint y: 259, distance: 123.8
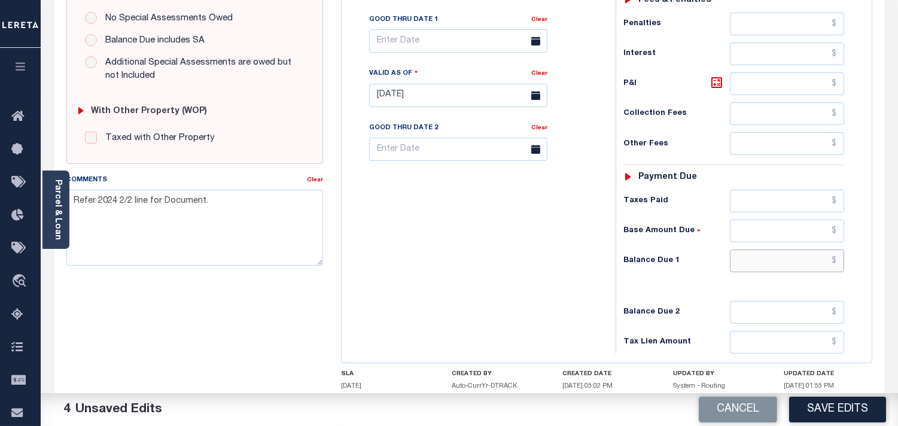
click at [798, 259] on input "text" at bounding box center [787, 260] width 114 height 23
type input "$0.00"
drag, startPoint x: 561, startPoint y: 259, endPoint x: 764, endPoint y: 361, distance: 227.1
click at [562, 260] on div "Tax Bill No Multiple Payment Option Semi Annual Payment Plan Clear" at bounding box center [475, 89] width 262 height 528
click at [856, 417] on button "Save Edits" at bounding box center [837, 409] width 97 height 26
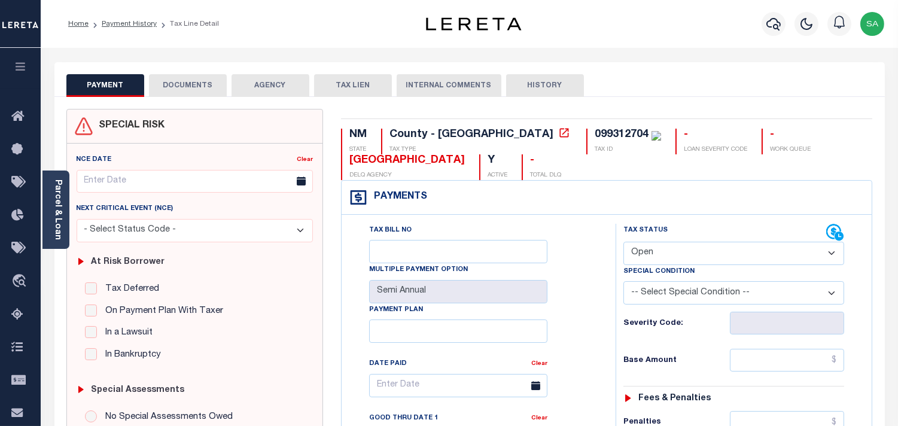
click at [685, 253] on select "- Select Status Code - Open Due/Unpaid Paid Incomplete No Tax Due Internal Refu…" at bounding box center [733, 253] width 221 height 23
select select "NTX"
type input "[DATE]"
click at [685, 253] on select "- Select Status Code - Open Due/Unpaid Paid Incomplete No Tax Due Internal Refu…" at bounding box center [733, 253] width 221 height 23
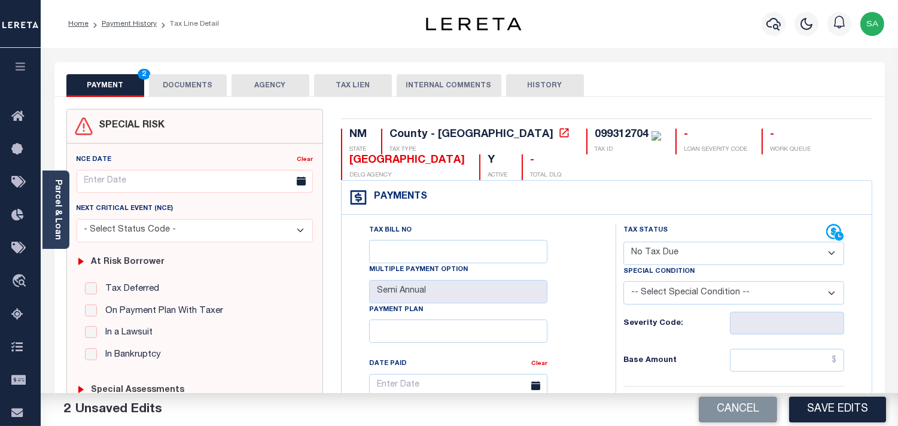
click at [669, 289] on select "-- Select Special Condition -- 3RD PARTY TAX LIEN AGENCY TAX LIEN (A.K.A Inside…" at bounding box center [733, 292] width 221 height 23
select select "7"
click at [669, 289] on select "-- Select Special Condition -- 3RD PARTY TAX LIEN AGENCY TAX LIEN (A.K.A Inside…" at bounding box center [733, 292] width 221 height 23
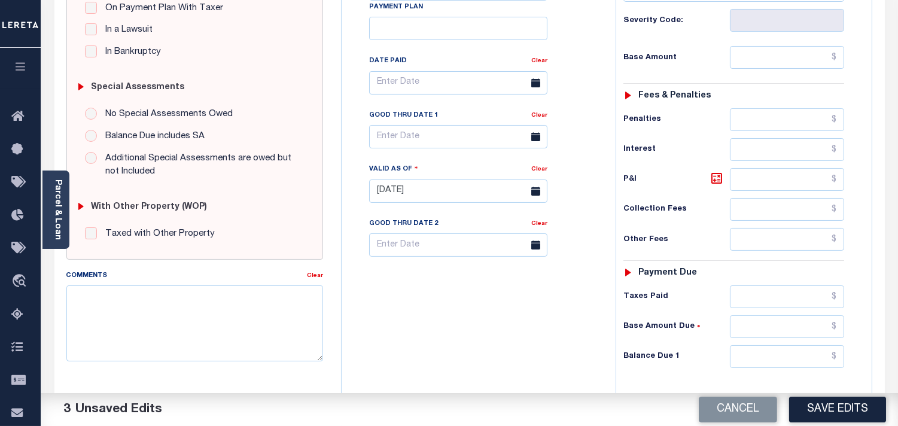
scroll to position [398, 0]
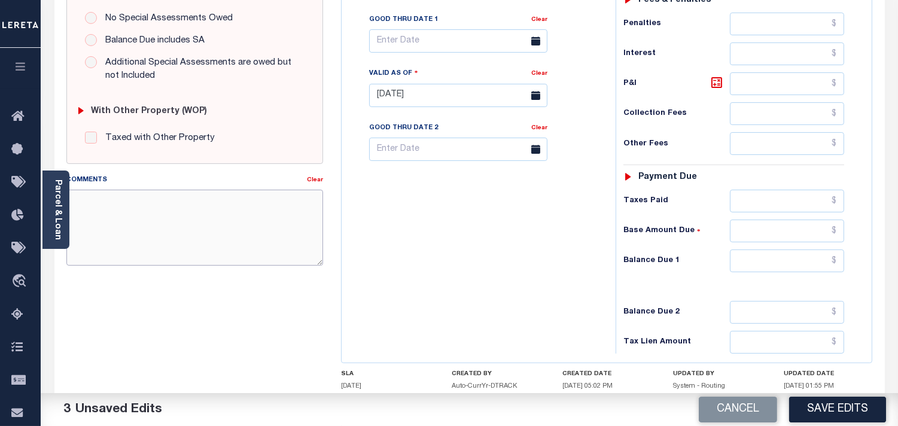
click at [261, 232] on textarea "Comments" at bounding box center [194, 227] width 257 height 75
paste textarea "Refer 2024 2/2 line for Document."
type textarea "Refer 2024 2/2 line for Document."
drag, startPoint x: 790, startPoint y: 261, endPoint x: 759, endPoint y: 262, distance: 30.5
click at [790, 261] on input "text" at bounding box center [787, 260] width 114 height 23
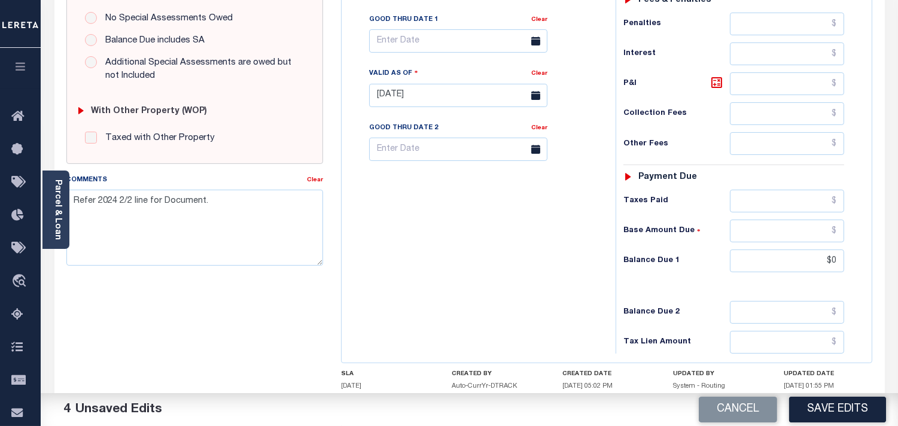
type input "$0.00"
click at [580, 247] on div "Tax Bill No Multiple Payment Option Semi Annual Payment Plan Clear" at bounding box center [475, 89] width 262 height 528
click at [844, 404] on button "Save Edits" at bounding box center [837, 409] width 97 height 26
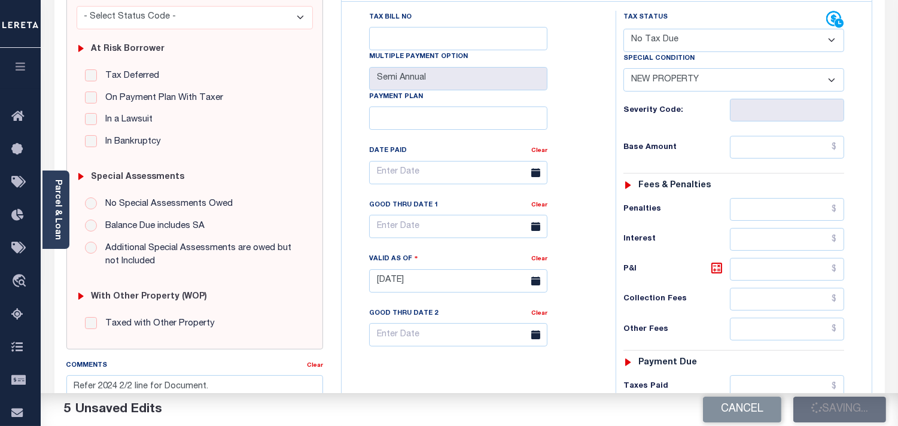
scroll to position [0, 0]
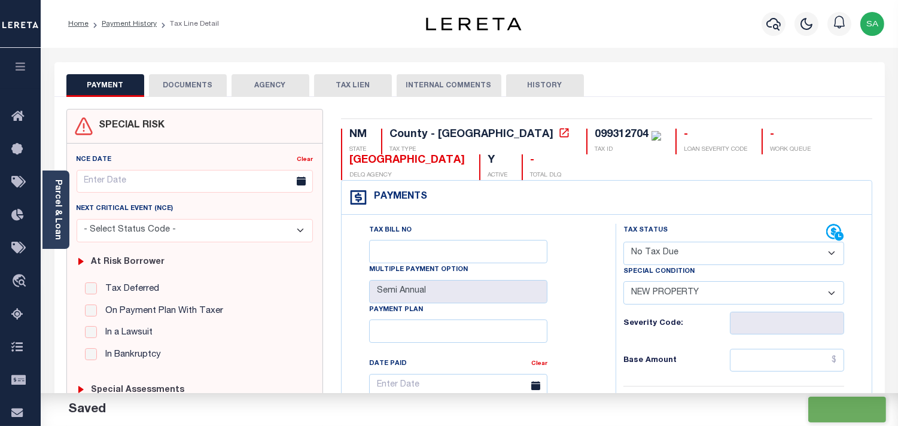
checkbox input "false"
type input "$0"
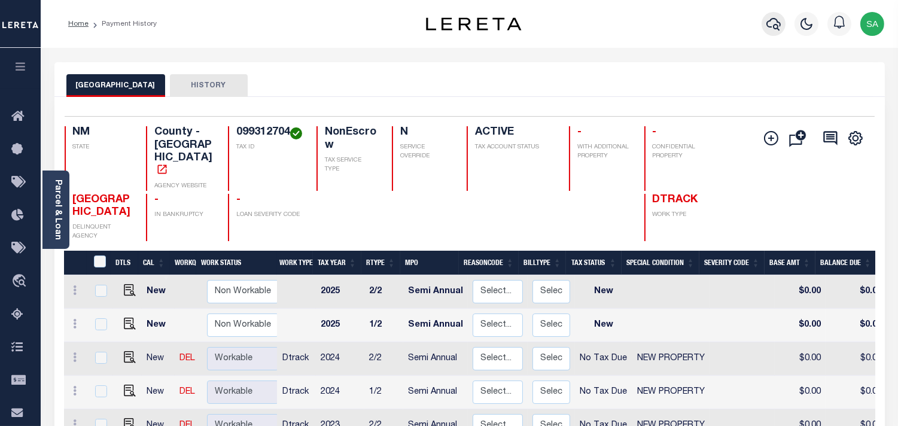
click at [767, 25] on icon "button" at bounding box center [773, 24] width 14 height 13
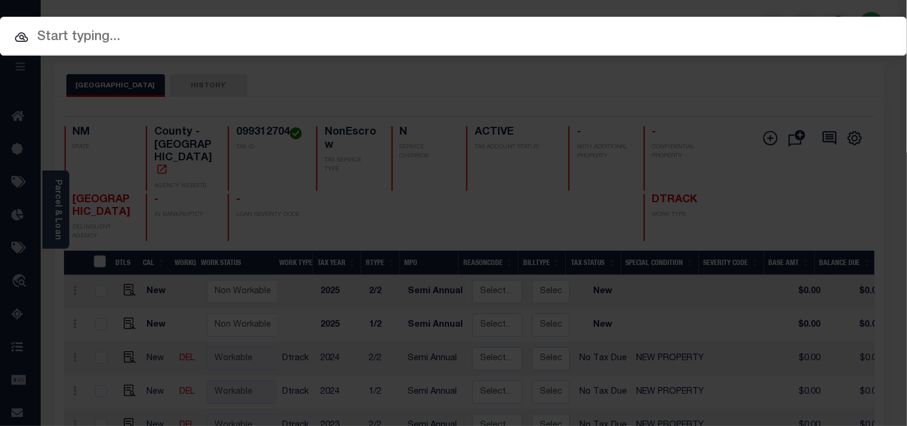
click at [694, 32] on input "text" at bounding box center [453, 37] width 907 height 21
paste input "72487"
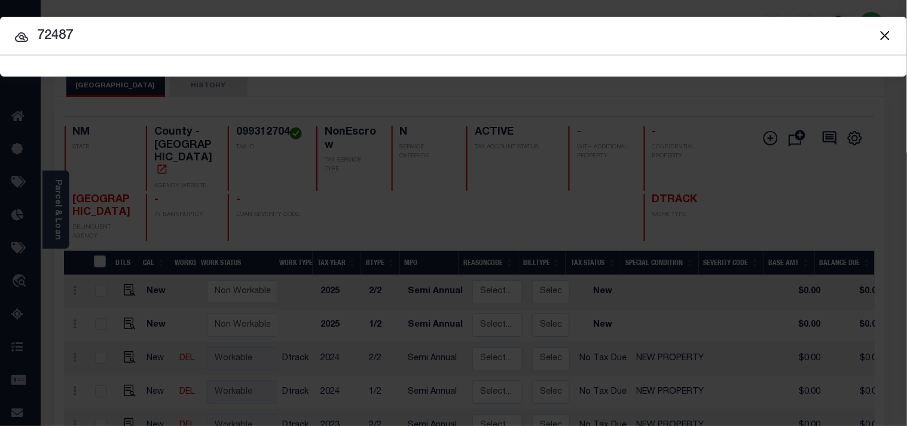
type input "72487"
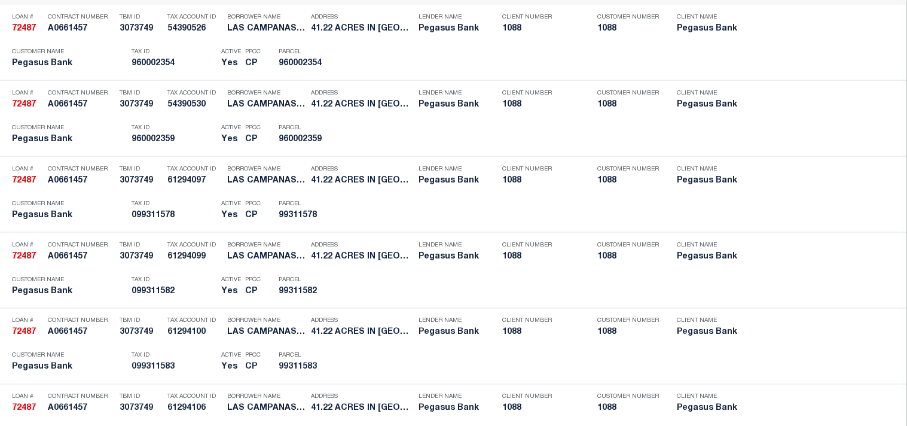
scroll to position [3406, 0]
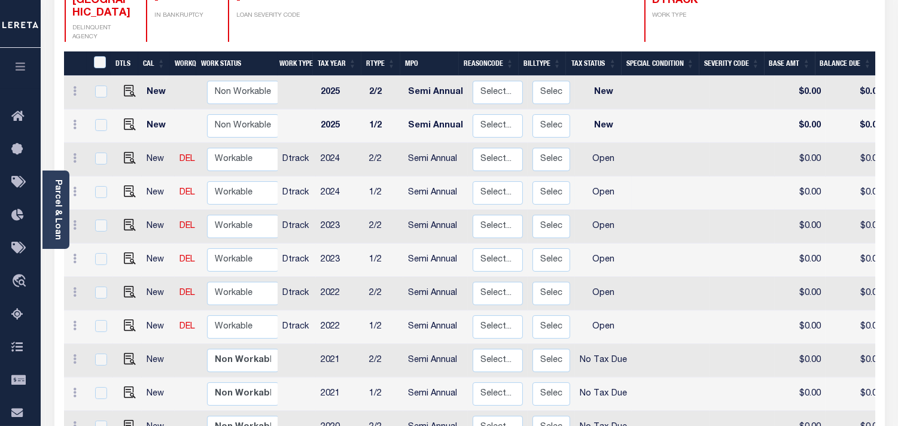
scroll to position [266, 0]
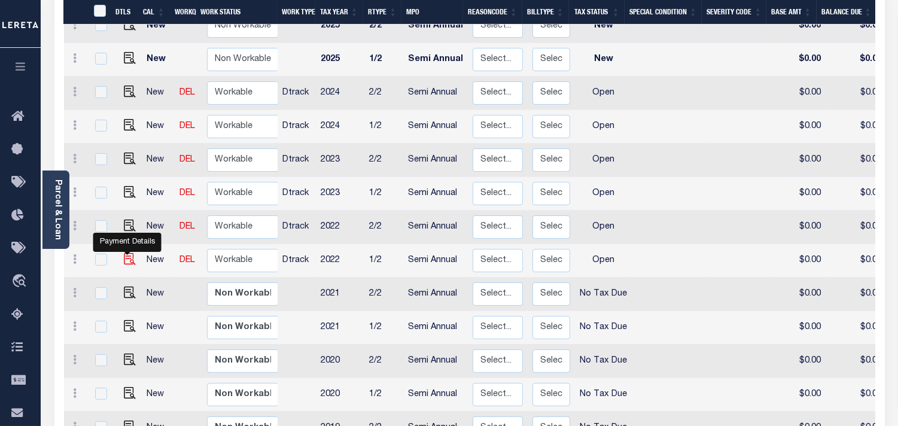
click at [124, 253] on img "" at bounding box center [130, 259] width 12 height 12
checkbox input "true"
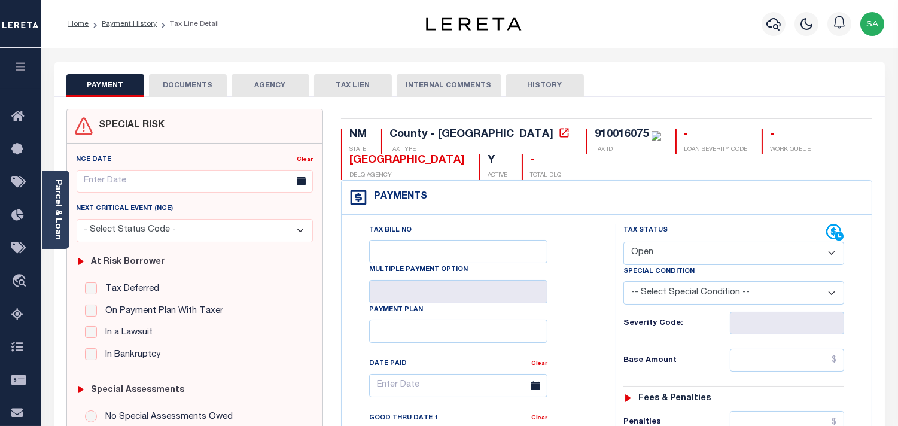
click at [654, 260] on select "- Select Status Code - Open Due/Unpaid Paid Incomplete No Tax Due Internal Refu…" at bounding box center [733, 253] width 221 height 23
select select "INC"
click at [623, 242] on select "- Select Status Code - Open Due/Unpaid Paid Incomplete No Tax Due Internal Refu…" at bounding box center [733, 253] width 221 height 23
type input "10/06/2025"
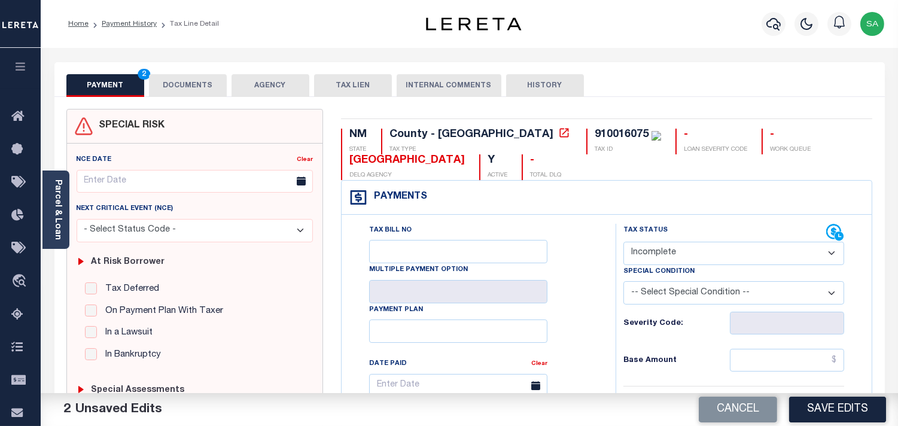
click at [652, 261] on select "- Select Status Code - Open Due/Unpaid Paid Incomplete No Tax Due Internal Refu…" at bounding box center [733, 253] width 221 height 23
select select "PYD"
click at [623, 242] on select "- Select Status Code - Open Due/Unpaid Paid Incomplete No Tax Due Internal Refu…" at bounding box center [733, 253] width 221 height 23
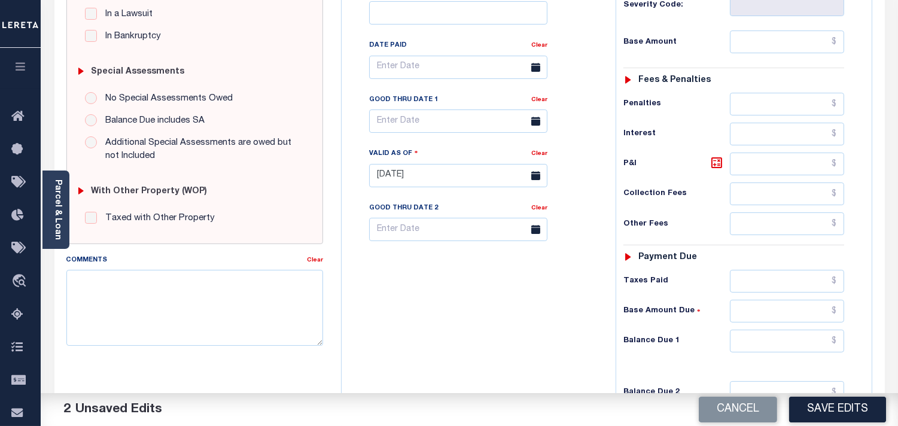
scroll to position [398, 0]
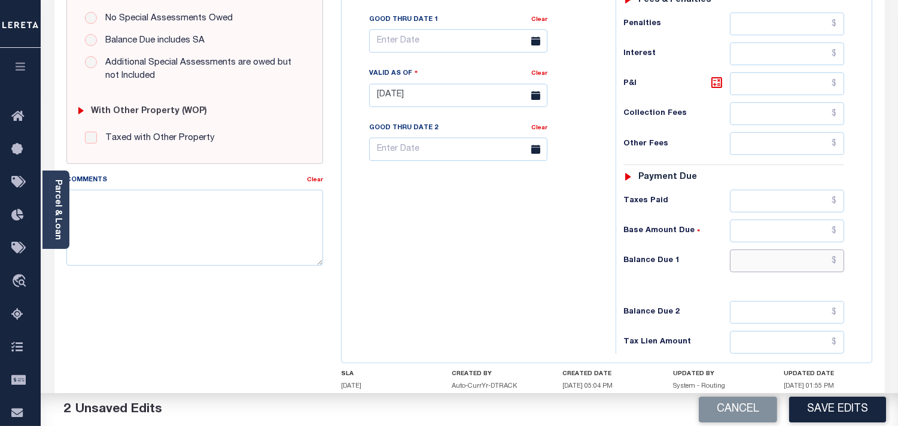
click at [806, 260] on input "text" at bounding box center [787, 260] width 114 height 23
type input "$0.00"
click at [457, 220] on div "Tax Bill No Multiple Payment Option Payment Plan Clear" at bounding box center [475, 89] width 262 height 528
click at [298, 223] on textarea "Comments" at bounding box center [194, 227] width 257 height 75
paste textarea "Refer 2024 2/2 line for Document."
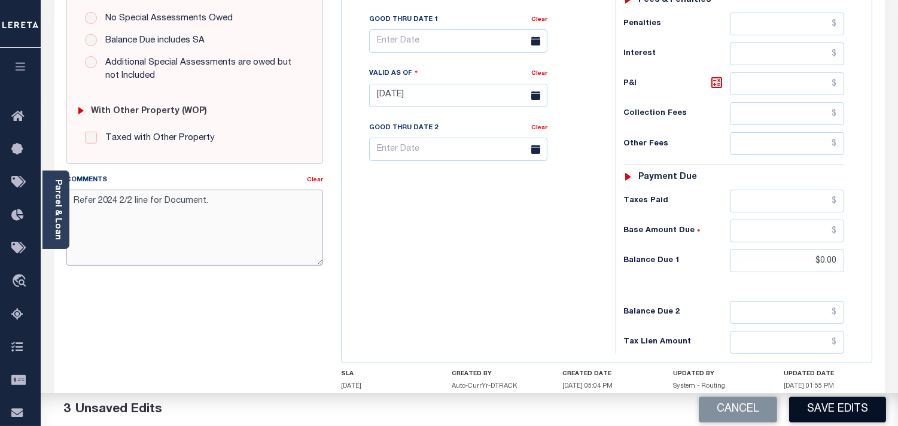
type textarea "Refer 2024 2/2 line for Document."
click at [811, 402] on button "Save Edits" at bounding box center [837, 409] width 97 height 26
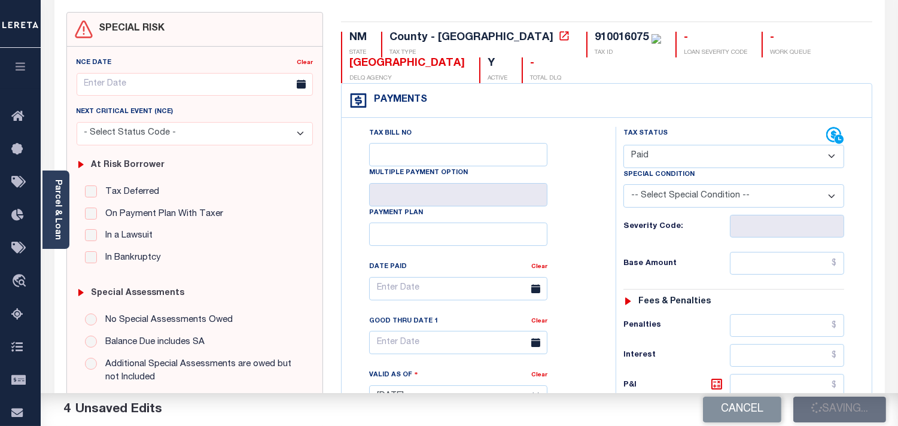
scroll to position [66, 0]
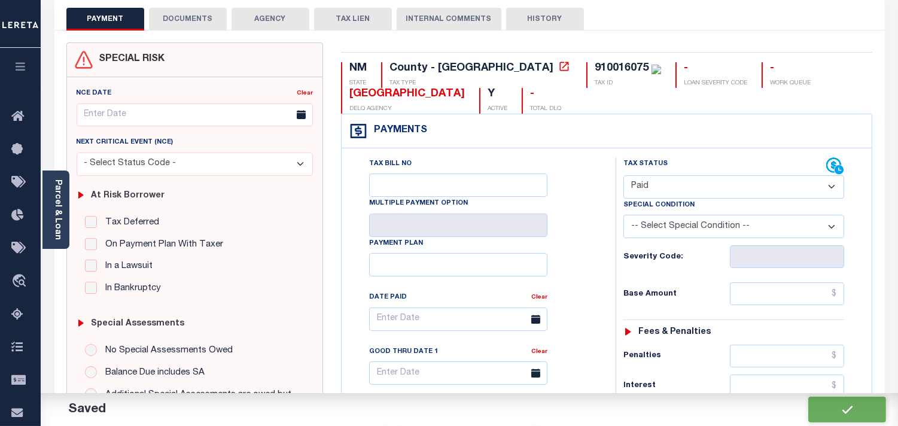
checkbox input "false"
type input "$0"
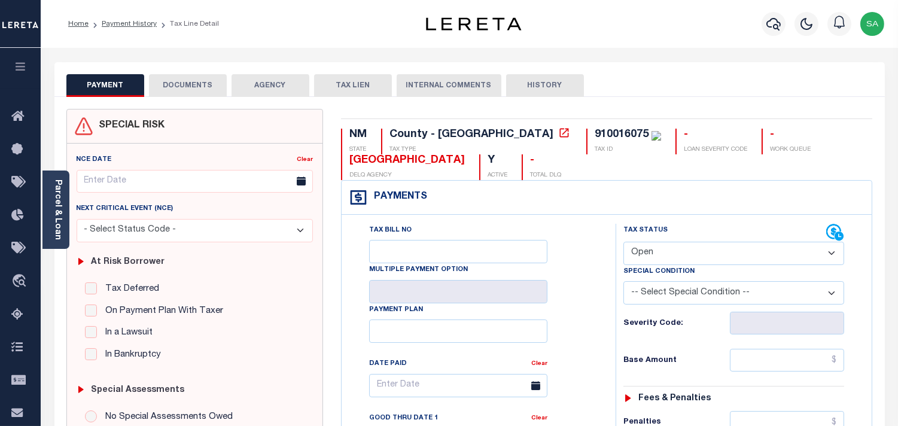
drag, startPoint x: 642, startPoint y: 249, endPoint x: 644, endPoint y: 264, distance: 14.6
click at [642, 249] on select "- Select Status Code - Open Due/Unpaid Paid Incomplete No Tax Due Internal Refu…" at bounding box center [733, 253] width 221 height 23
select select "PYD"
click at [623, 242] on select "- Select Status Code - Open Due/Unpaid Paid Incomplete No Tax Due Internal Refu…" at bounding box center [733, 253] width 221 height 23
type input "[DATE]"
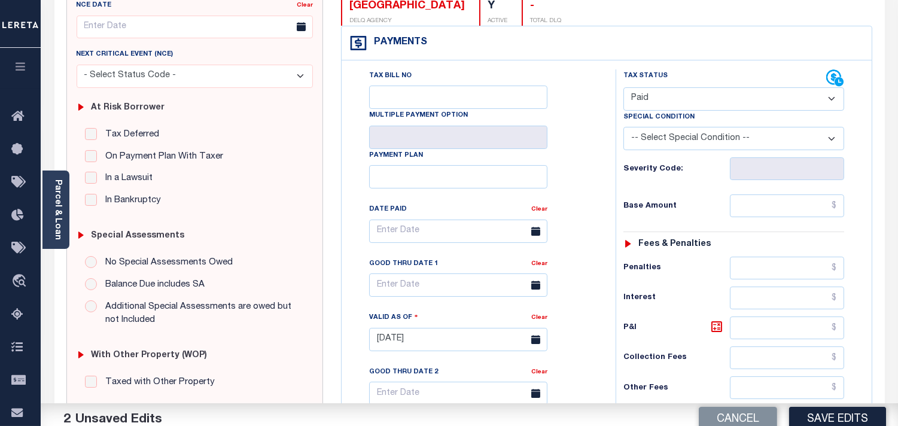
scroll to position [266, 0]
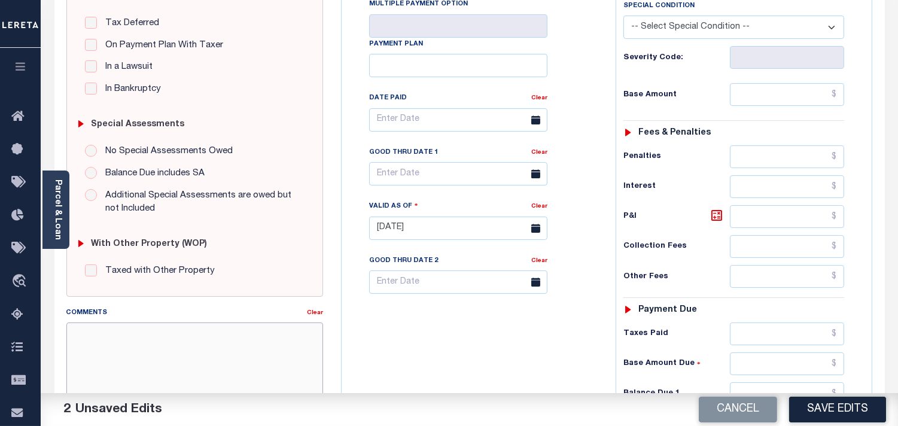
click at [193, 339] on textarea "Comments" at bounding box center [194, 359] width 257 height 75
paste textarea "Refer 2024 2/2 line for Document."
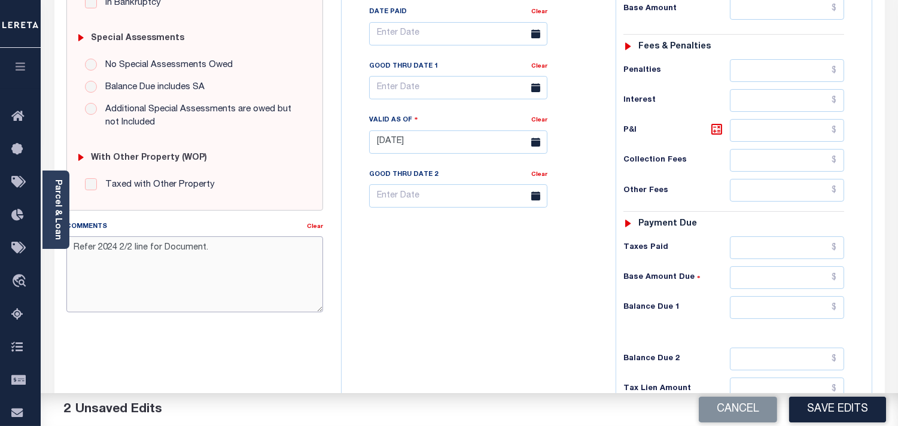
scroll to position [481, 0]
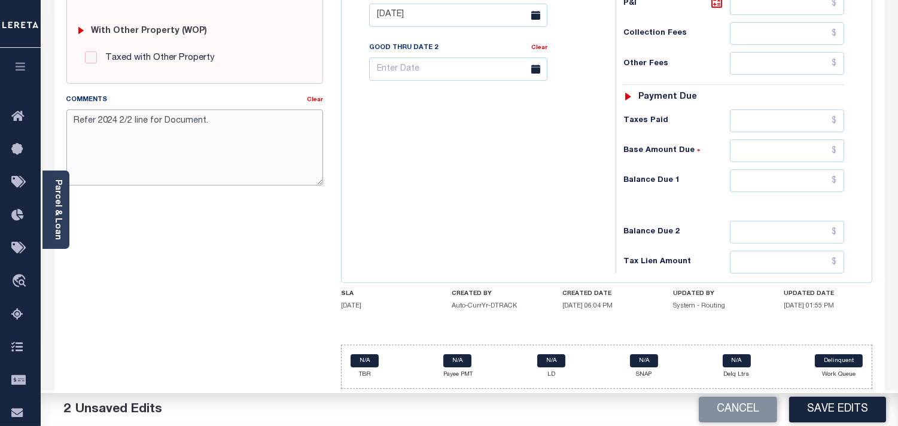
type textarea "Refer 2024 2/2 line for Document."
click at [834, 169] on input "text" at bounding box center [787, 180] width 114 height 23
type input "$0.00"
drag, startPoint x: 554, startPoint y: 181, endPoint x: 566, endPoint y: 190, distance: 14.1
click at [554, 183] on div "Tax Bill No Multiple Payment Option Payment Plan Clear" at bounding box center [475, 9] width 262 height 528
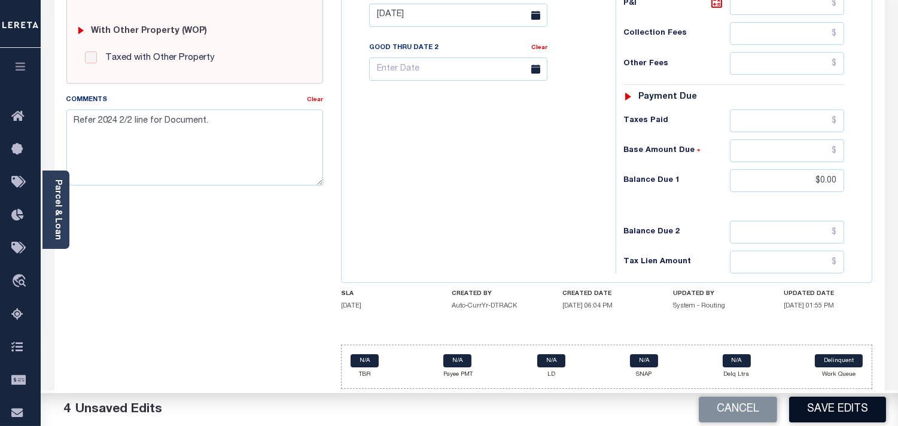
click at [854, 407] on button "Save Edits" at bounding box center [837, 409] width 97 height 26
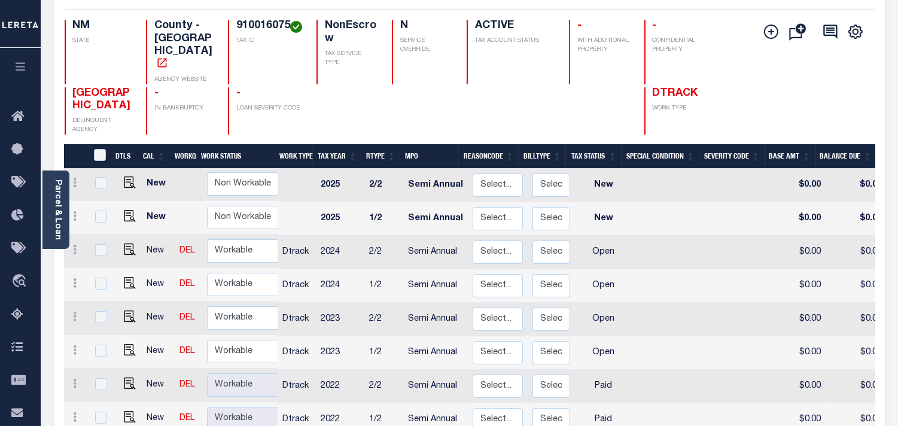
scroll to position [133, 0]
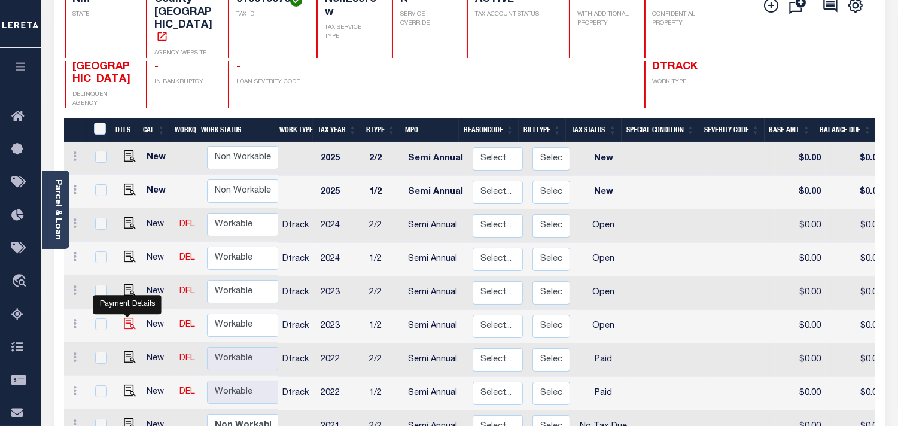
click at [129, 318] on img "" at bounding box center [130, 324] width 12 height 12
checkbox input "true"
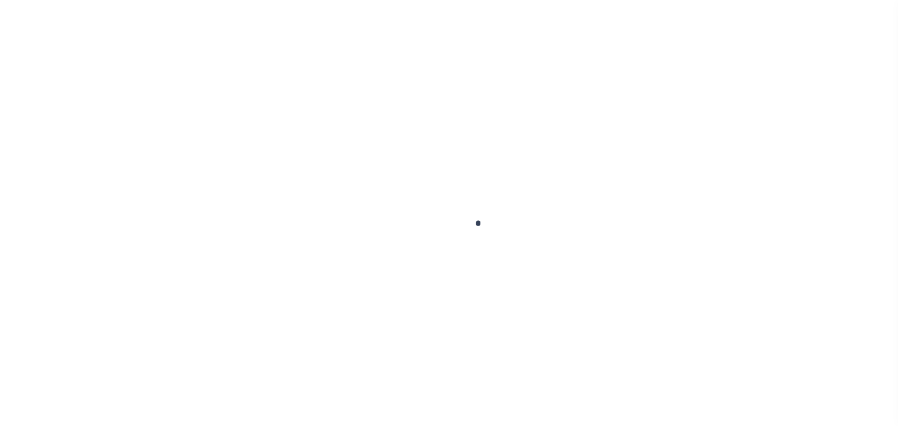
checkbox input "false"
type input "Semi Annual"
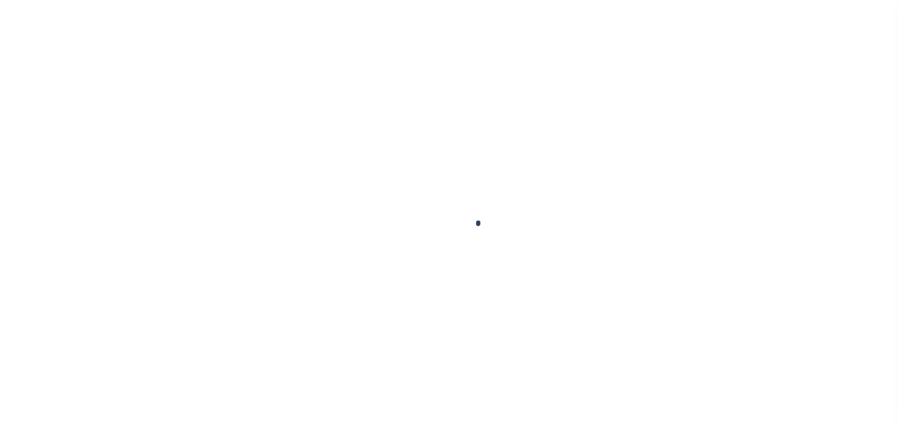
type input "[DATE]"
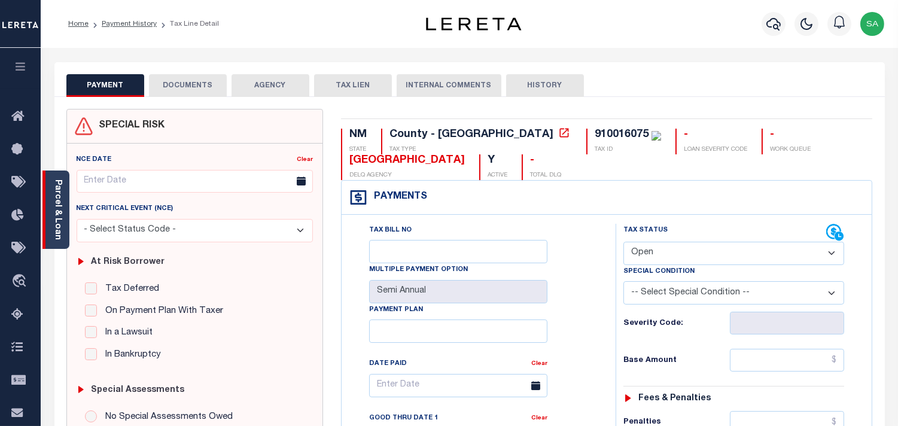
click at [56, 225] on link "Parcel & Loan" at bounding box center [57, 209] width 8 height 60
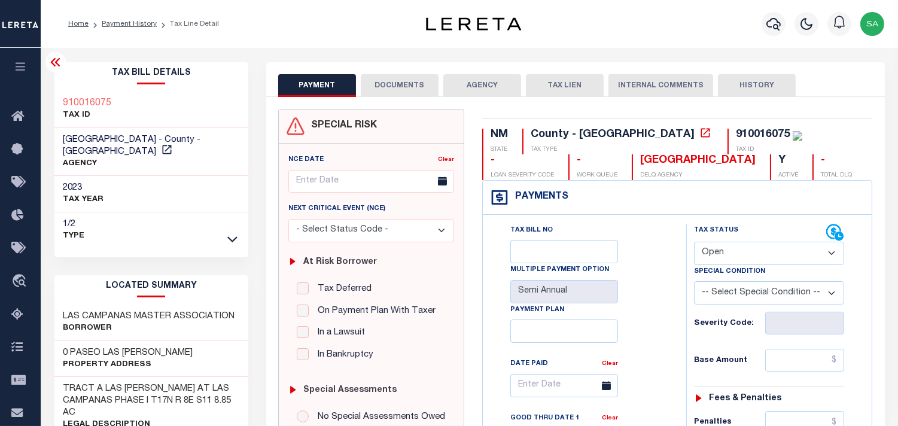
click at [750, 255] on select "- Select Status Code - Open Due/Unpaid Paid Incomplete No Tax Due Internal Refu…" at bounding box center [769, 253] width 150 height 23
select select "PYD"
click at [694, 242] on select "- Select Status Code - Open Due/Unpaid Paid Incomplete No Tax Due Internal Refu…" at bounding box center [769, 253] width 150 height 23
type input "[DATE]"
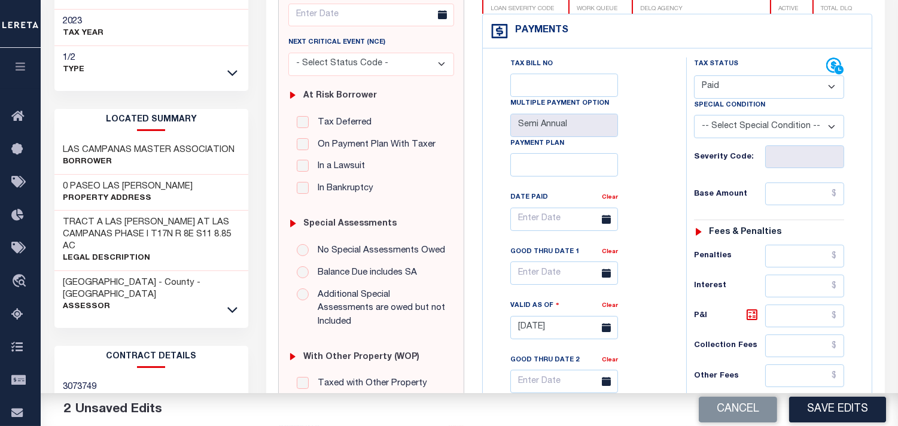
scroll to position [332, 0]
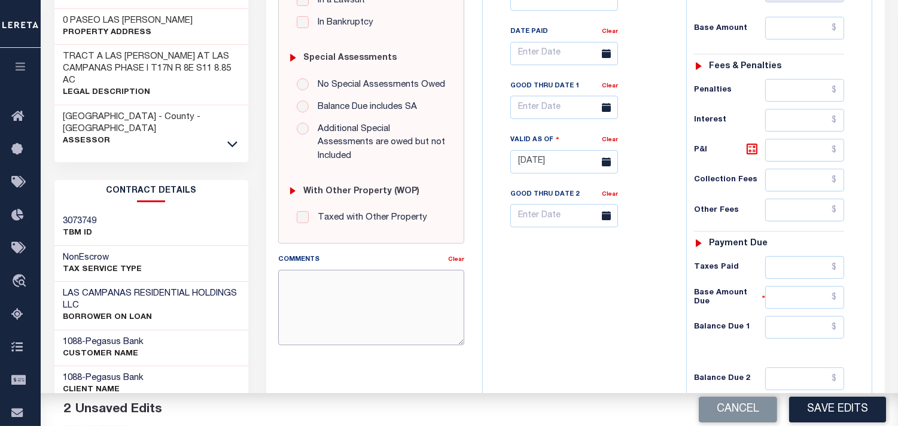
click at [410, 296] on textarea "Comments" at bounding box center [371, 307] width 186 height 75
paste textarea "Refer 2024 2/2 line for Document."
type textarea "Refer 2024 2/2 line for Document."
click at [815, 327] on input "text" at bounding box center [804, 327] width 79 height 23
type input "$0.00"
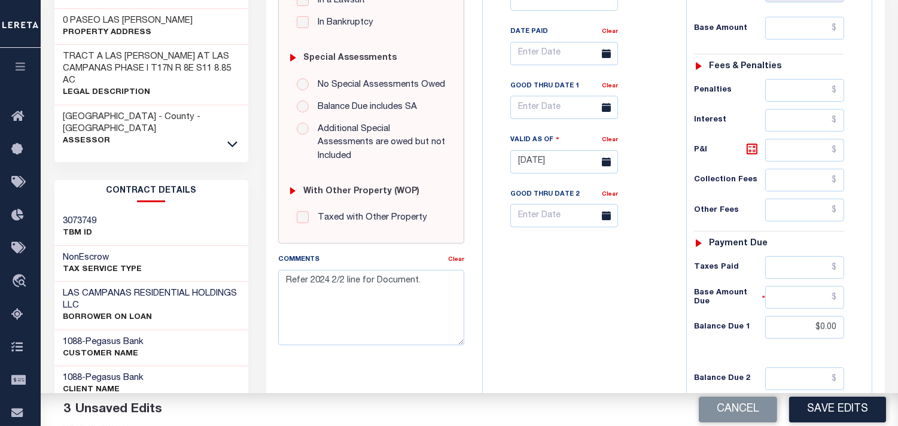
click at [620, 307] on div "Tax Bill No Multiple Payment Option Semi Annual Payment Plan Clear" at bounding box center [581, 156] width 191 height 528
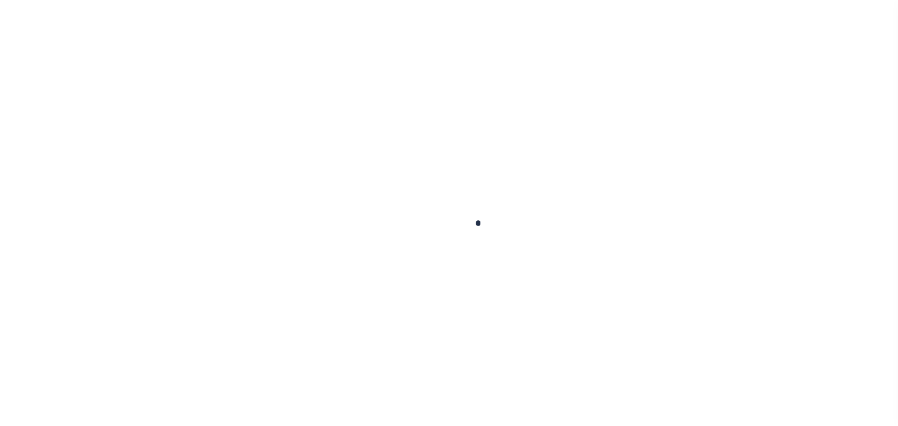
checkbox input "false"
type input "Semi Annual"
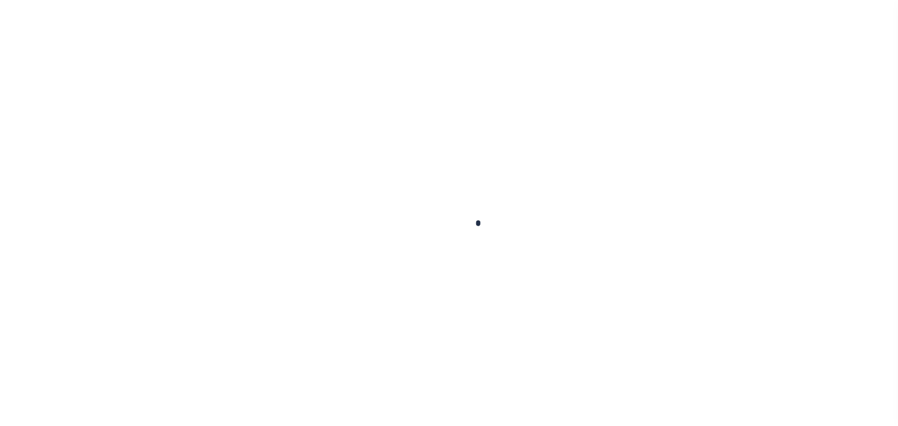
type input "05/11/2024"
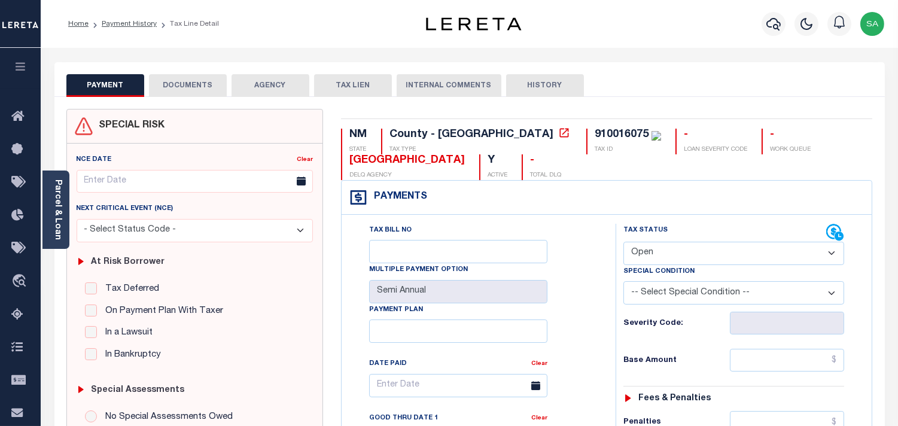
drag, startPoint x: 664, startPoint y: 247, endPoint x: 664, endPoint y: 261, distance: 13.8
click at [664, 261] on select "- Select Status Code - Open Due/Unpaid Paid Incomplete No Tax Due Internal Refu…" at bounding box center [733, 253] width 221 height 23
select select "PYD"
click at [623, 242] on select "- Select Status Code - Open Due/Unpaid Paid Incomplete No Tax Due Internal Refu…" at bounding box center [733, 253] width 221 height 23
type input "[DATE]"
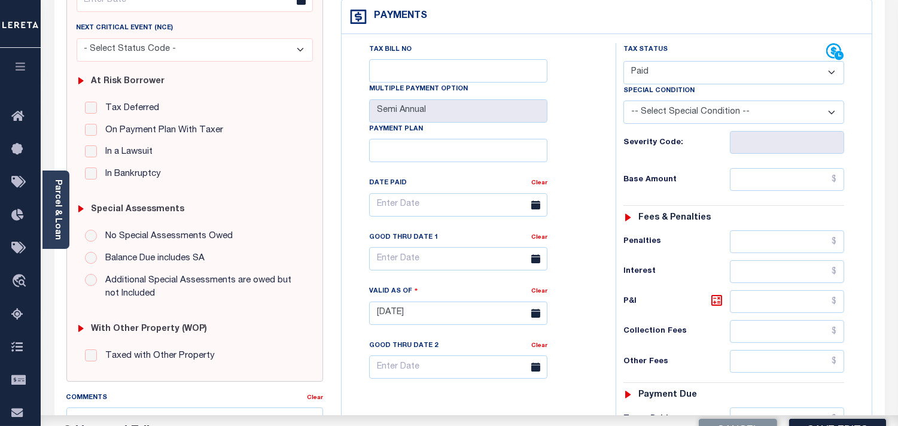
scroll to position [266, 0]
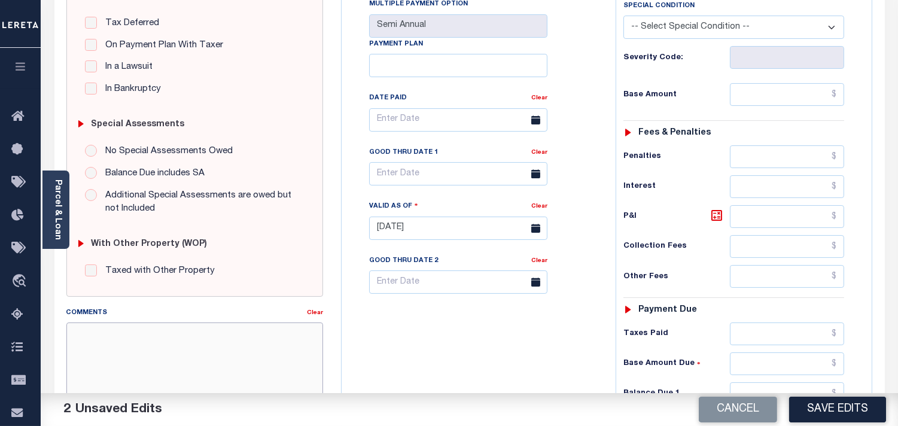
click at [283, 331] on textarea "Comments" at bounding box center [194, 359] width 257 height 75
paste textarea "Refer 2024 2/2 line for Document."
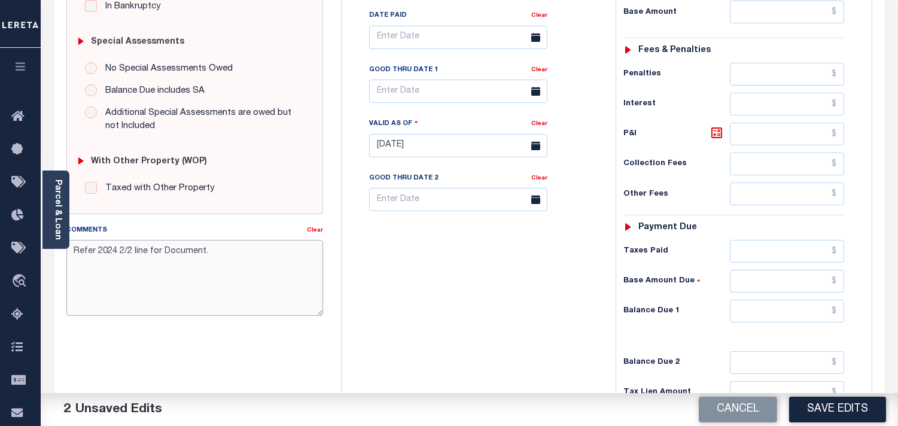
scroll to position [465, 0]
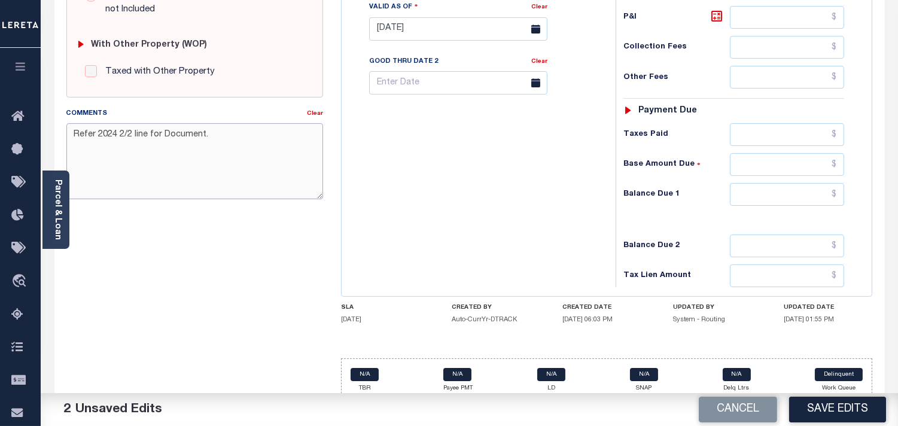
type textarea "Refer 2024 2/2 line for Document."
drag, startPoint x: 804, startPoint y: 190, endPoint x: 779, endPoint y: 193, distance: 26.0
click at [804, 190] on input "text" at bounding box center [787, 194] width 114 height 23
type input "$0.00"
click at [648, 205] on div "Balance Due 1 $0.00" at bounding box center [733, 194] width 221 height 23
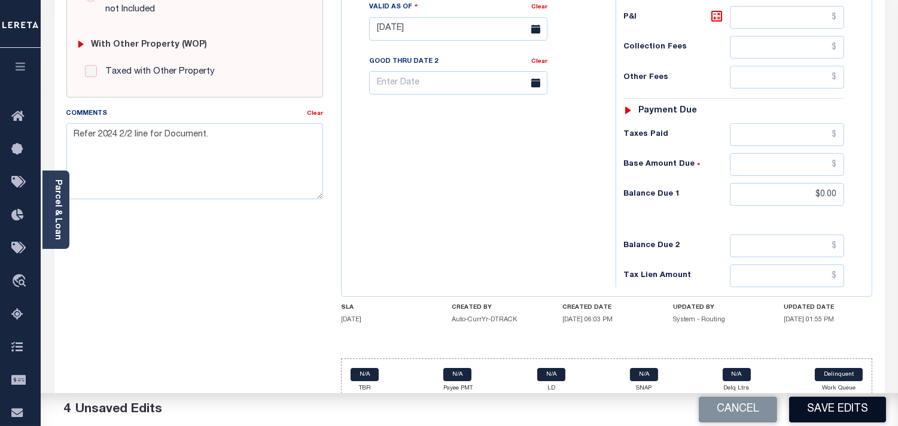
click at [844, 408] on button "Save Edits" at bounding box center [837, 409] width 97 height 26
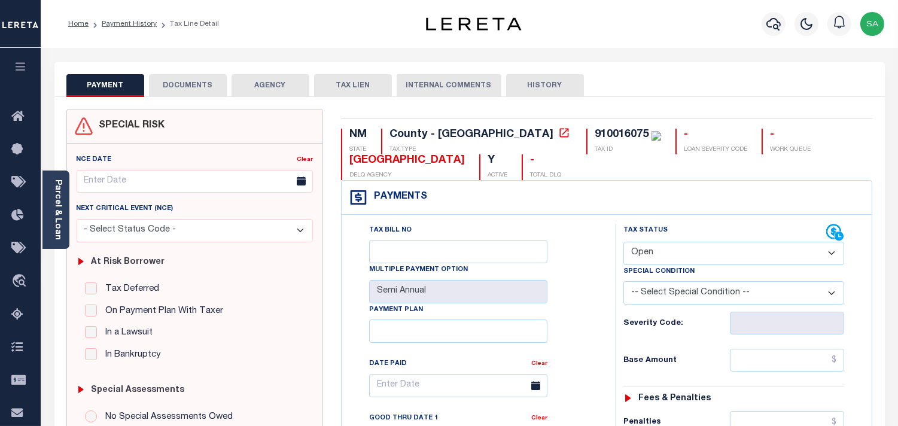
click at [658, 252] on select "- Select Status Code - Open Due/Unpaid Paid Incomplete No Tax Due Internal Refu…" at bounding box center [733, 253] width 221 height 23
select select "PYD"
click at [623, 242] on select "- Select Status Code - Open Due/Unpaid Paid Incomplete No Tax Due Internal Refu…" at bounding box center [733, 253] width 221 height 23
type input "[DATE]"
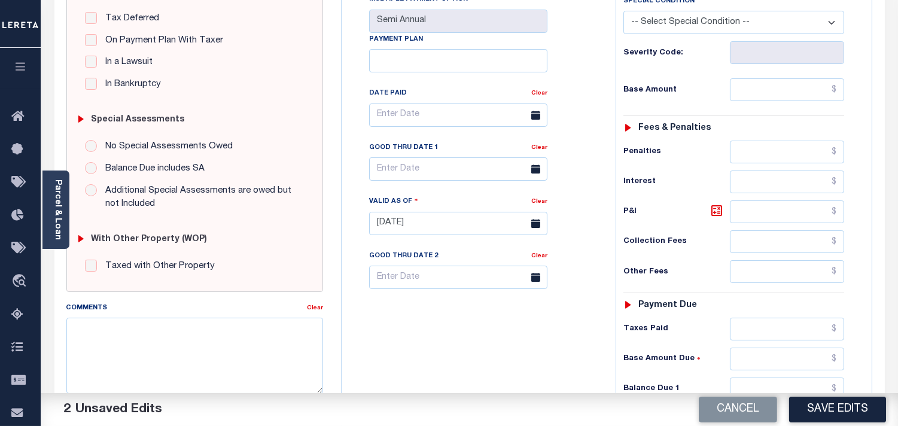
scroll to position [332, 0]
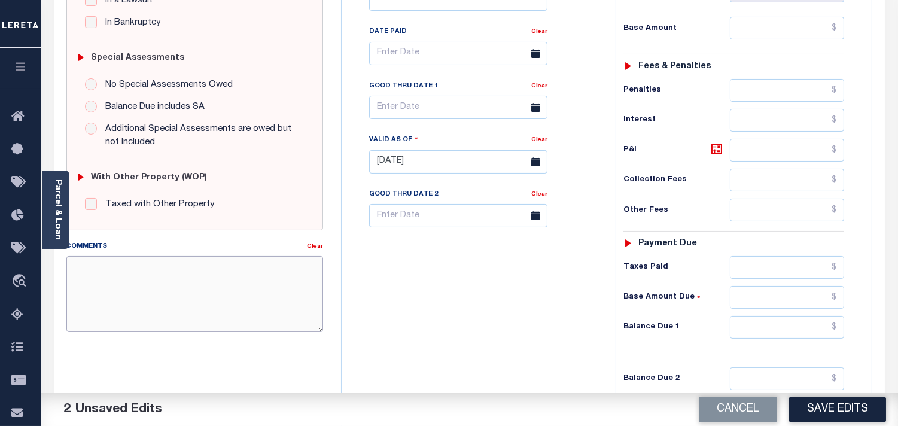
click at [243, 312] on textarea "Comments" at bounding box center [194, 293] width 257 height 75
paste textarea "Refer 2024 2/2 line for Document."
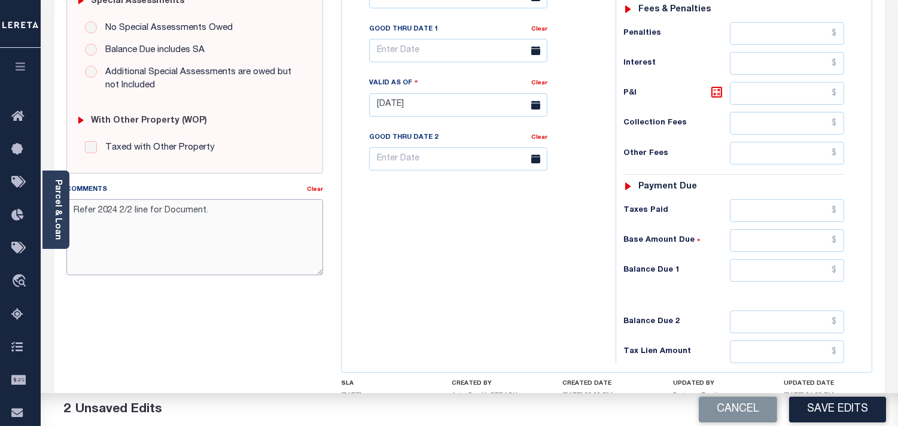
scroll to position [465, 0]
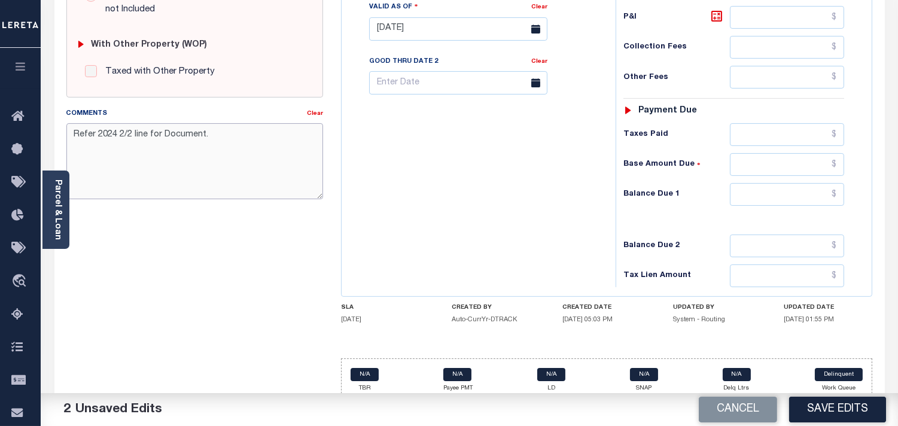
type textarea "Refer 2024 2/2 line for Document."
click at [804, 202] on input "text" at bounding box center [787, 194] width 114 height 23
type input "$0.00"
click at [565, 202] on div "Tax Bill No Multiple Payment Option Semi Annual Payment Plan Clear" at bounding box center [475, 23] width 262 height 528
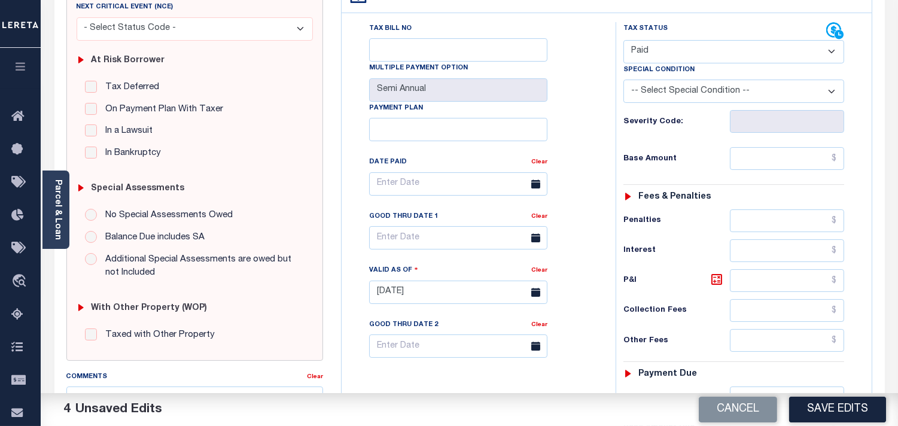
scroll to position [266, 0]
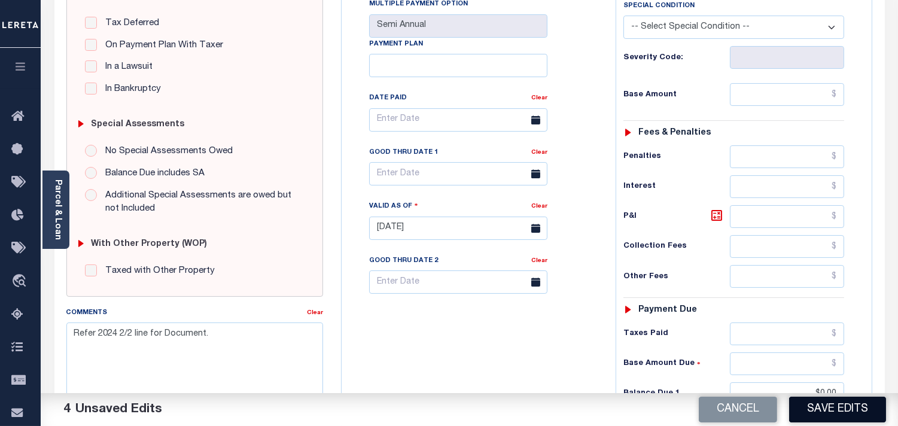
click at [831, 417] on button "Save Edits" at bounding box center [837, 409] width 97 height 26
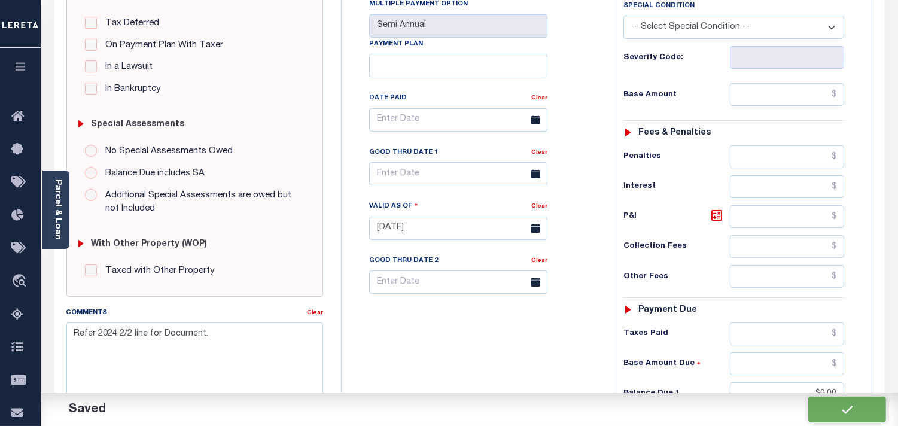
checkbox input "false"
type input "$0"
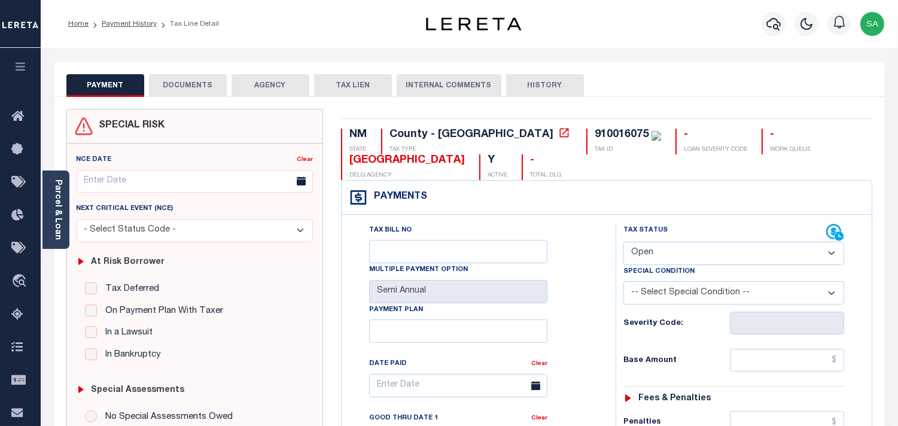
drag, startPoint x: 666, startPoint y: 252, endPoint x: 665, endPoint y: 265, distance: 13.2
click at [665, 252] on select "- Select Status Code - Open Due/Unpaid Paid Incomplete No Tax Due Internal Refu…" at bounding box center [733, 253] width 221 height 23
select select "PYD"
click at [623, 242] on select "- Select Status Code - Open Due/Unpaid Paid Incomplete No Tax Due Internal Refu…" at bounding box center [733, 253] width 221 height 23
type input "[DATE]"
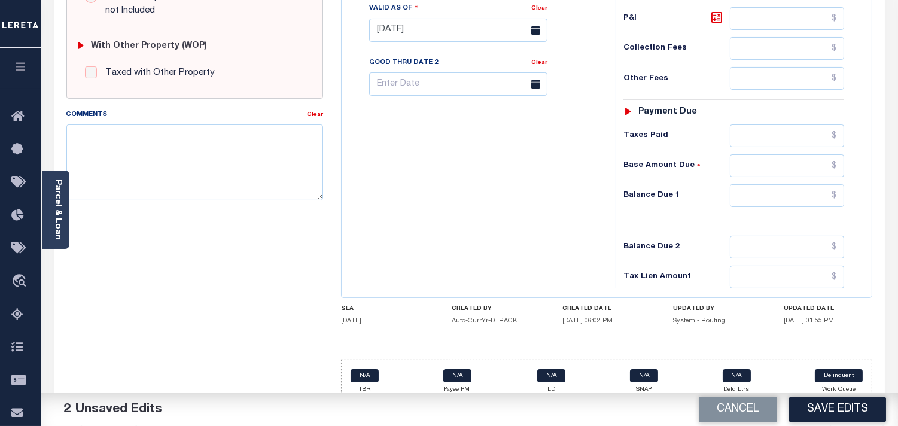
scroll to position [465, 0]
click at [806, 195] on input "text" at bounding box center [787, 194] width 114 height 23
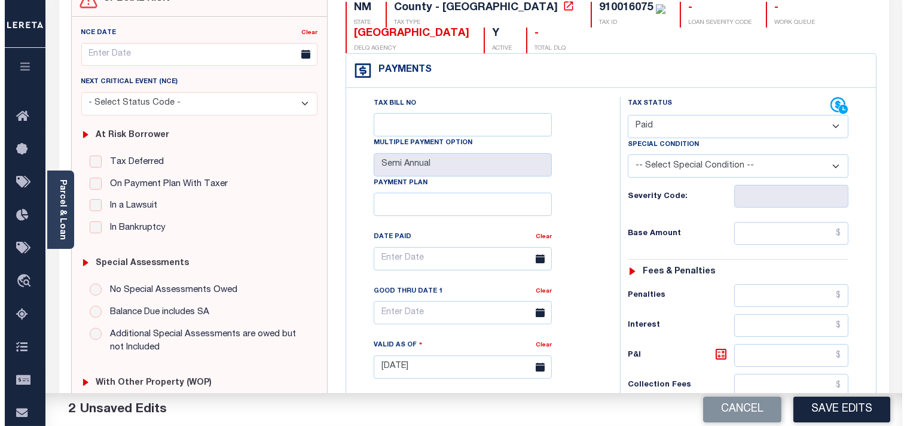
scroll to position [0, 0]
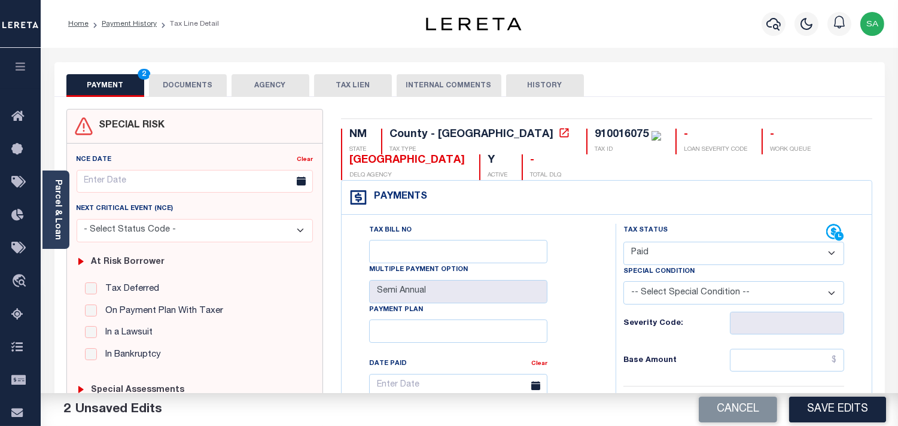
type input "$0.00"
click at [206, 87] on button "DOCUMENTS" at bounding box center [188, 85] width 78 height 23
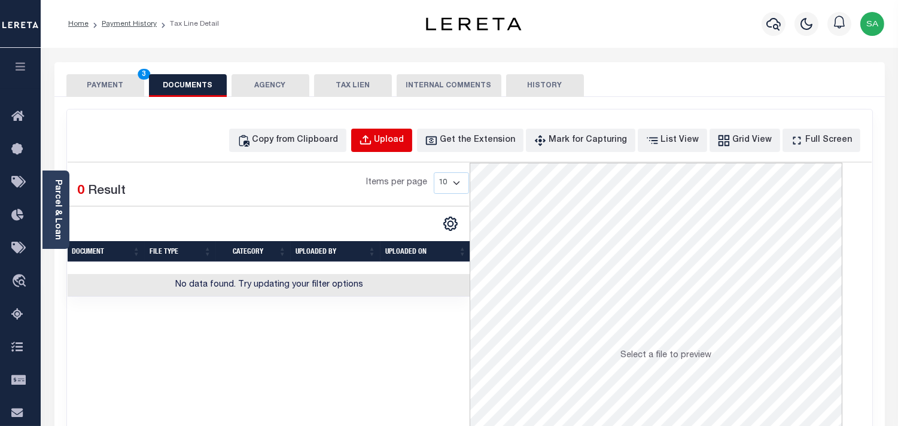
click at [401, 148] on button "Upload" at bounding box center [381, 140] width 61 height 23
select select "POP"
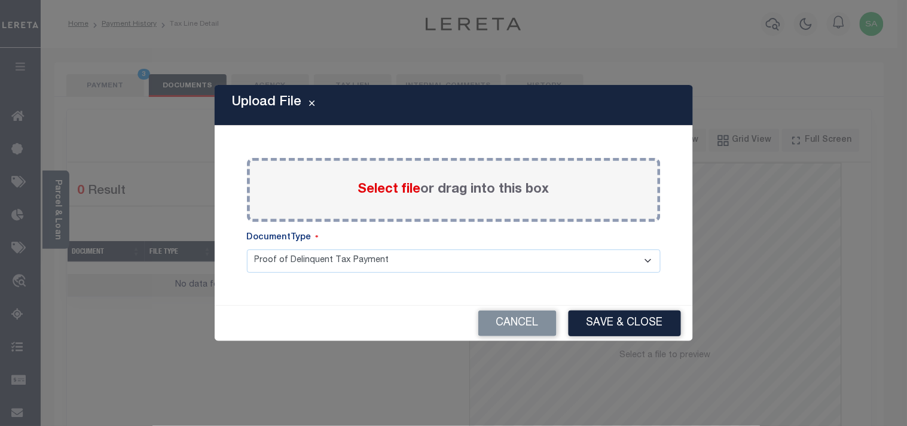
click at [368, 195] on span "Select file" at bounding box center [389, 189] width 63 height 13
click at [0, 0] on input "Select file or drag into this box" at bounding box center [0, 0] width 0 height 0
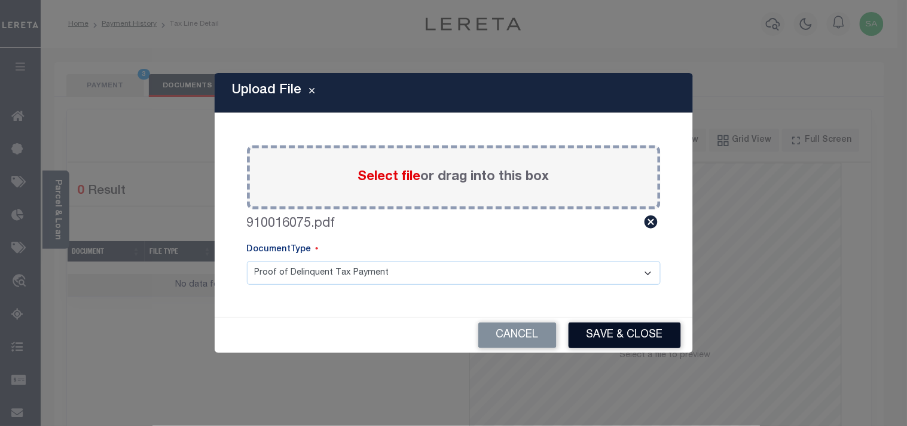
click at [630, 343] on button "Save & Close" at bounding box center [625, 335] width 112 height 26
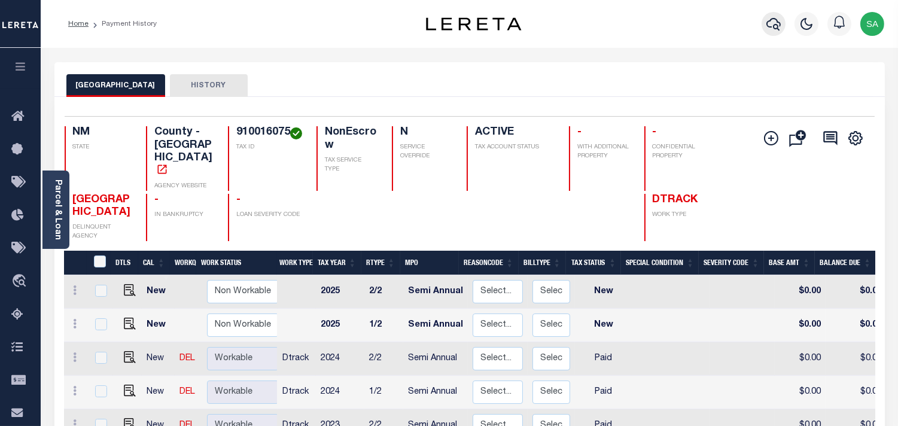
click at [772, 25] on icon "button" at bounding box center [773, 24] width 14 height 14
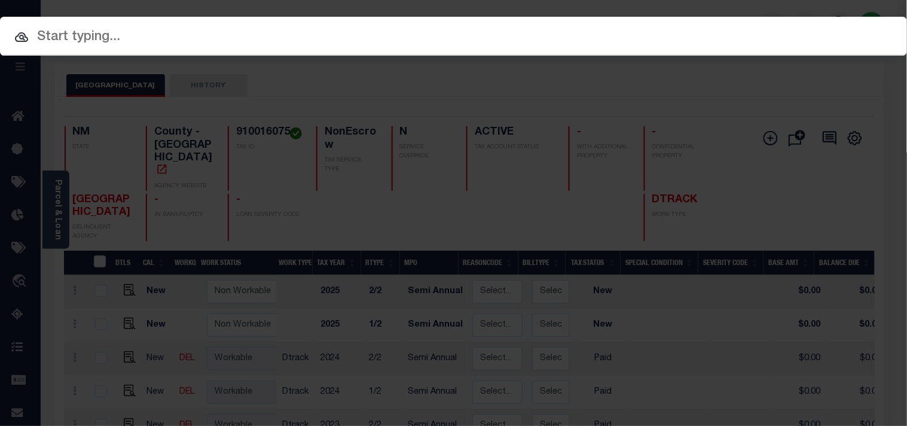
click at [676, 24] on div "Include Loans TBM Customers Borrowers Payments (Lender Non-Disb) Payments (Lend…" at bounding box center [453, 36] width 907 height 39
paste input "72487"
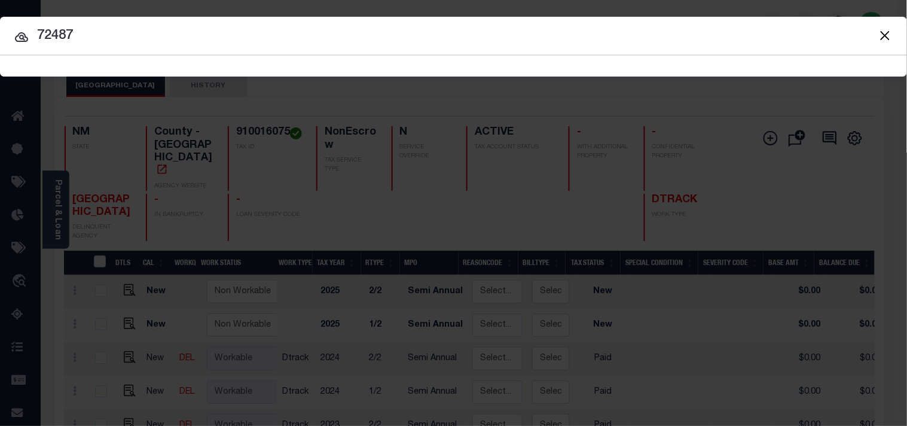
type input "72487"
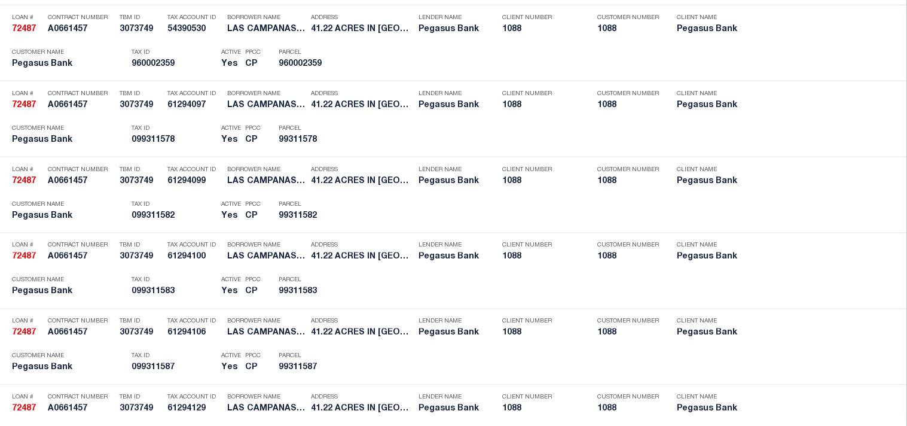
scroll to position [3482, 0]
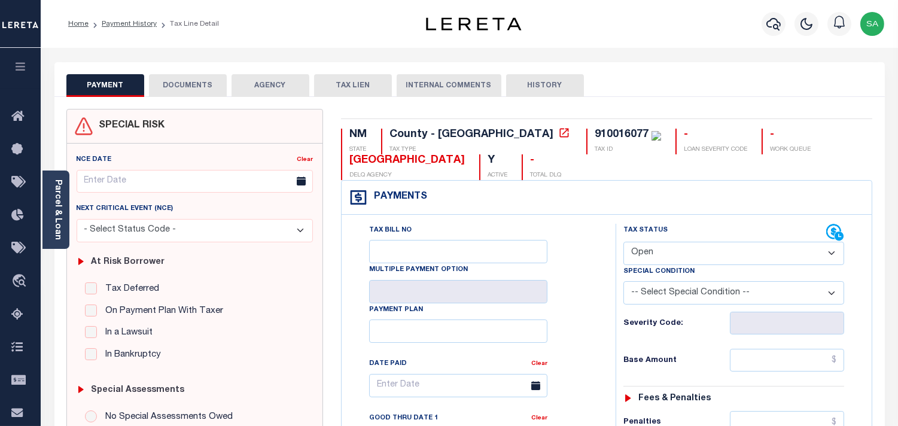
click at [643, 259] on select "- Select Status Code - Open Due/Unpaid Paid Incomplete No Tax Due Internal Refu…" at bounding box center [733, 253] width 221 height 23
select select "PYD"
click at [623, 242] on select "- Select Status Code - Open Due/Unpaid Paid Incomplete No Tax Due Internal Refu…" at bounding box center [733, 253] width 221 height 23
type input "[DATE]"
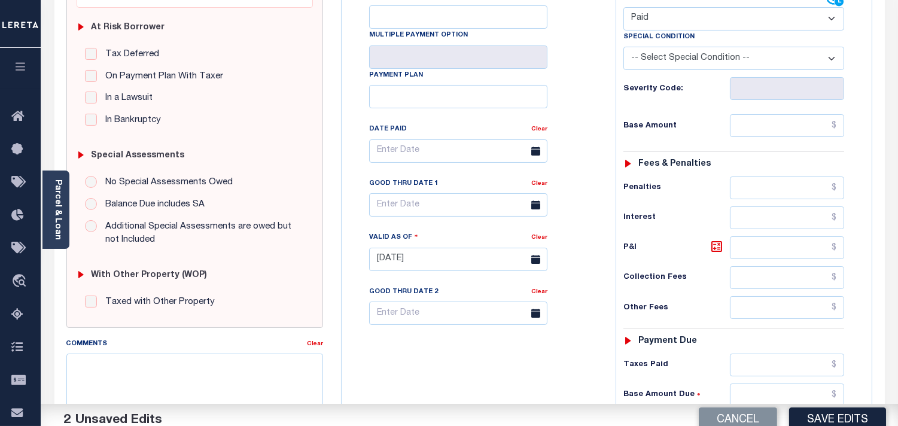
scroll to position [398, 0]
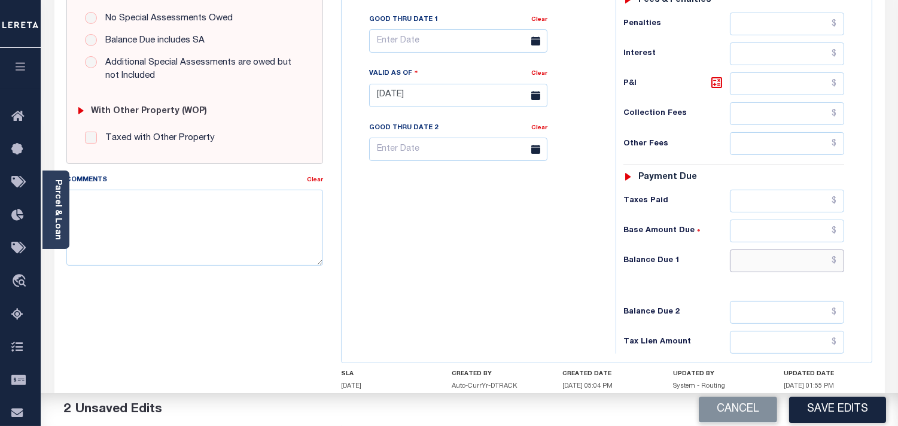
click at [783, 263] on input "text" at bounding box center [787, 260] width 114 height 23
type input "$0.00"
click at [581, 237] on div "Tax Bill No Multiple Payment Option Payment Plan Clear" at bounding box center [475, 89] width 262 height 528
click at [241, 209] on textarea "Comments" at bounding box center [194, 227] width 257 height 75
paste textarea "Refer 2024 2/2 line for Document."
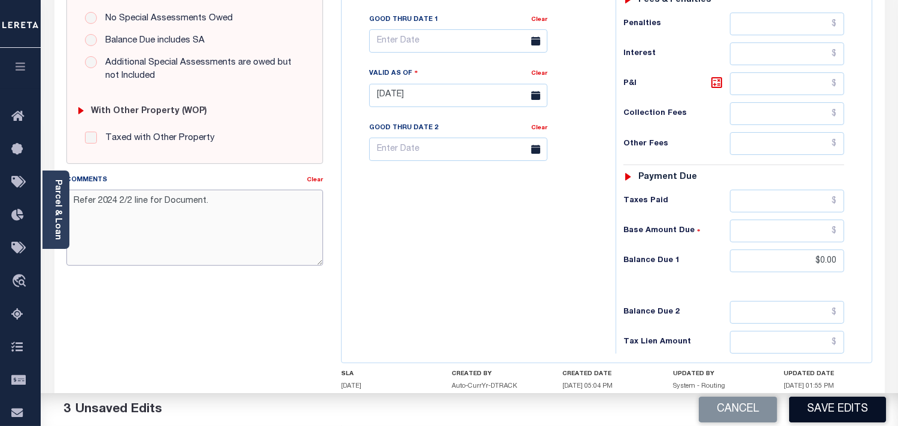
type textarea "Refer 2024 2/2 line for Document."
click at [826, 401] on button "Save Edits" at bounding box center [837, 409] width 97 height 26
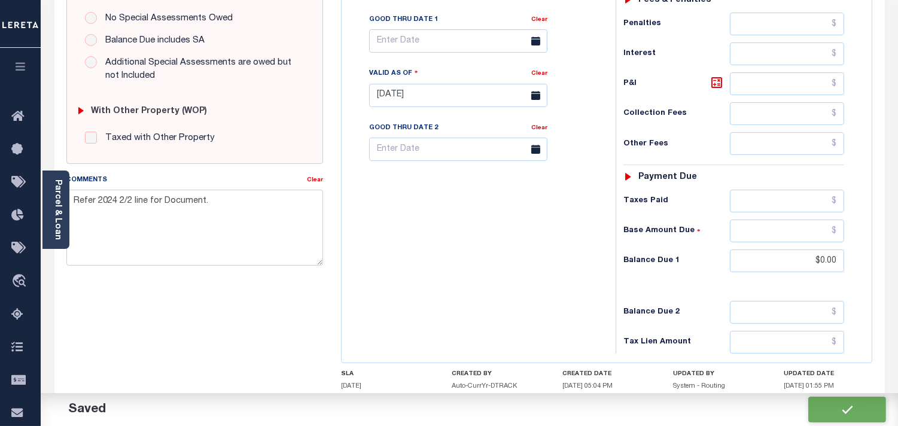
checkbox input "false"
type input "$0"
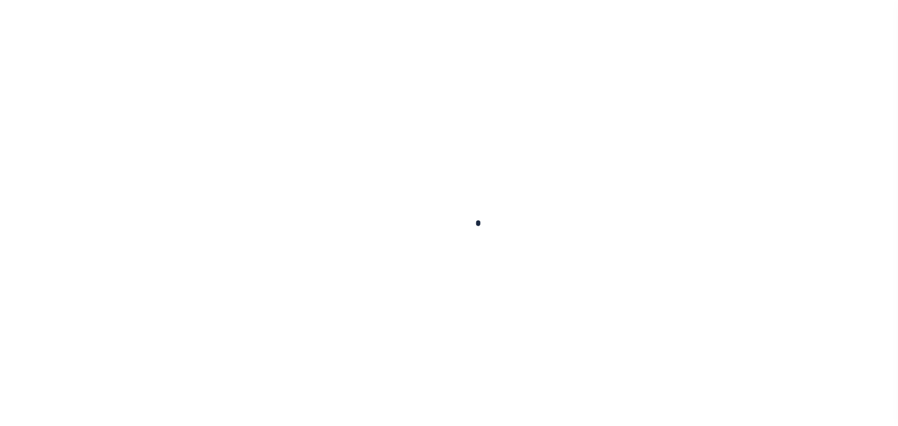
checkbox input "false"
type input "05/11/2023"
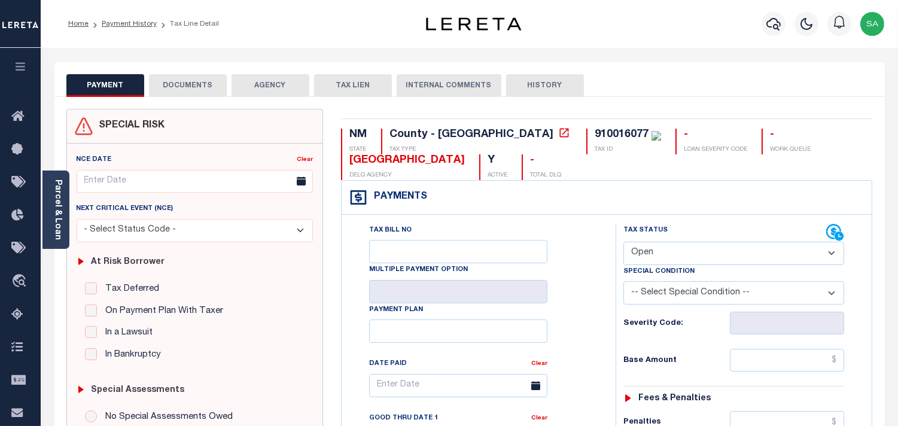
click at [660, 254] on select "- Select Status Code - Open Due/Unpaid Paid Incomplete No Tax Due Internal Refu…" at bounding box center [733, 253] width 221 height 23
select select "PYD"
click at [623, 242] on select "- Select Status Code - Open Due/Unpaid Paid Incomplete No Tax Due Internal Refu…" at bounding box center [733, 253] width 221 height 23
type input "[DATE]"
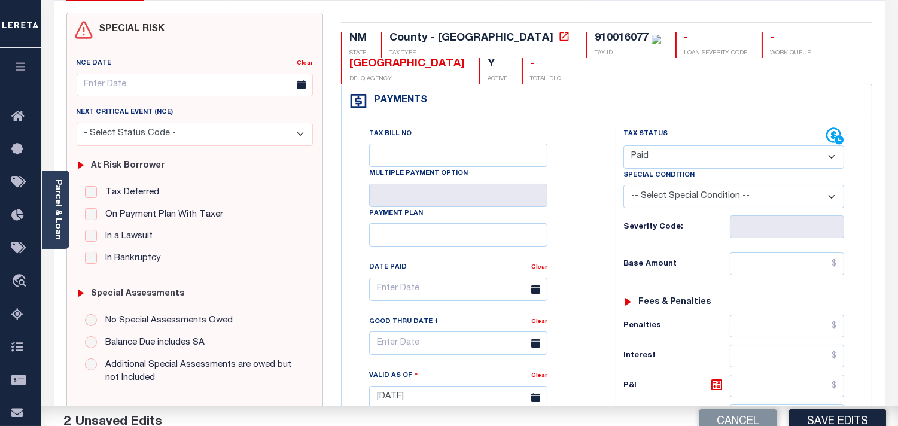
scroll to position [332, 0]
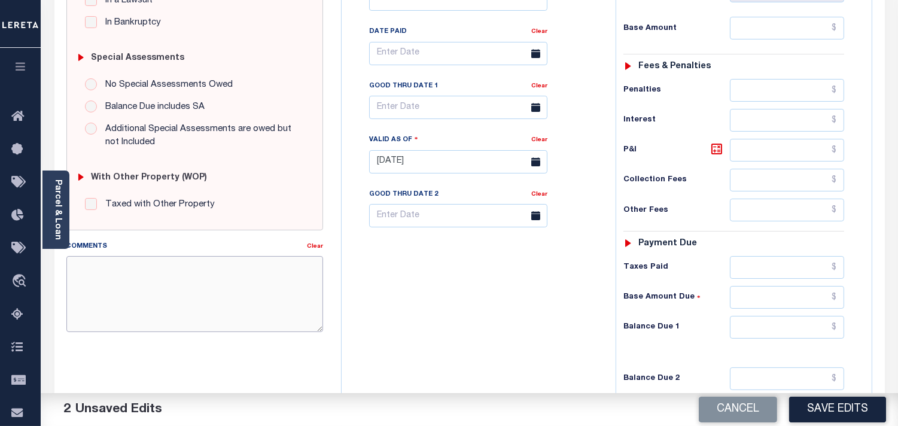
drag, startPoint x: 124, startPoint y: 304, endPoint x: 257, endPoint y: 303, distance: 132.8
click at [126, 304] on textarea "Comments" at bounding box center [194, 293] width 257 height 75
paste textarea "Refer 2024 2/2 line for Document."
type textarea "Refer 2024 2/2 line for Document."
click at [776, 337] on input "text" at bounding box center [787, 327] width 114 height 23
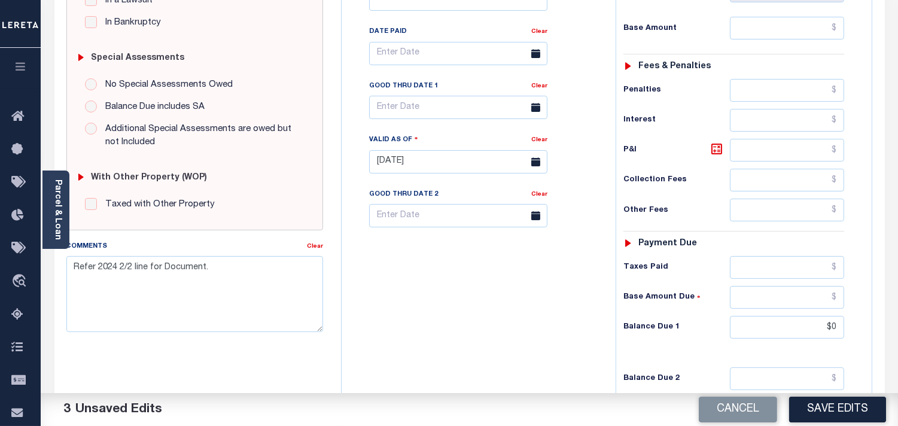
type input "$0.00"
click at [569, 308] on div "Tax Bill No Multiple Payment Option Payment Plan Clear" at bounding box center [475, 156] width 262 height 528
click at [60, 200] on link "Parcel & Loan" at bounding box center [57, 209] width 8 height 60
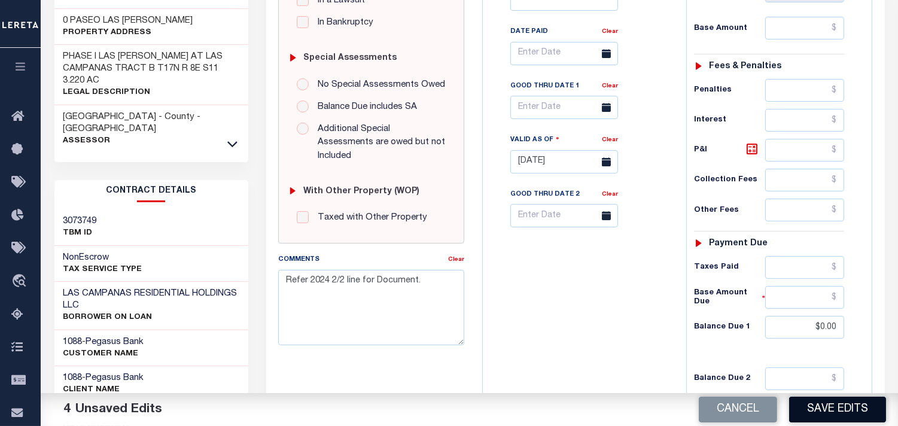
click at [832, 414] on button "Save Edits" at bounding box center [837, 409] width 97 height 26
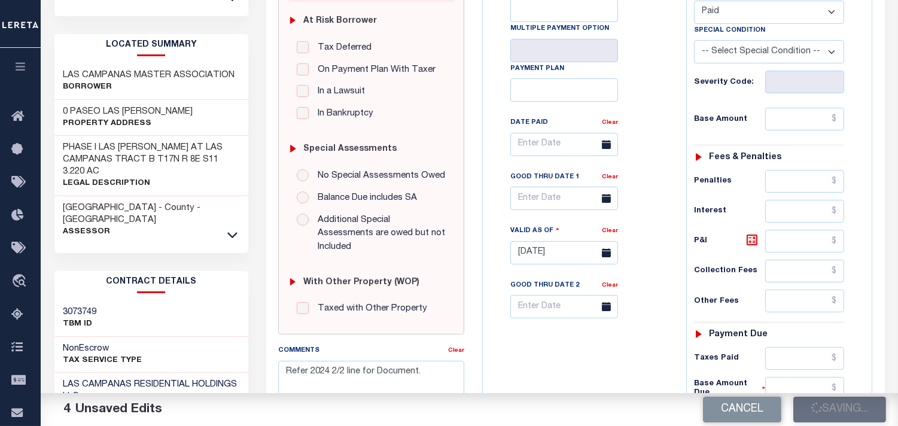
scroll to position [199, 0]
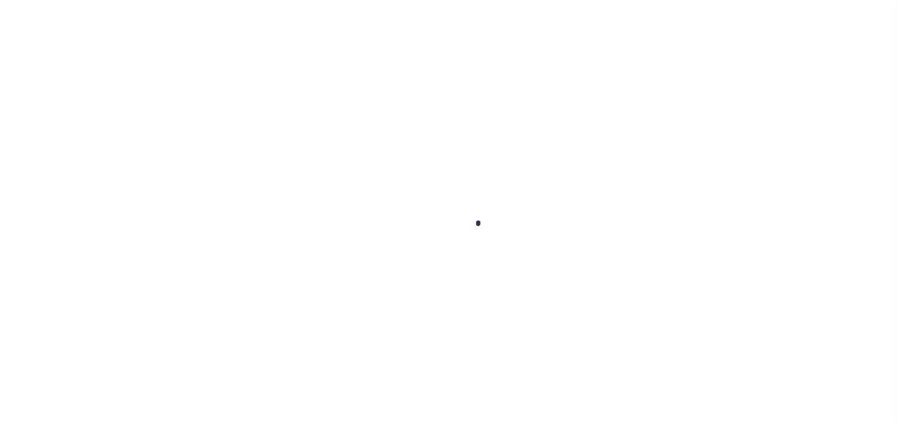
checkbox input "false"
type input "Semi Annual"
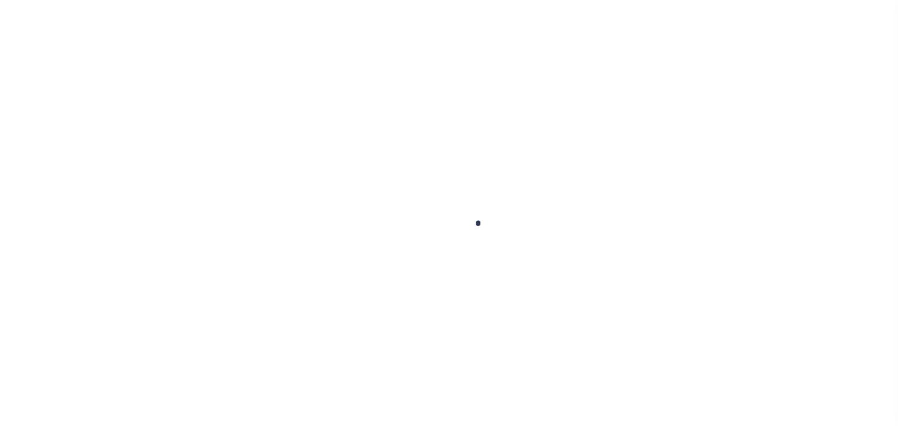
type input "[DATE]"
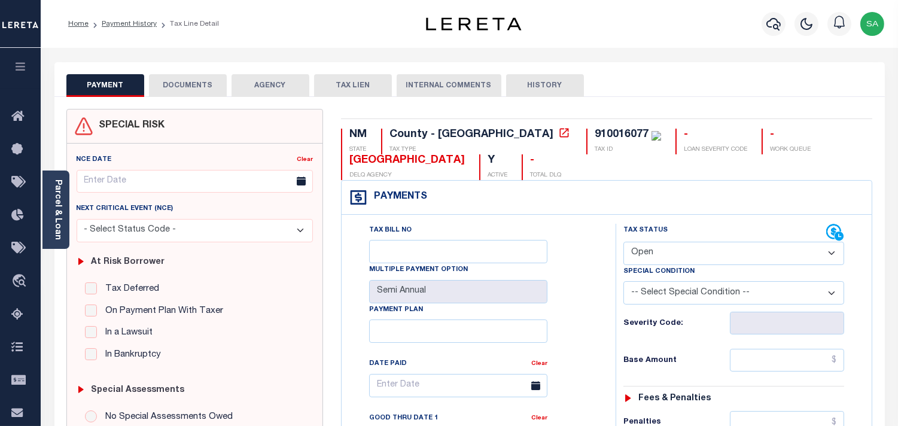
click at [669, 253] on select "- Select Status Code - Open Due/Unpaid Paid Incomplete No Tax Due Internal Refu…" at bounding box center [733, 253] width 221 height 23
select select "PYD"
click at [623, 242] on select "- Select Status Code - Open Due/Unpaid Paid Incomplete No Tax Due Internal Refu…" at bounding box center [733, 253] width 221 height 23
type input "[DATE]"
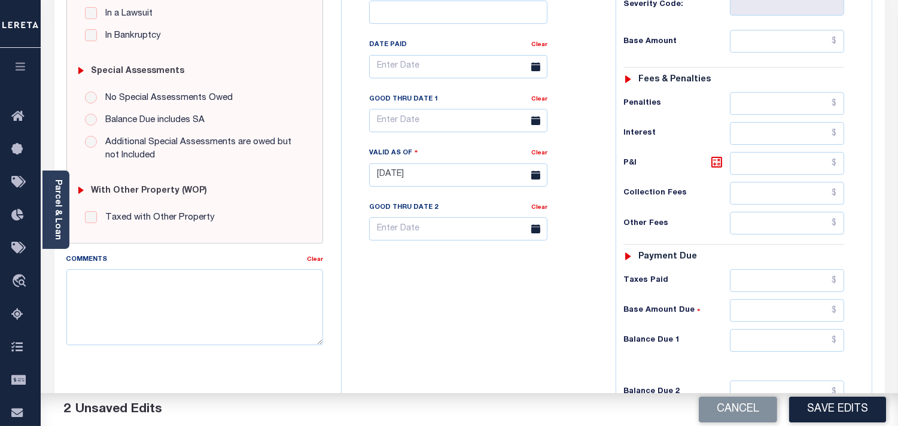
scroll to position [398, 0]
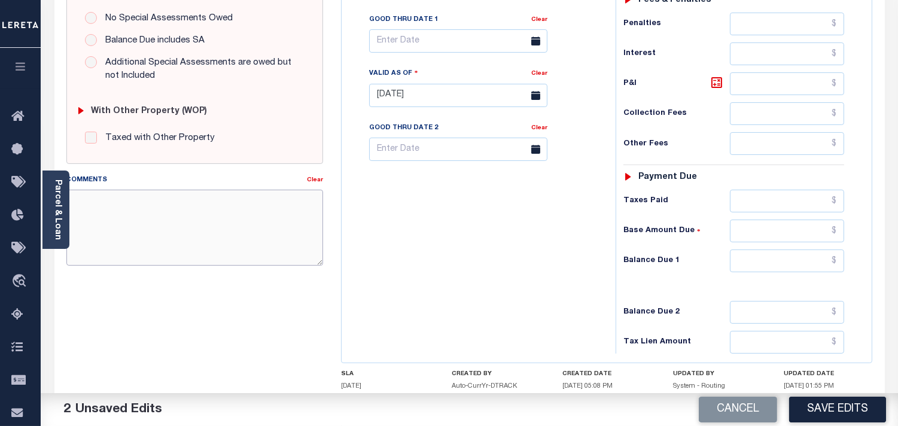
click at [243, 216] on textarea "Comments" at bounding box center [194, 227] width 257 height 75
paste textarea "Refer 2024 2/2 line for Document."
type textarea "Refer 2024 2/2 line for Document."
drag, startPoint x: 779, startPoint y: 264, endPoint x: 764, endPoint y: 264, distance: 15.0
click at [779, 264] on input "text" at bounding box center [787, 260] width 114 height 23
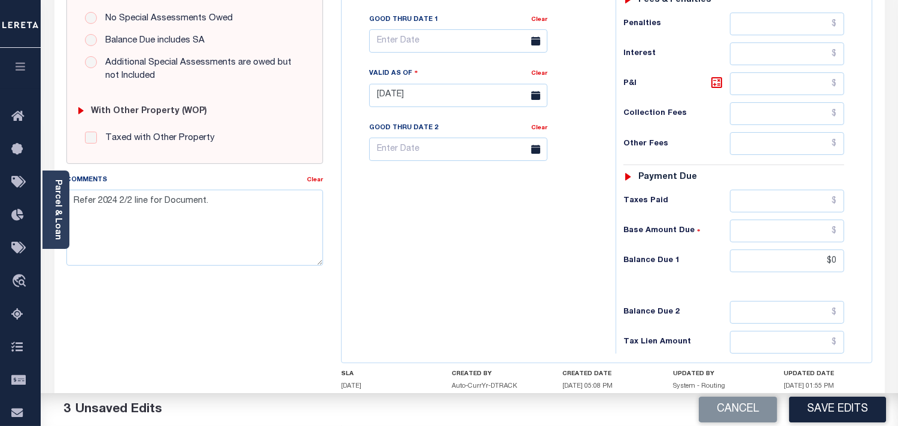
type input "$0.00"
click at [560, 261] on div "Tax Bill No Multiple Payment Option Semi Annual Payment Plan Clear" at bounding box center [475, 89] width 262 height 528
click at [821, 409] on button "Save Edits" at bounding box center [837, 409] width 97 height 26
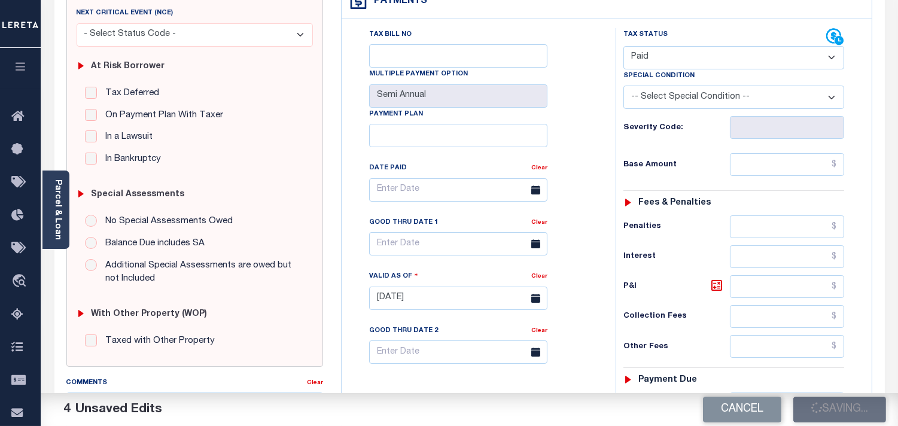
scroll to position [133, 0]
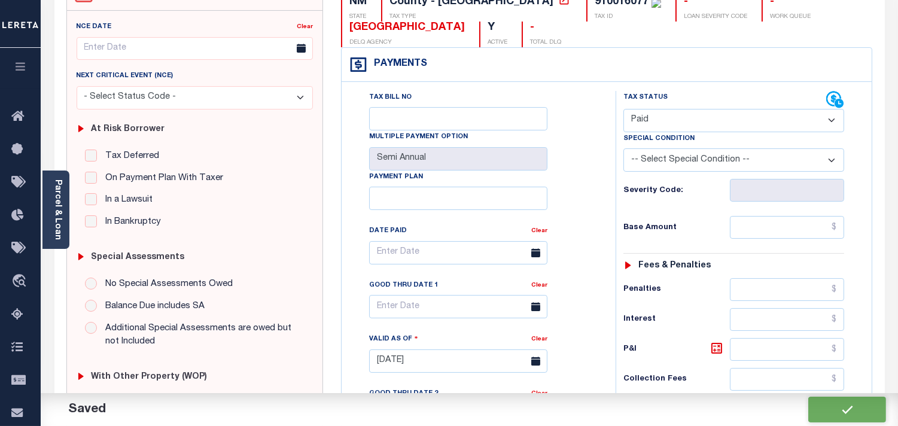
checkbox input "false"
type input "$0"
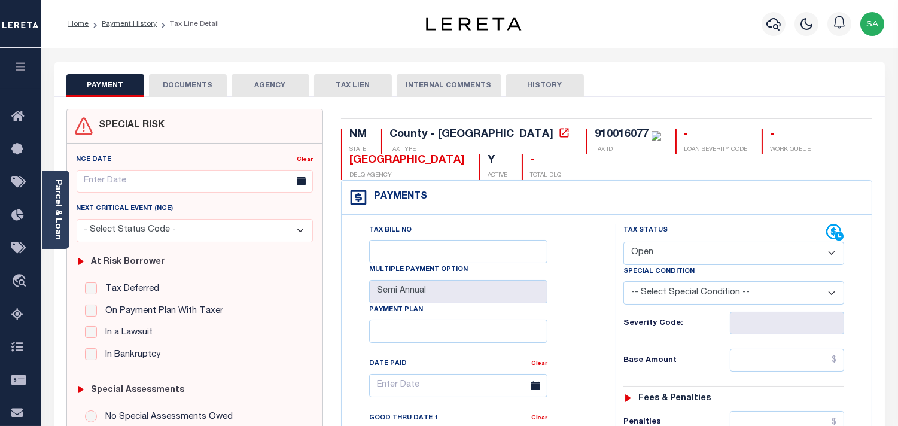
drag, startPoint x: 664, startPoint y: 246, endPoint x: 663, endPoint y: 261, distance: 14.4
click at [663, 250] on select "- Select Status Code - Open Due/Unpaid Paid Incomplete No Tax Due Internal Refu…" at bounding box center [733, 253] width 221 height 23
select select "PYD"
click at [623, 242] on select "- Select Status Code - Open Due/Unpaid Paid Incomplete No Tax Due Internal Refu…" at bounding box center [733, 253] width 221 height 23
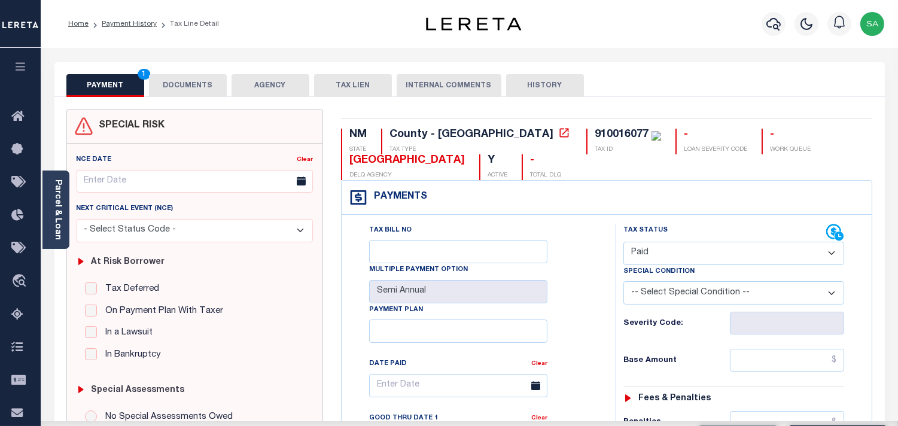
type input "[DATE]"
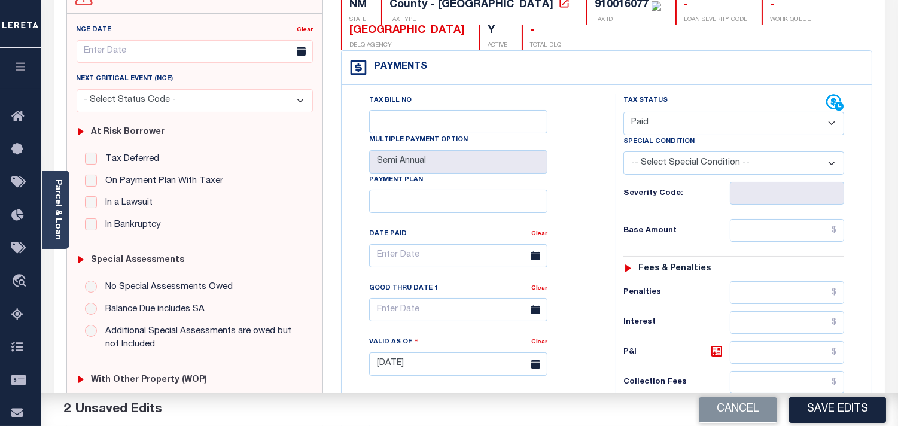
scroll to position [266, 0]
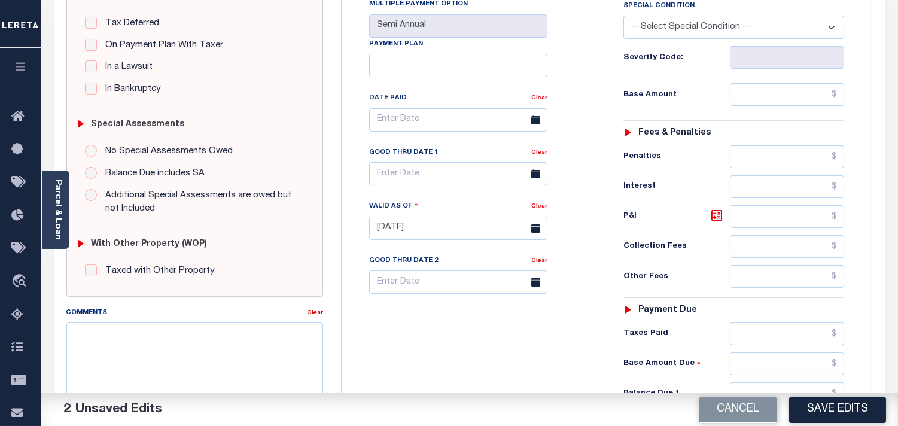
click at [206, 318] on div "Comments" at bounding box center [186, 314] width 240 height 17
click at [199, 335] on textarea "Comments" at bounding box center [194, 359] width 257 height 75
paste textarea "Refer 2024 2/2 line for Document."
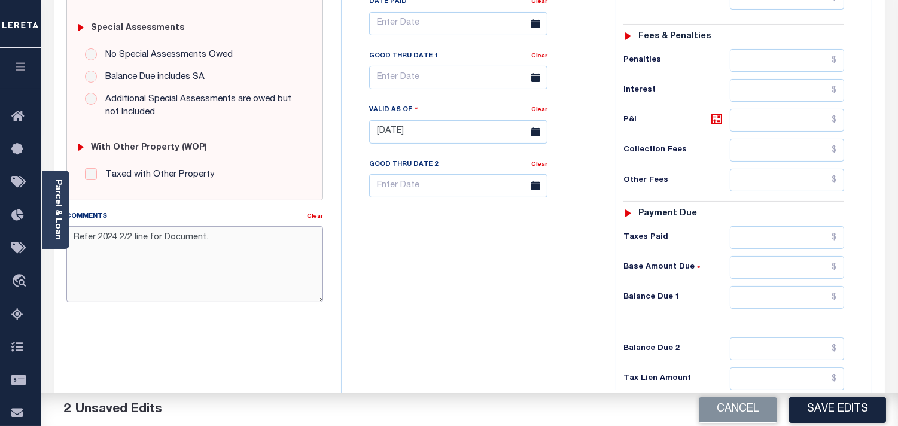
scroll to position [481, 0]
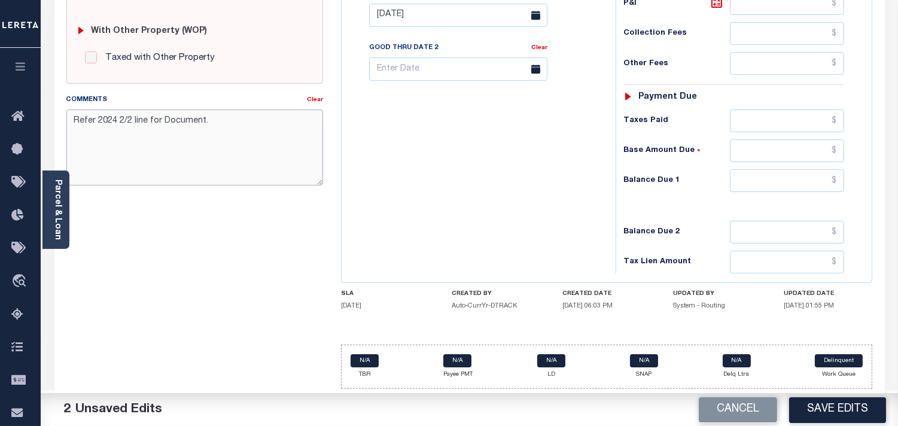
type textarea "Refer 2024 2/2 line for Document."
click at [806, 171] on input "text" at bounding box center [787, 180] width 114 height 23
type input "$0.00"
click at [509, 193] on div "Tax Bill No Multiple Payment Option Semi Annual Payment Plan Clear" at bounding box center [475, 9] width 262 height 528
click at [847, 413] on button "Save Edits" at bounding box center [837, 409] width 97 height 26
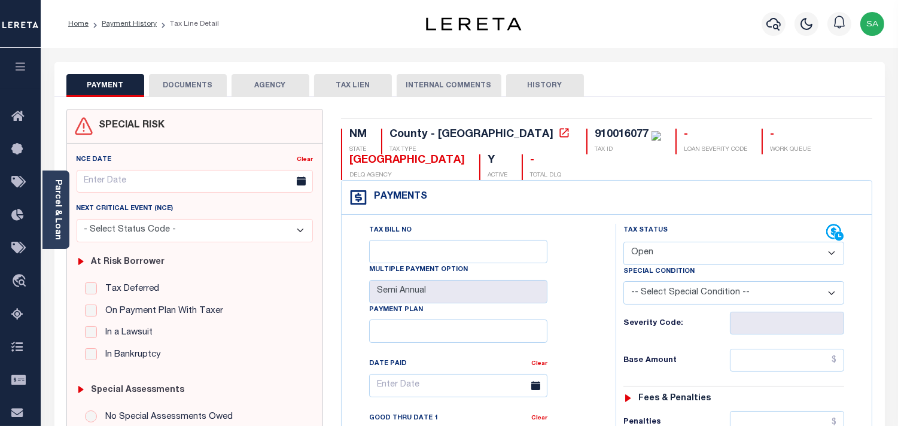
click at [662, 250] on select "- Select Status Code - Open Due/Unpaid Paid Incomplete No Tax Due Internal Refu…" at bounding box center [733, 253] width 221 height 23
select select "PYD"
click at [623, 242] on select "- Select Status Code - Open Due/Unpaid Paid Incomplete No Tax Due Internal Refu…" at bounding box center [733, 253] width 221 height 23
type input "[DATE]"
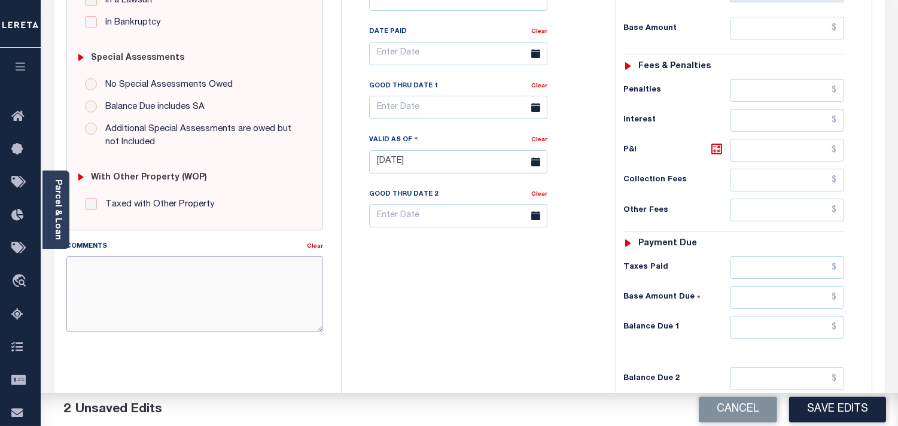
click at [203, 293] on textarea "Comments" at bounding box center [194, 293] width 257 height 75
paste textarea "Refer 2024 2/2 line for Document."
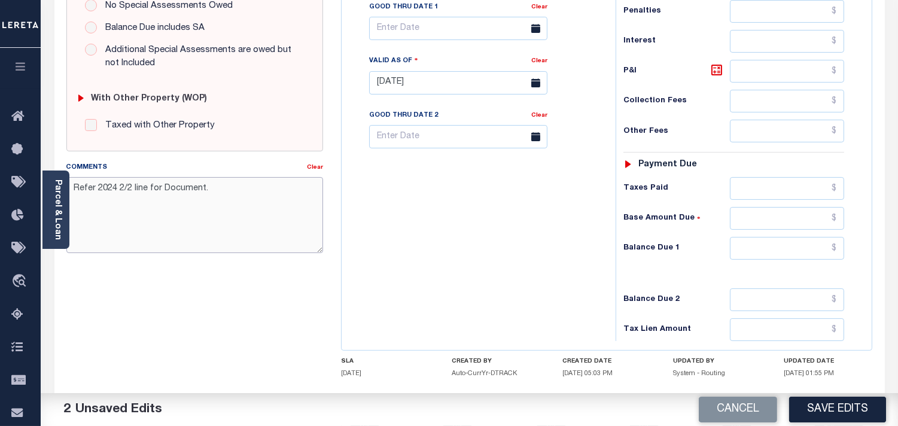
scroll to position [481, 0]
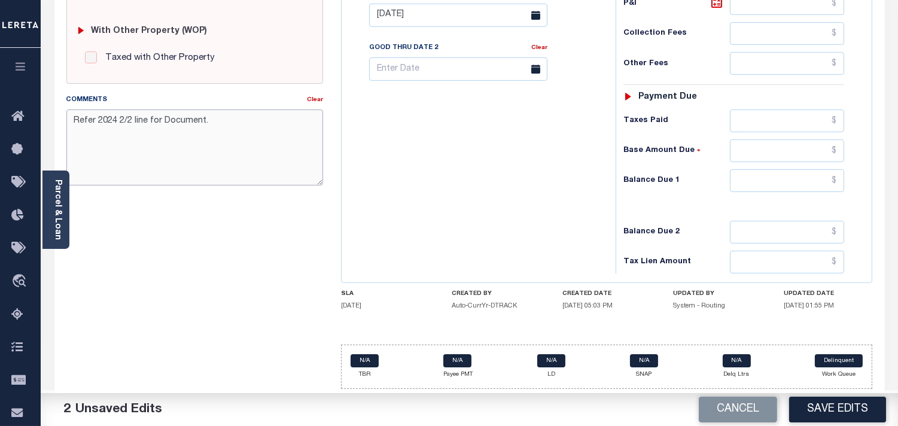
type textarea "Refer 2024 2/2 line for Document."
click at [791, 169] on input "text" at bounding box center [787, 180] width 114 height 23
type input "$0.00"
click at [526, 190] on div "Tax Bill No Multiple Payment Option Semi Annual Payment Plan Clear" at bounding box center [475, 9] width 262 height 528
click at [826, 405] on button "Save Edits" at bounding box center [837, 409] width 97 height 26
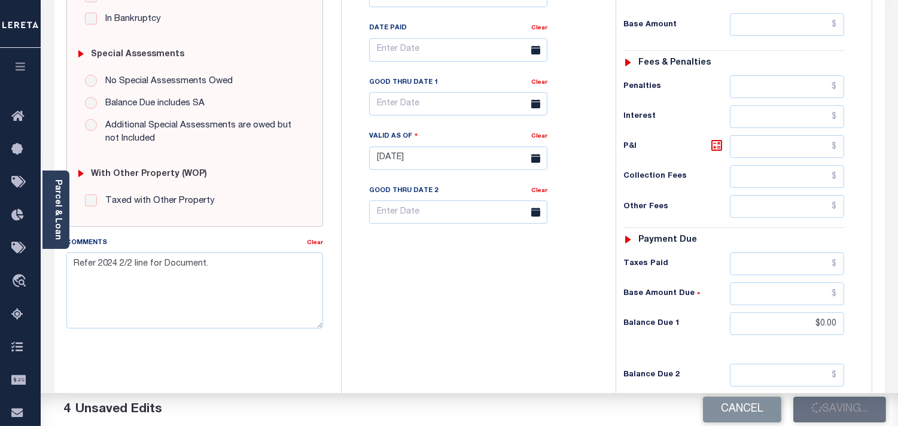
scroll to position [216, 0]
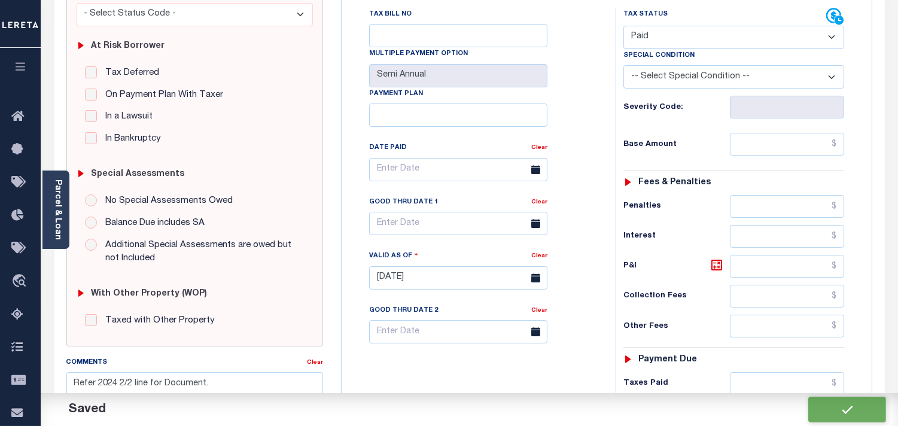
checkbox input "false"
type input "$0"
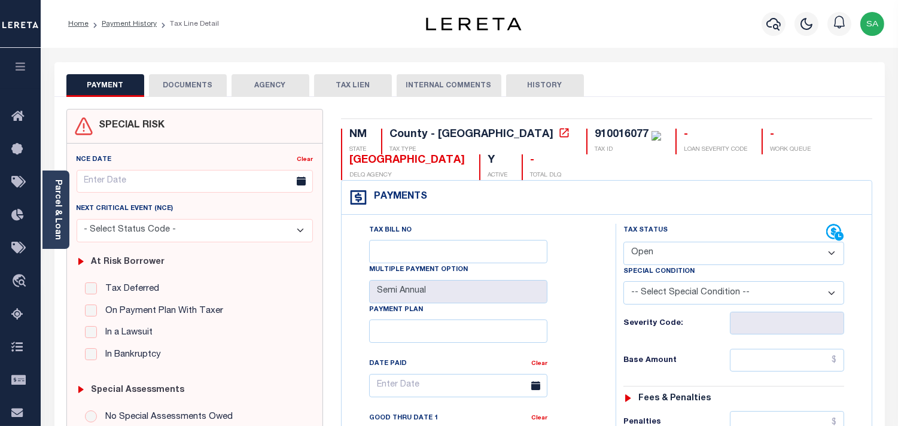
click at [594, 133] on div "910016077" at bounding box center [621, 134] width 54 height 11
copy div "910016077"
drag, startPoint x: 696, startPoint y: 256, endPoint x: 694, endPoint y: 264, distance: 8.5
click at [696, 256] on select "- Select Status Code - Open Due/Unpaid Paid Incomplete No Tax Due Internal Refu…" at bounding box center [733, 253] width 221 height 23
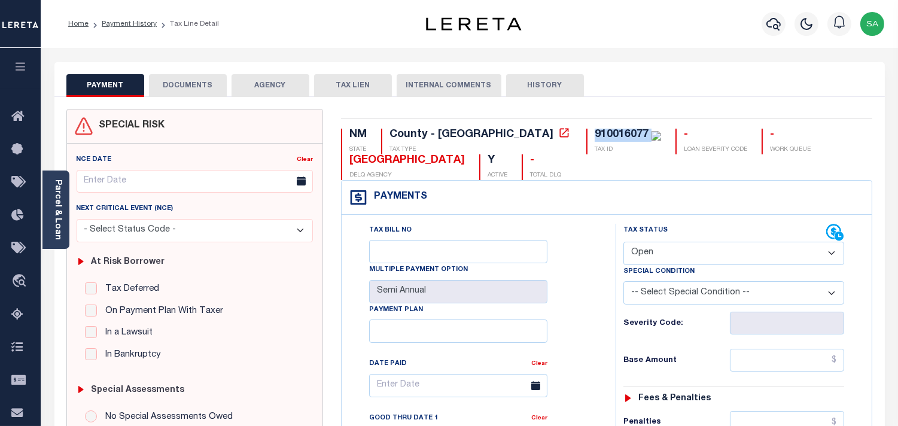
select select "PYD"
click at [623, 242] on select "- Select Status Code - Open Due/Unpaid Paid Incomplete No Tax Due Internal Refu…" at bounding box center [733, 253] width 221 height 23
type input "[DATE]"
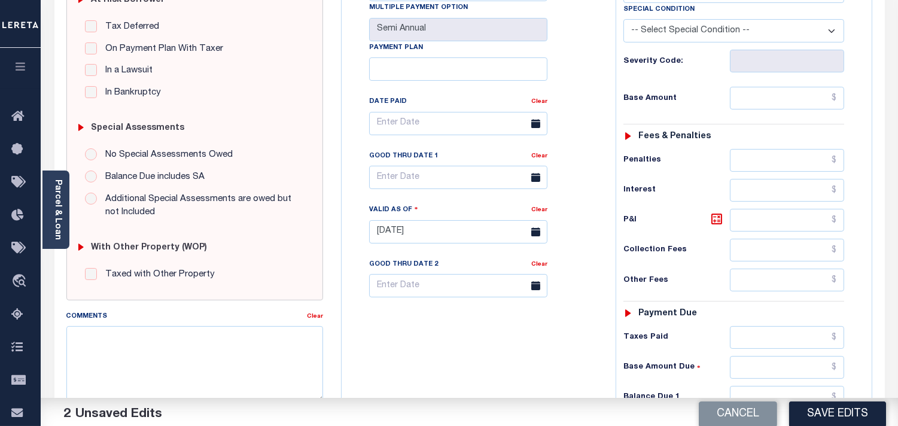
scroll to position [332, 0]
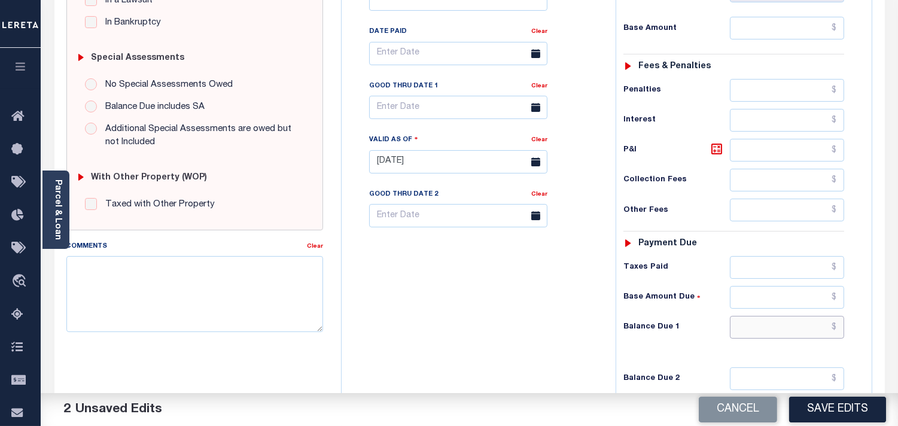
drag, startPoint x: 792, startPoint y: 335, endPoint x: 649, endPoint y: 297, distance: 148.1
click at [792, 335] on input "text" at bounding box center [787, 327] width 114 height 23
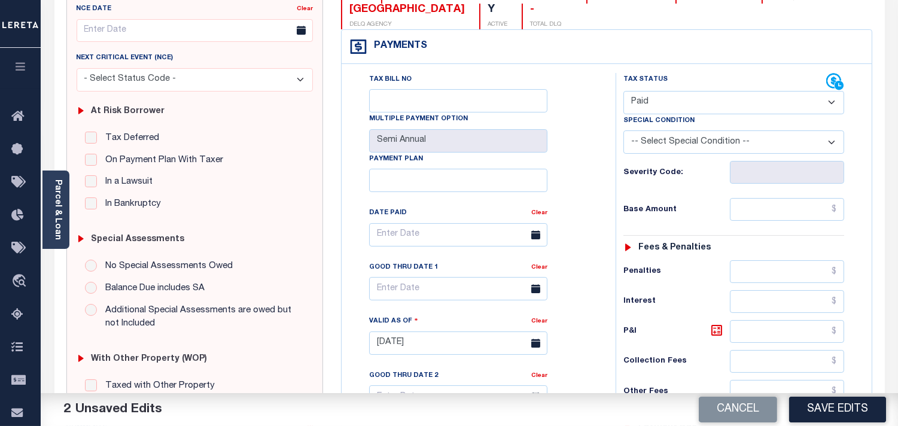
scroll to position [0, 0]
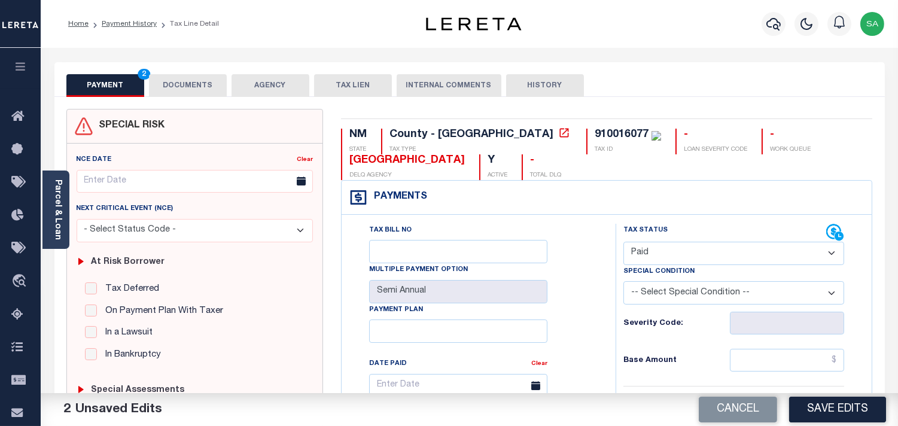
type input "$0.00"
click at [187, 84] on button "DOCUMENTS" at bounding box center [188, 85] width 78 height 23
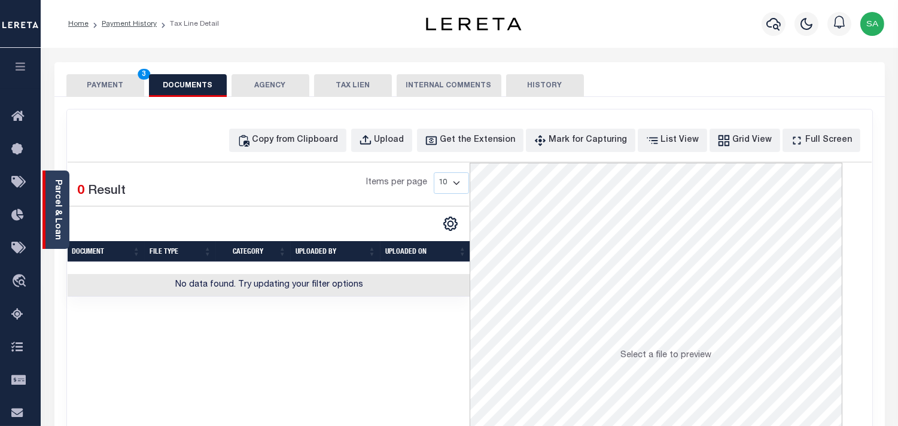
click at [54, 225] on link "Parcel & Loan" at bounding box center [57, 209] width 8 height 60
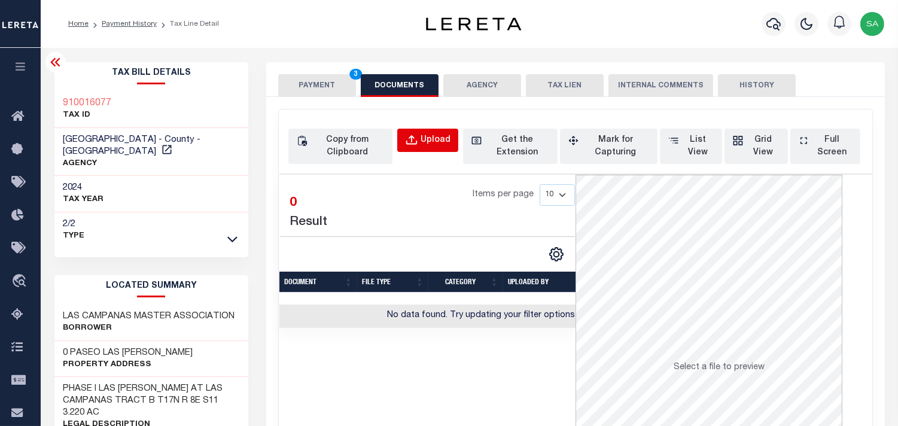
click at [427, 142] on div "Upload" at bounding box center [435, 140] width 30 height 13
select select "POP"
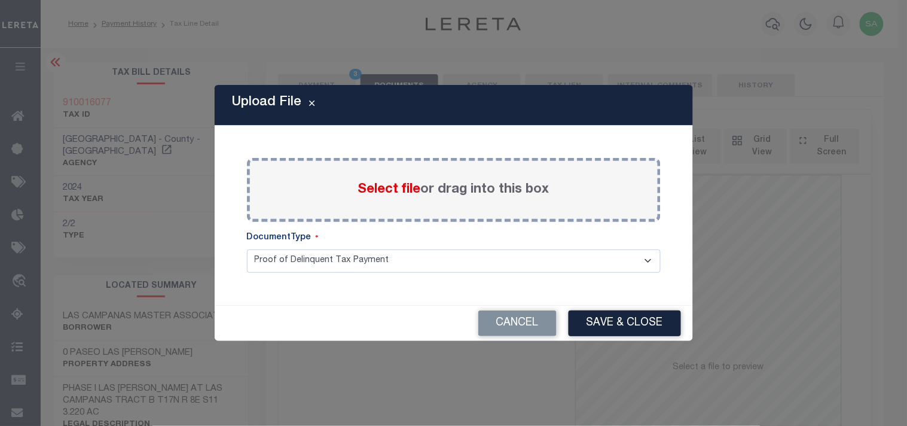
click at [382, 190] on span "Select file" at bounding box center [389, 189] width 63 height 13
click at [0, 0] on input "Select file or drag into this box" at bounding box center [0, 0] width 0 height 0
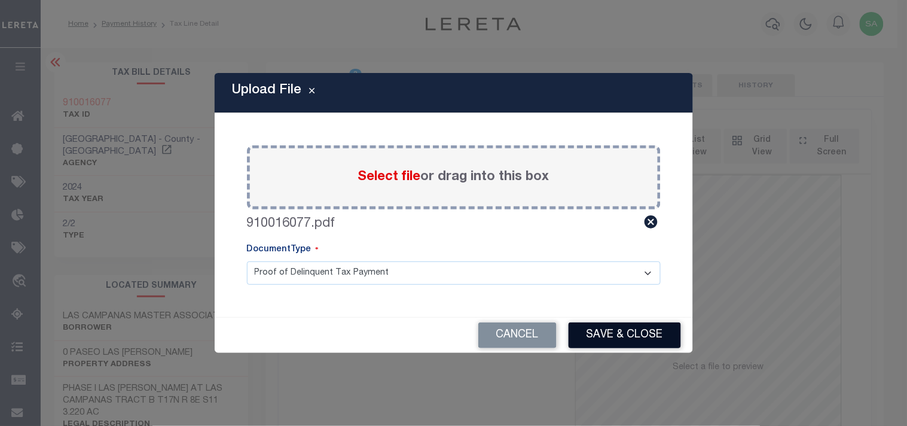
click at [612, 322] on button "Save & Close" at bounding box center [625, 335] width 112 height 26
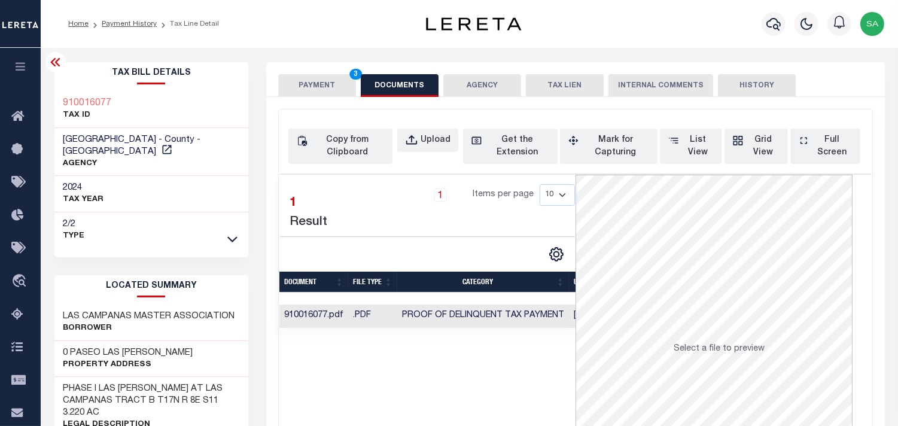
click at [334, 90] on button "PAYMENT 3" at bounding box center [317, 85] width 78 height 23
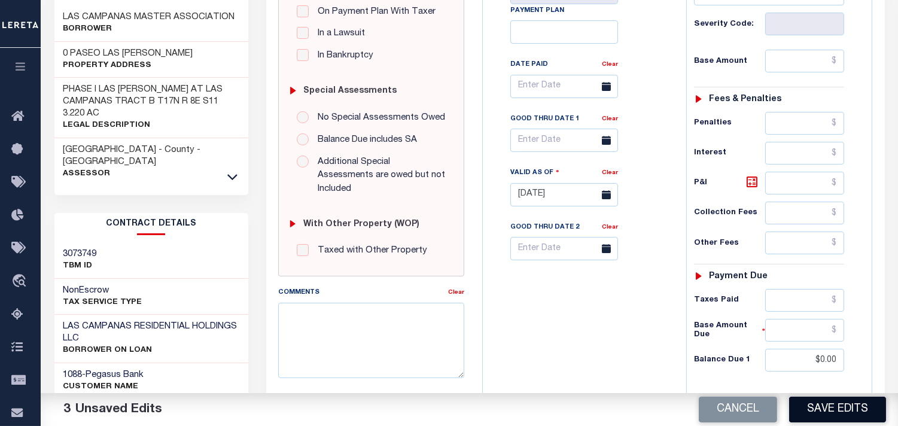
scroll to position [465, 0]
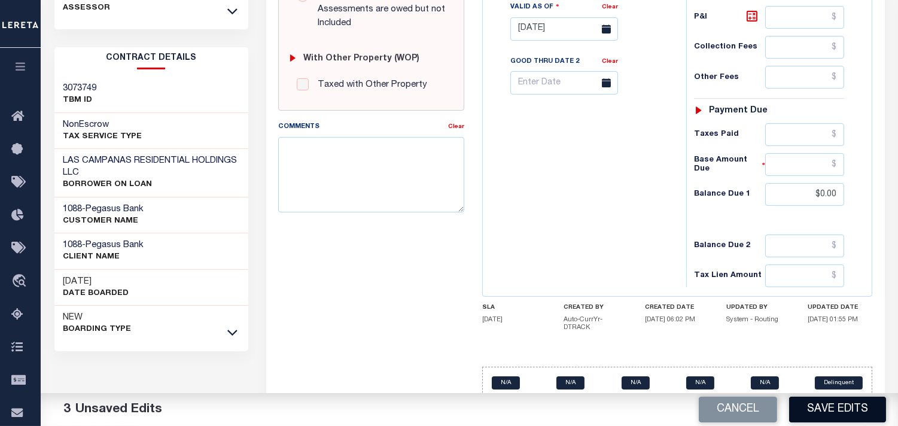
click at [811, 414] on button "Save Edits" at bounding box center [837, 409] width 97 height 26
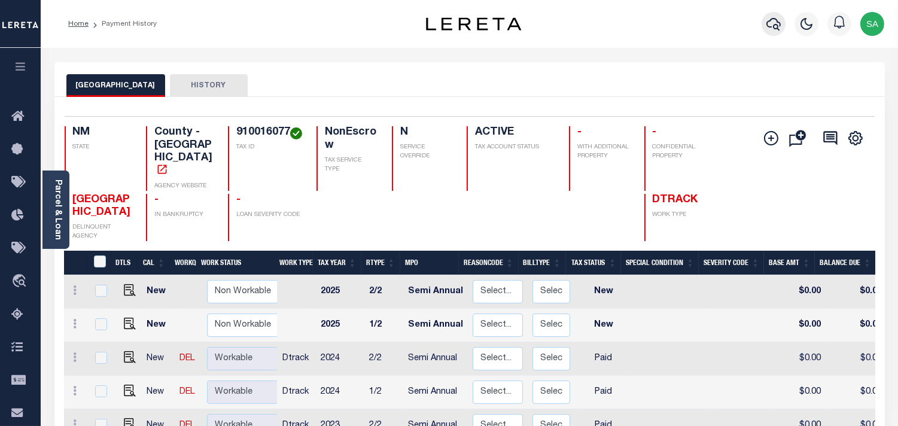
click at [779, 28] on icon "button" at bounding box center [773, 24] width 14 height 14
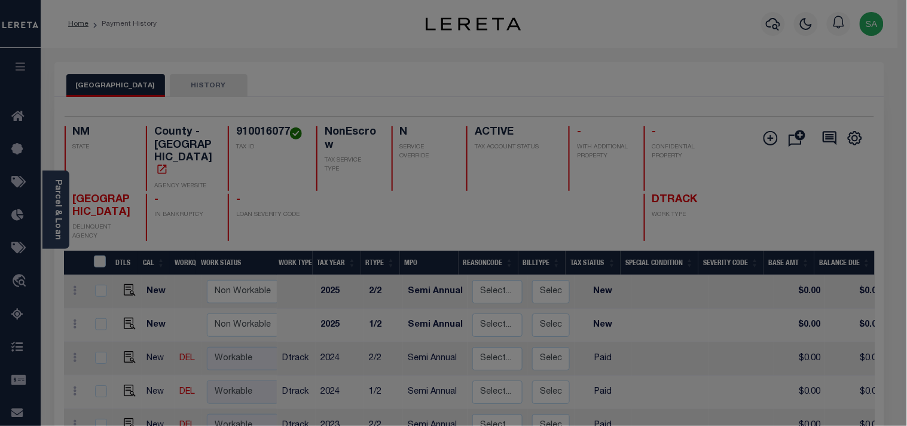
click at [0, 0] on div "Include Loans TBM Customers Borrowers Payments (Lender Non-Disb) Payments (Lend…" at bounding box center [0, 0] width 0 height 0
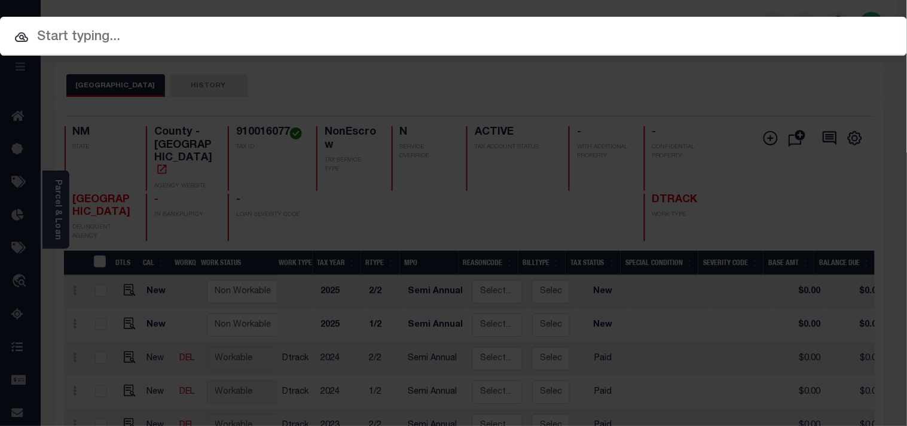
paste input "72487"
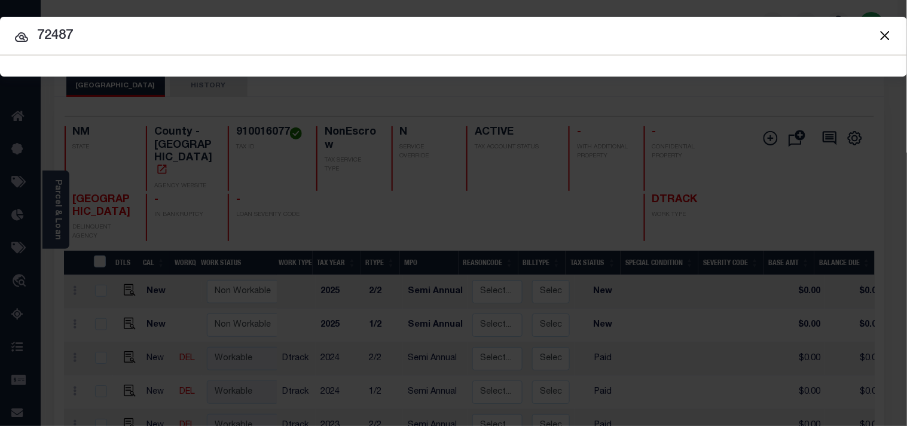
type input "72487"
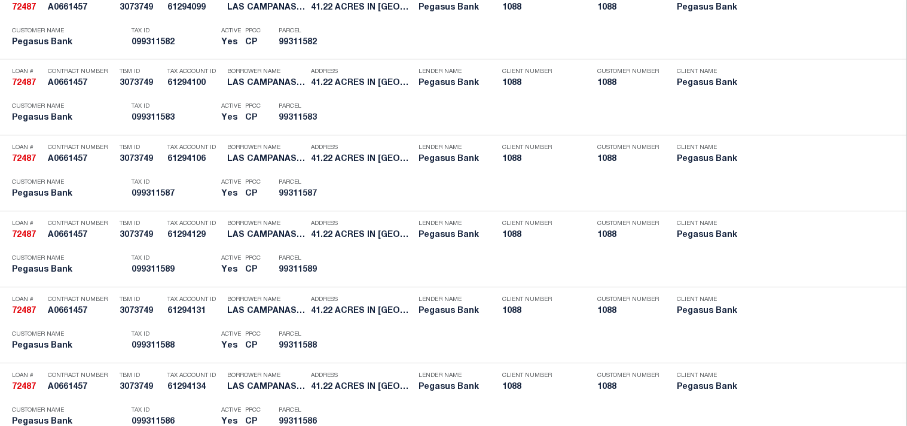
scroll to position [1735, 0]
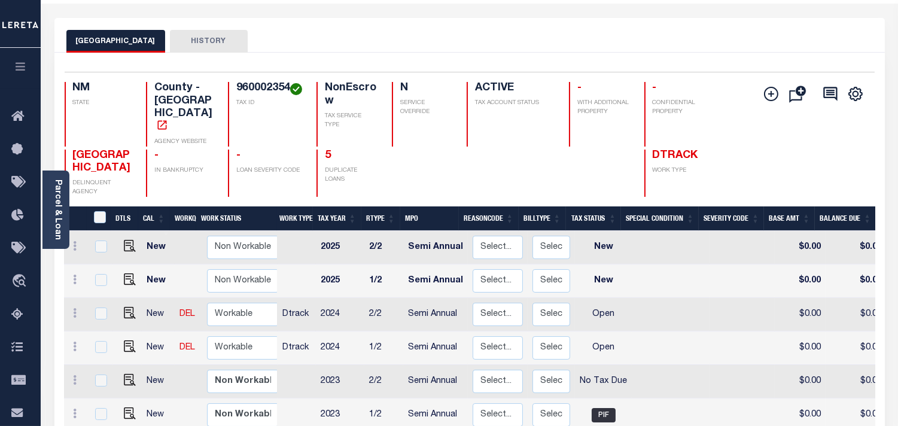
scroll to position [133, 0]
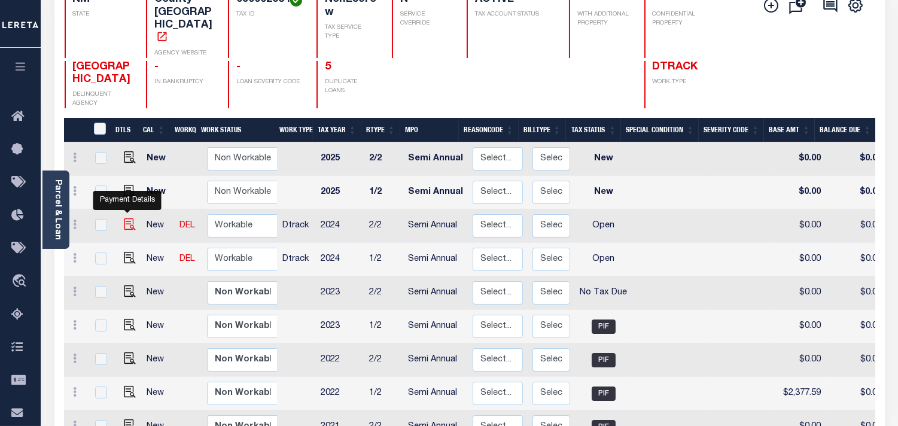
click at [130, 218] on img "" at bounding box center [130, 224] width 12 height 12
checkbox input "true"
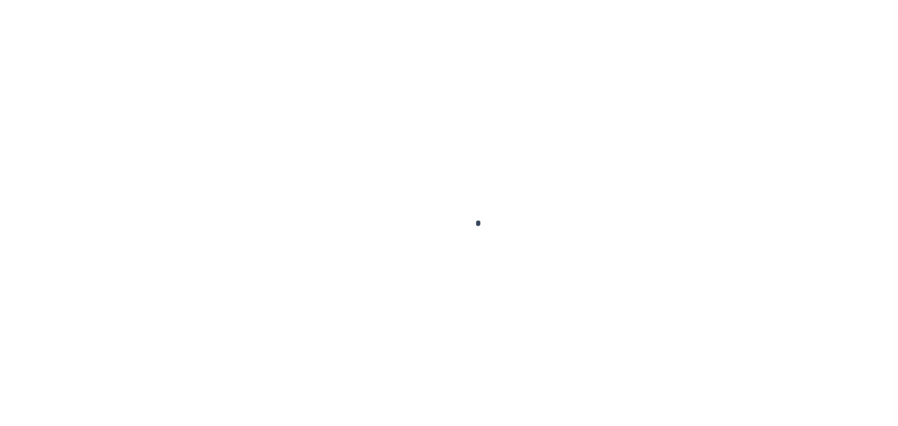
select select "OP2"
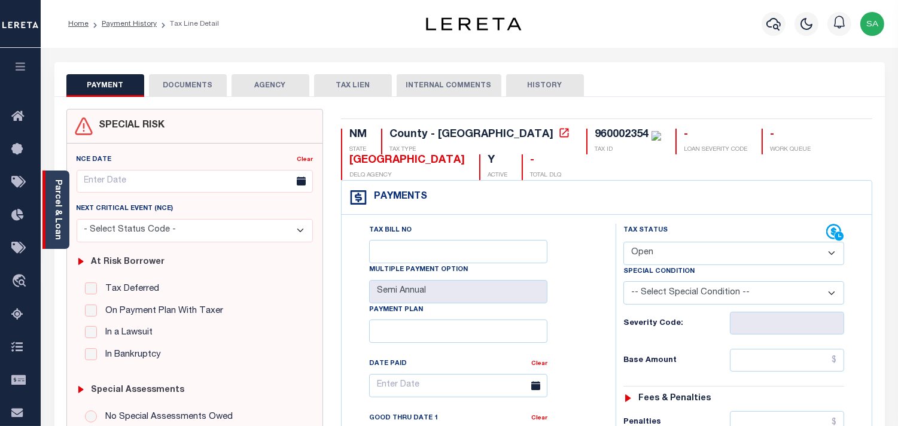
click at [60, 218] on link "Parcel & Loan" at bounding box center [57, 209] width 8 height 60
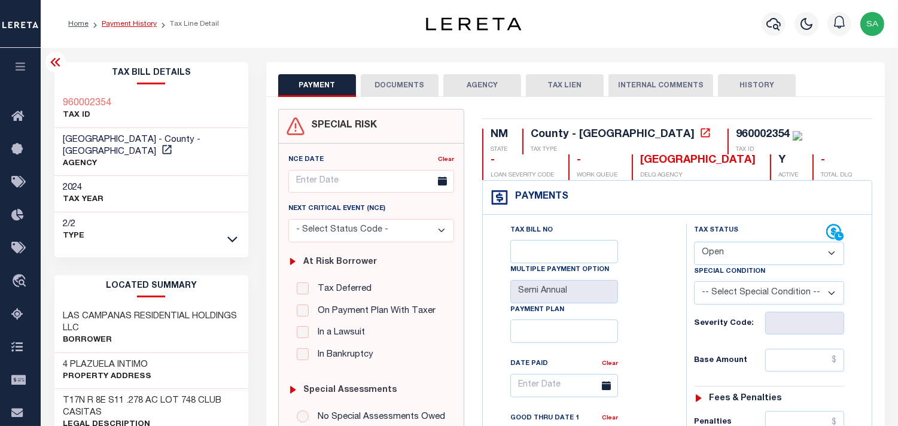
click at [142, 24] on link "Payment History" at bounding box center [129, 23] width 55 height 7
